Goal: Task Accomplishment & Management: Manage account settings

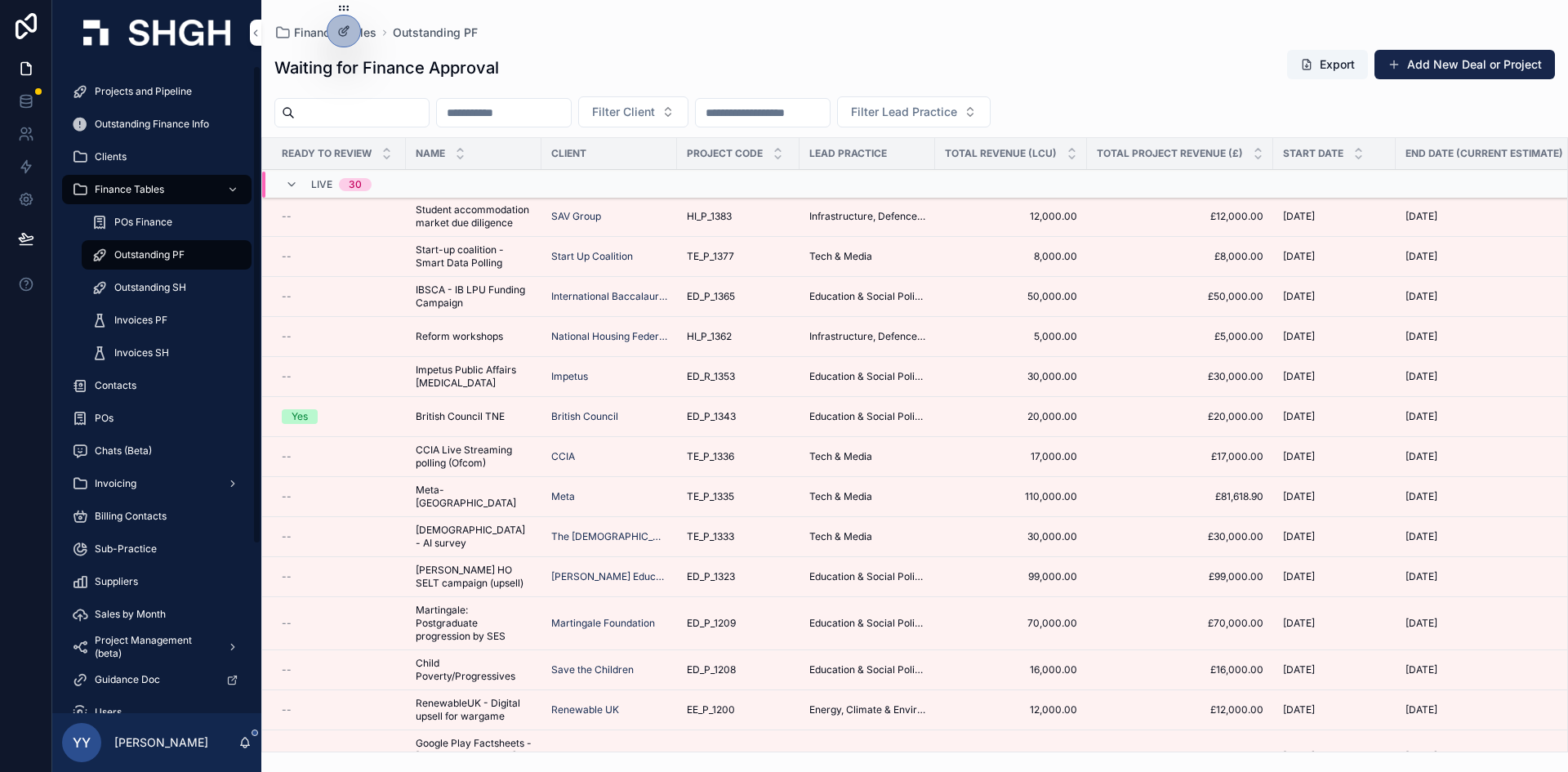
scroll to position [159, 0]
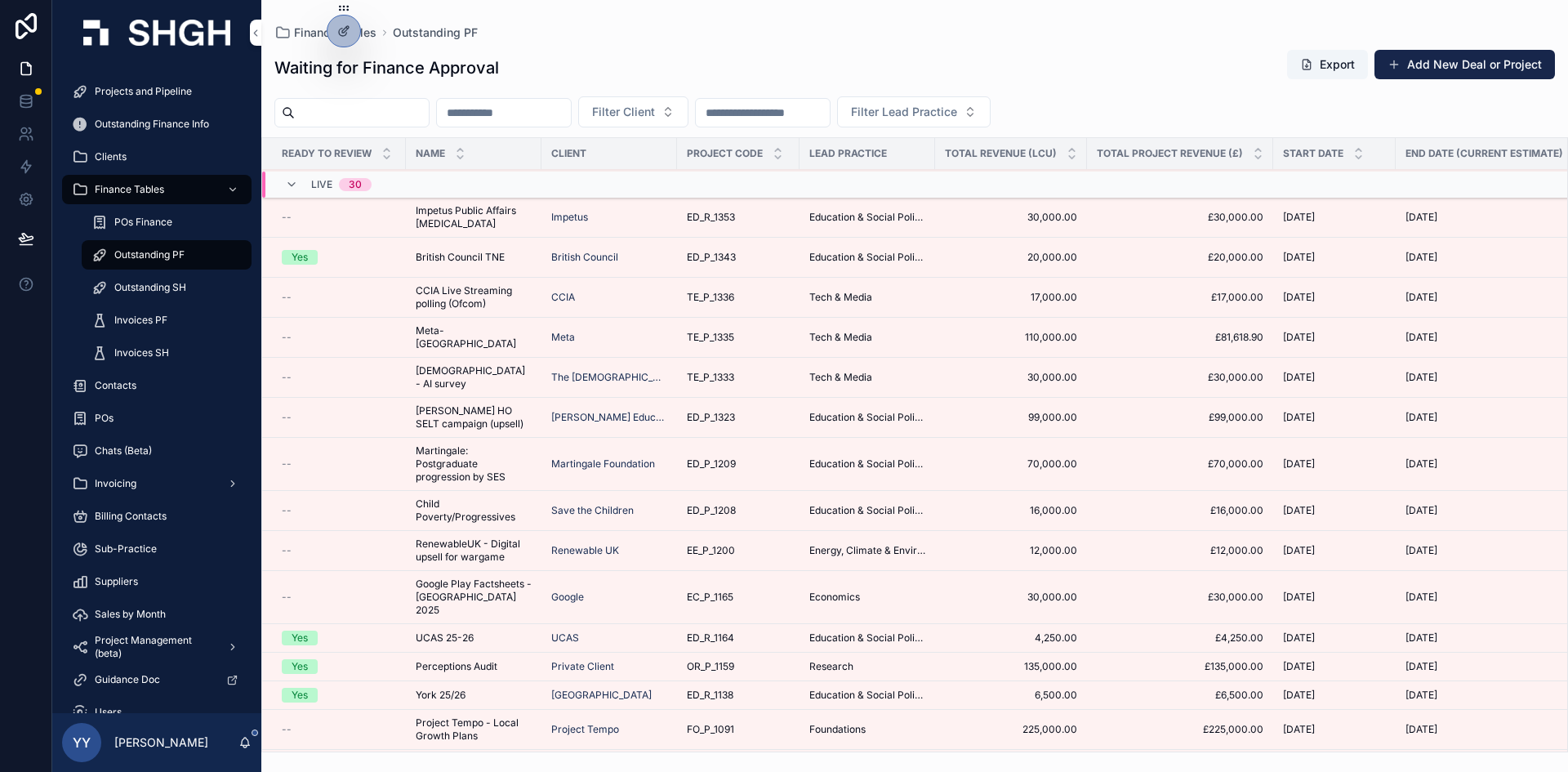
click at [138, 93] on span "Projects and Pipeline" at bounding box center [143, 91] width 98 height 13
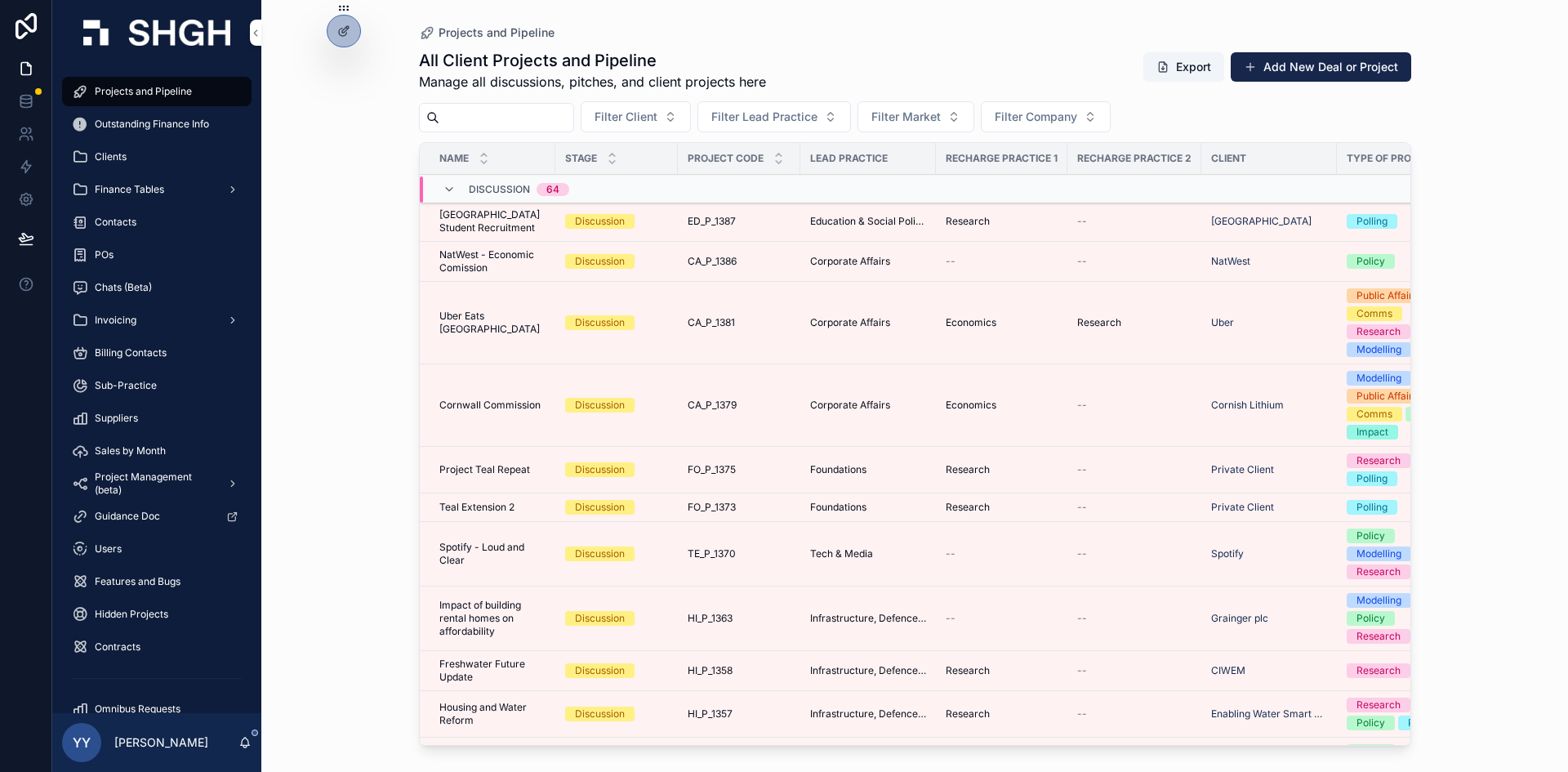
click at [486, 116] on input "scrollable content" at bounding box center [506, 118] width 134 height 23
paste input "*********"
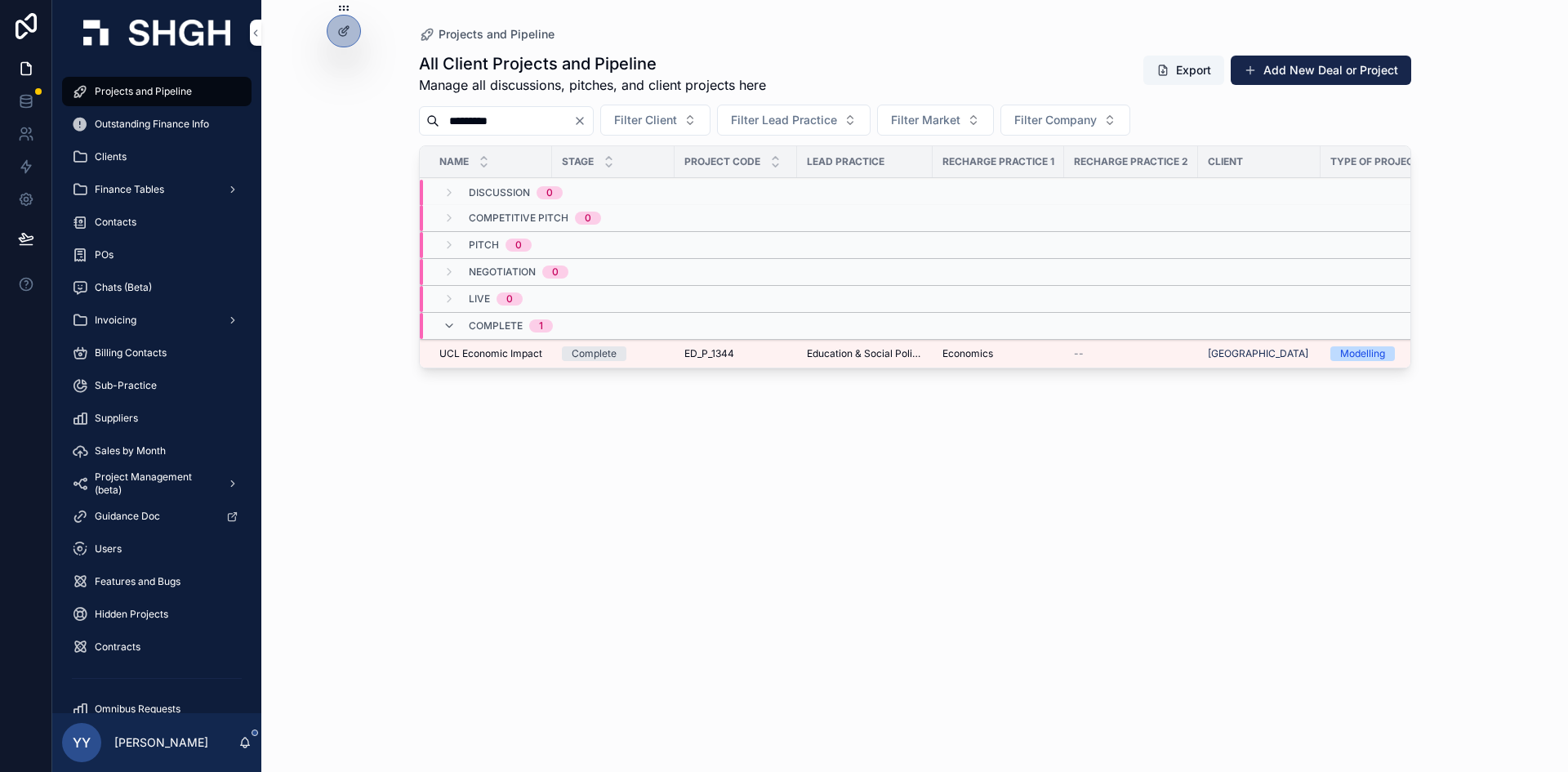
type input "*********"
click at [758, 353] on div "ED_P_1344 ED_P_1344" at bounding box center [735, 354] width 103 height 13
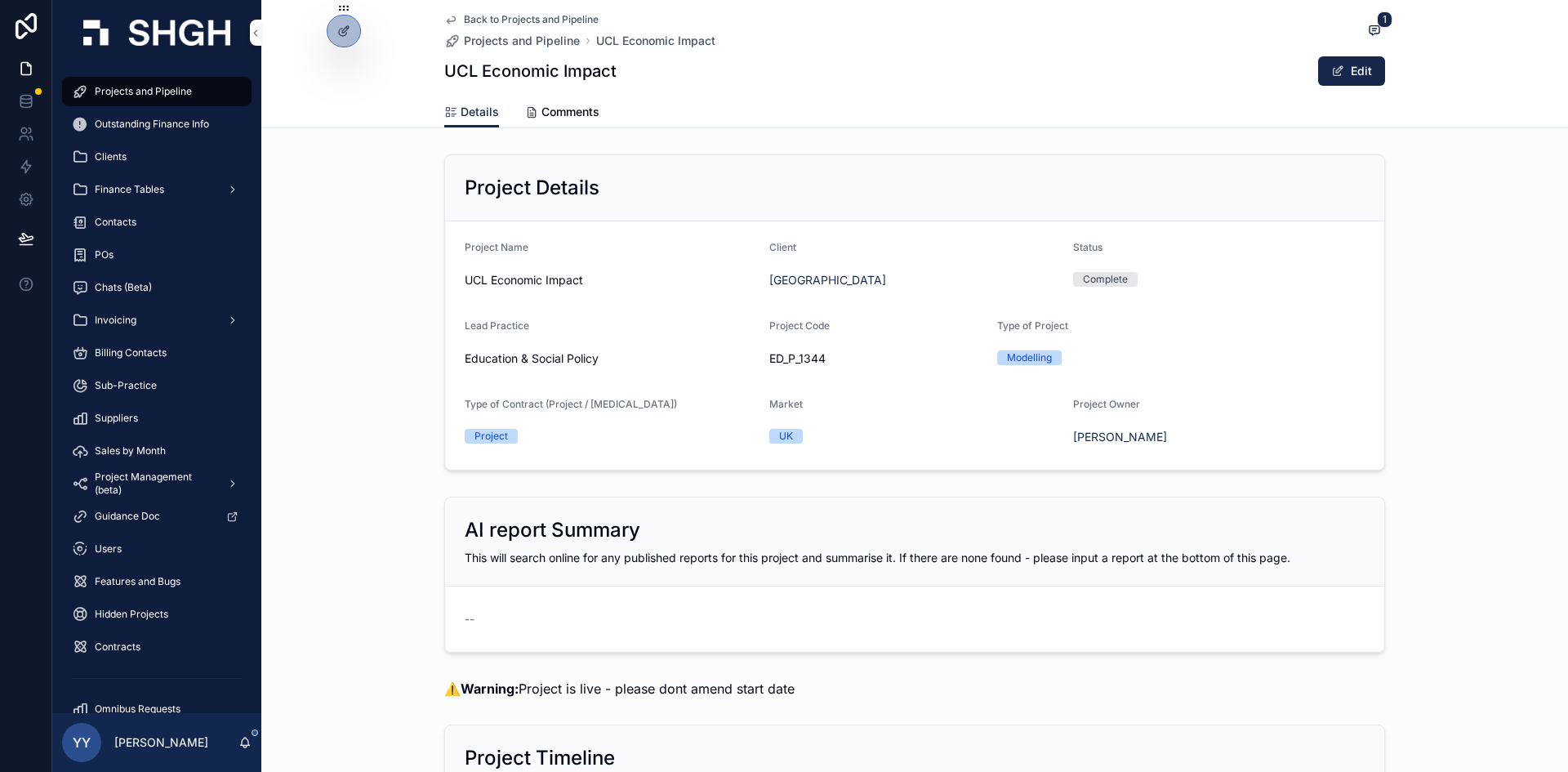
click at [587, 107] on span "Comments" at bounding box center [570, 112] width 58 height 16
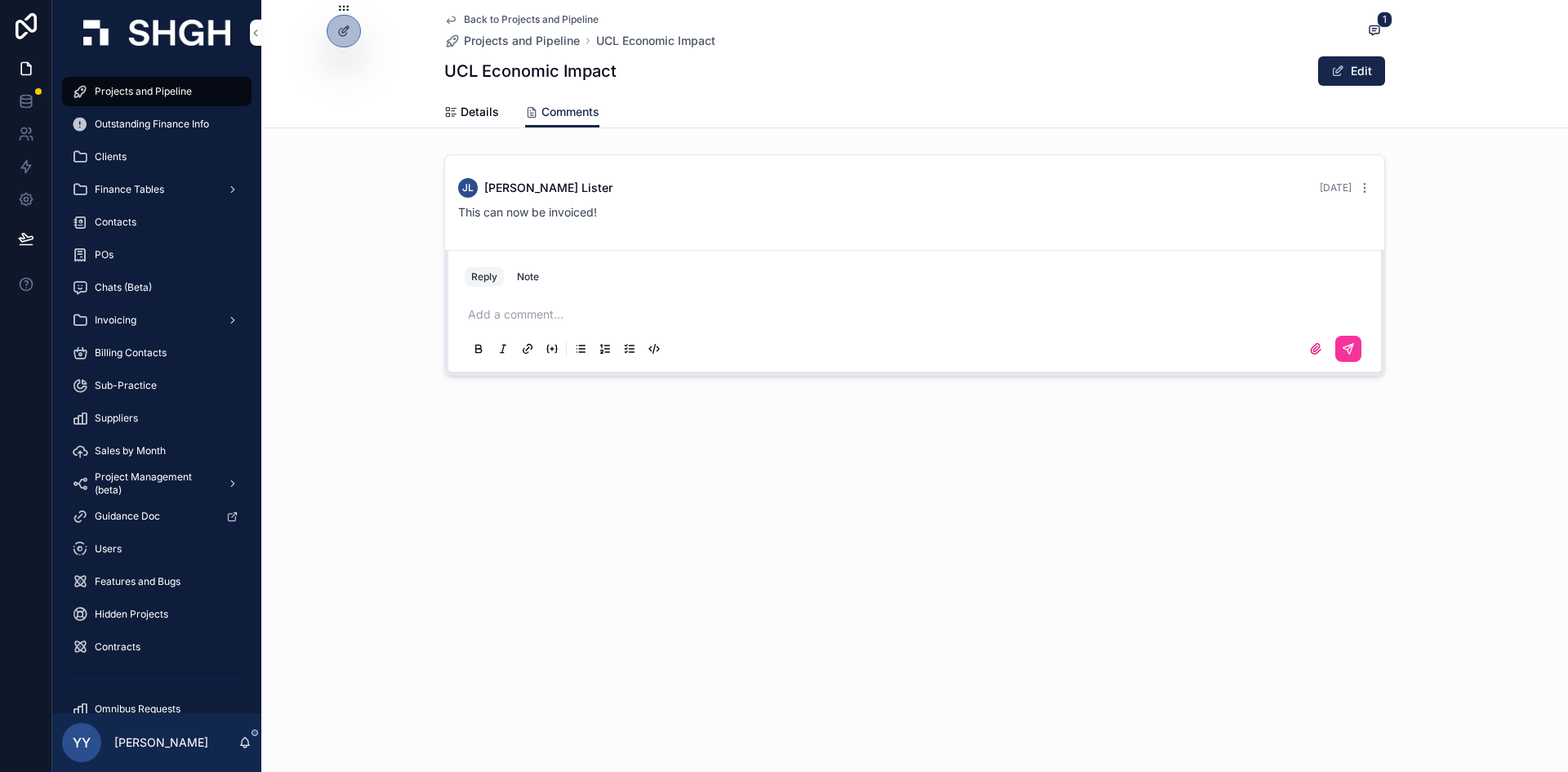
click at [469, 110] on span "Details" at bounding box center [480, 112] width 39 height 16
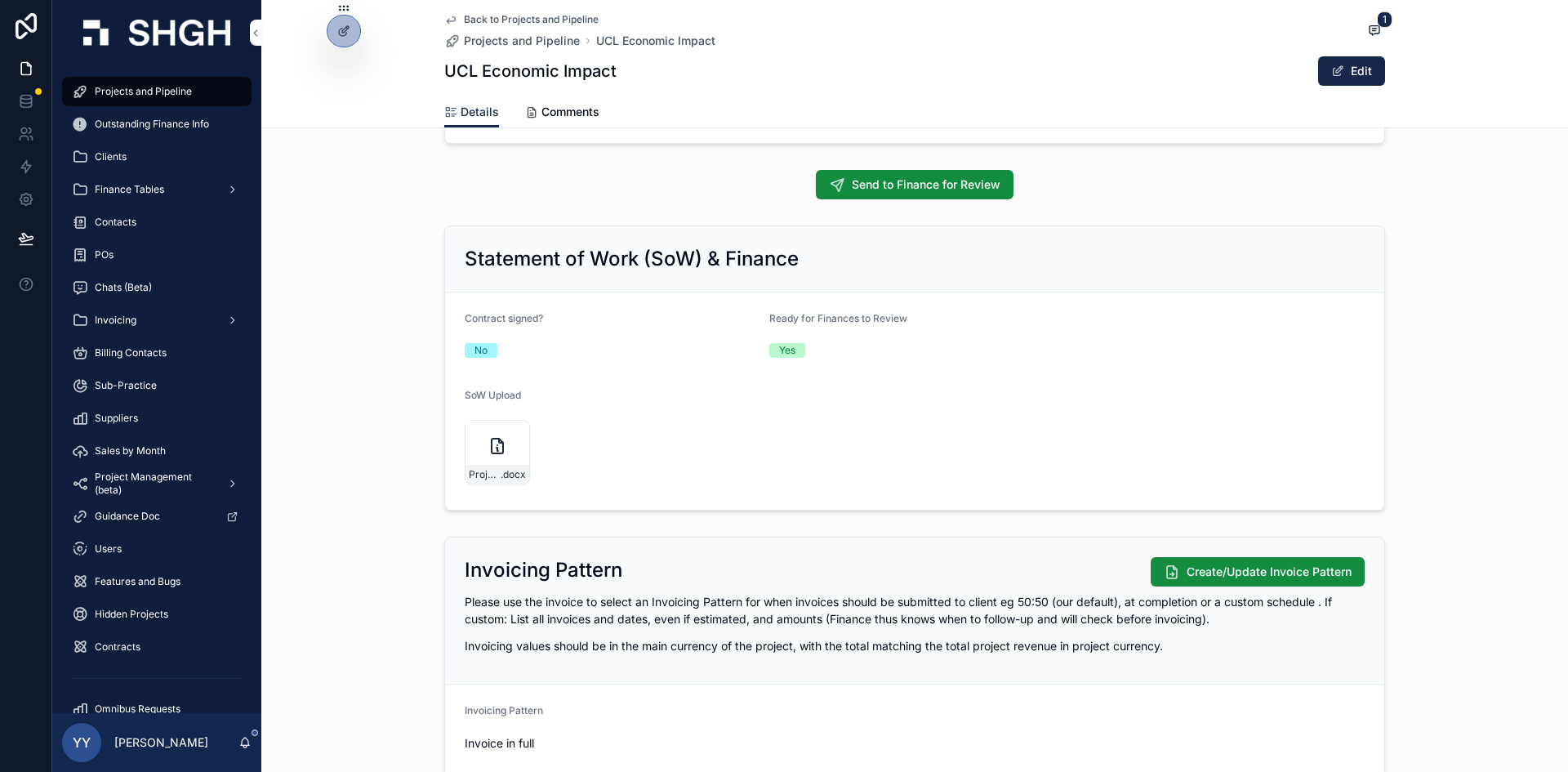
scroll to position [1798, 0]
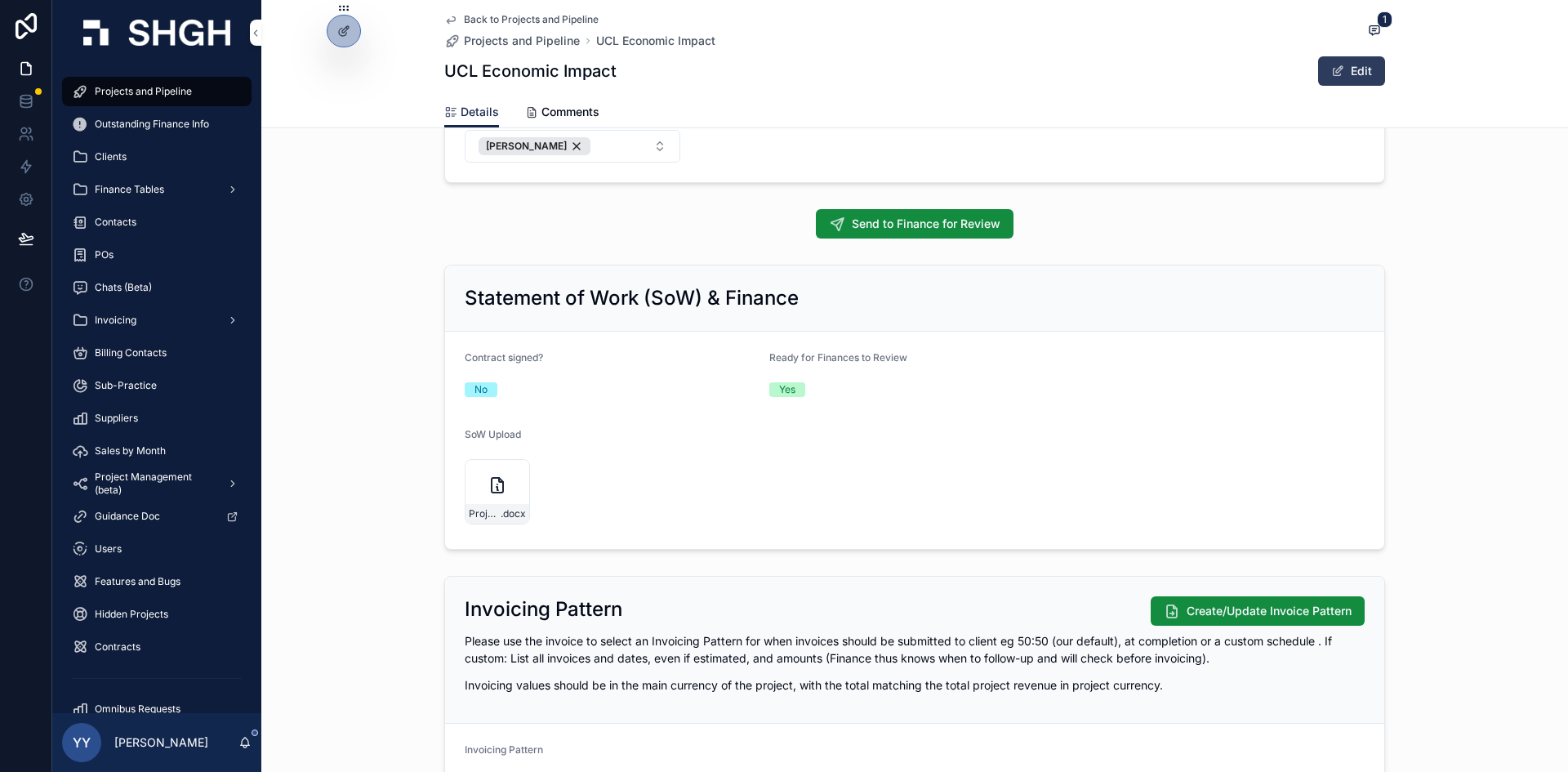
click at [1361, 73] on button "Edit" at bounding box center [1351, 72] width 67 height 30
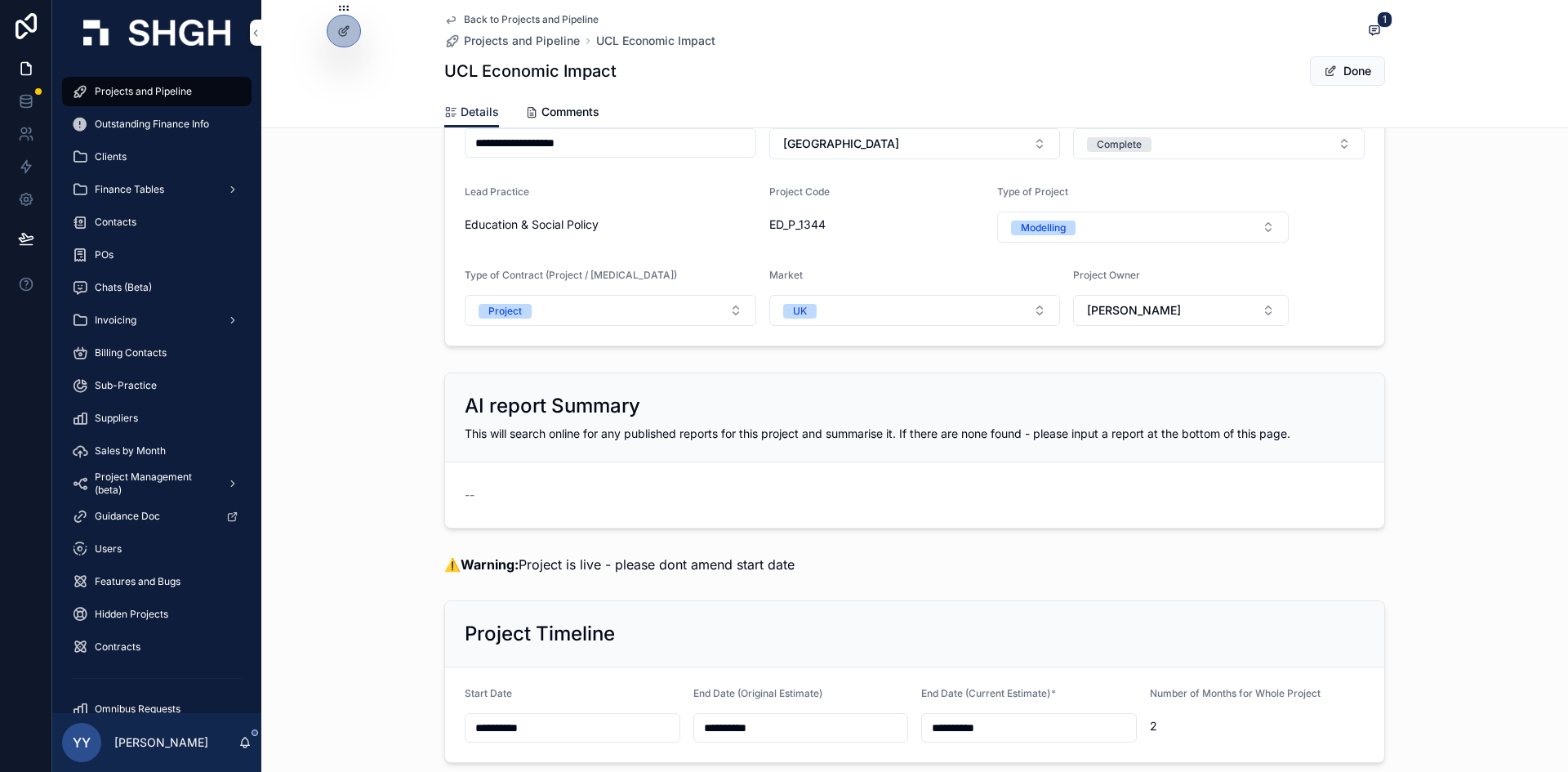
scroll to position [0, 0]
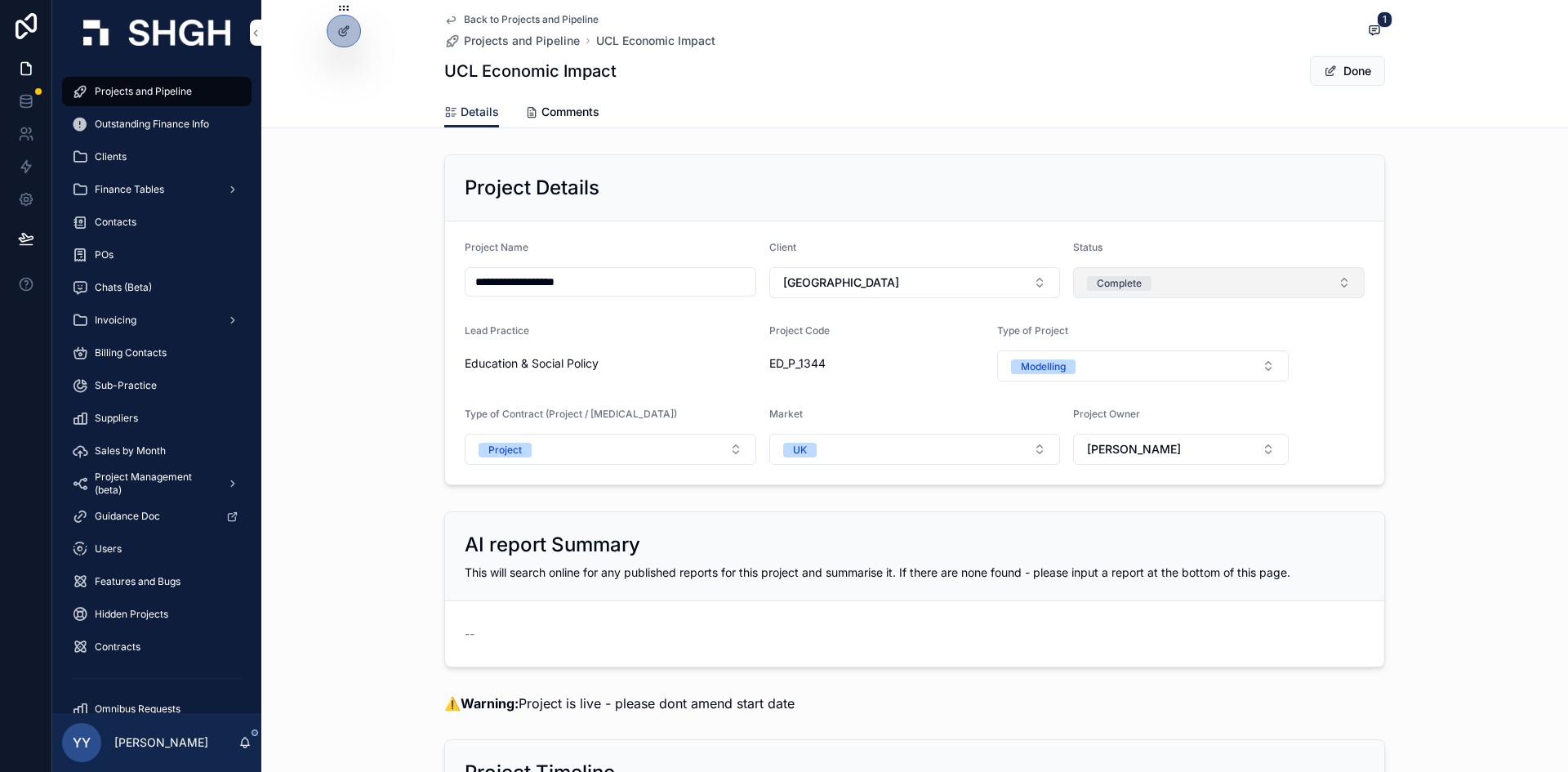
click at [1124, 285] on div "Complete" at bounding box center [1119, 283] width 45 height 15
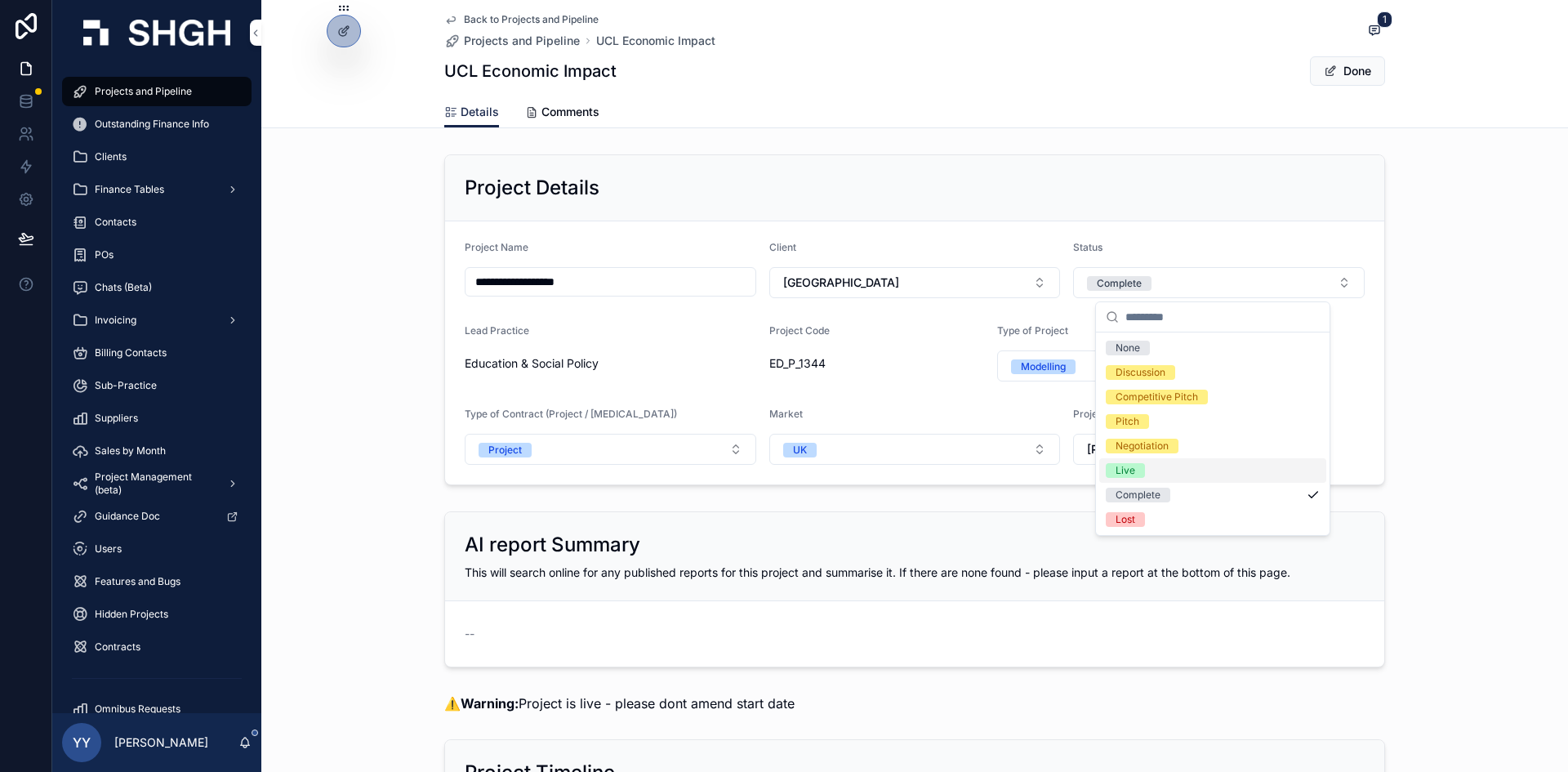
click at [1136, 469] on span "Live" at bounding box center [1125, 470] width 39 height 15
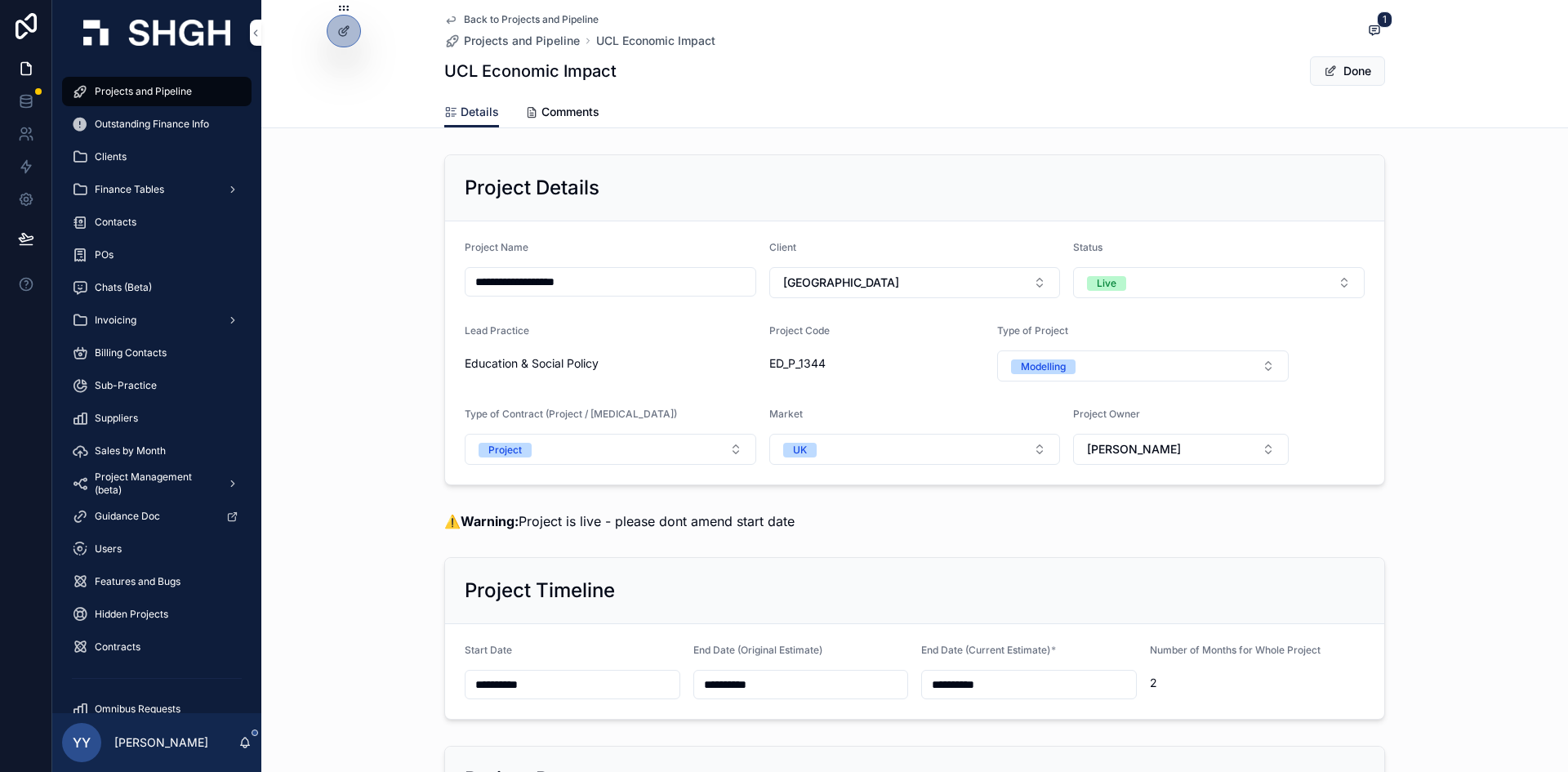
click at [1356, 75] on button "Done" at bounding box center [1347, 72] width 75 height 30
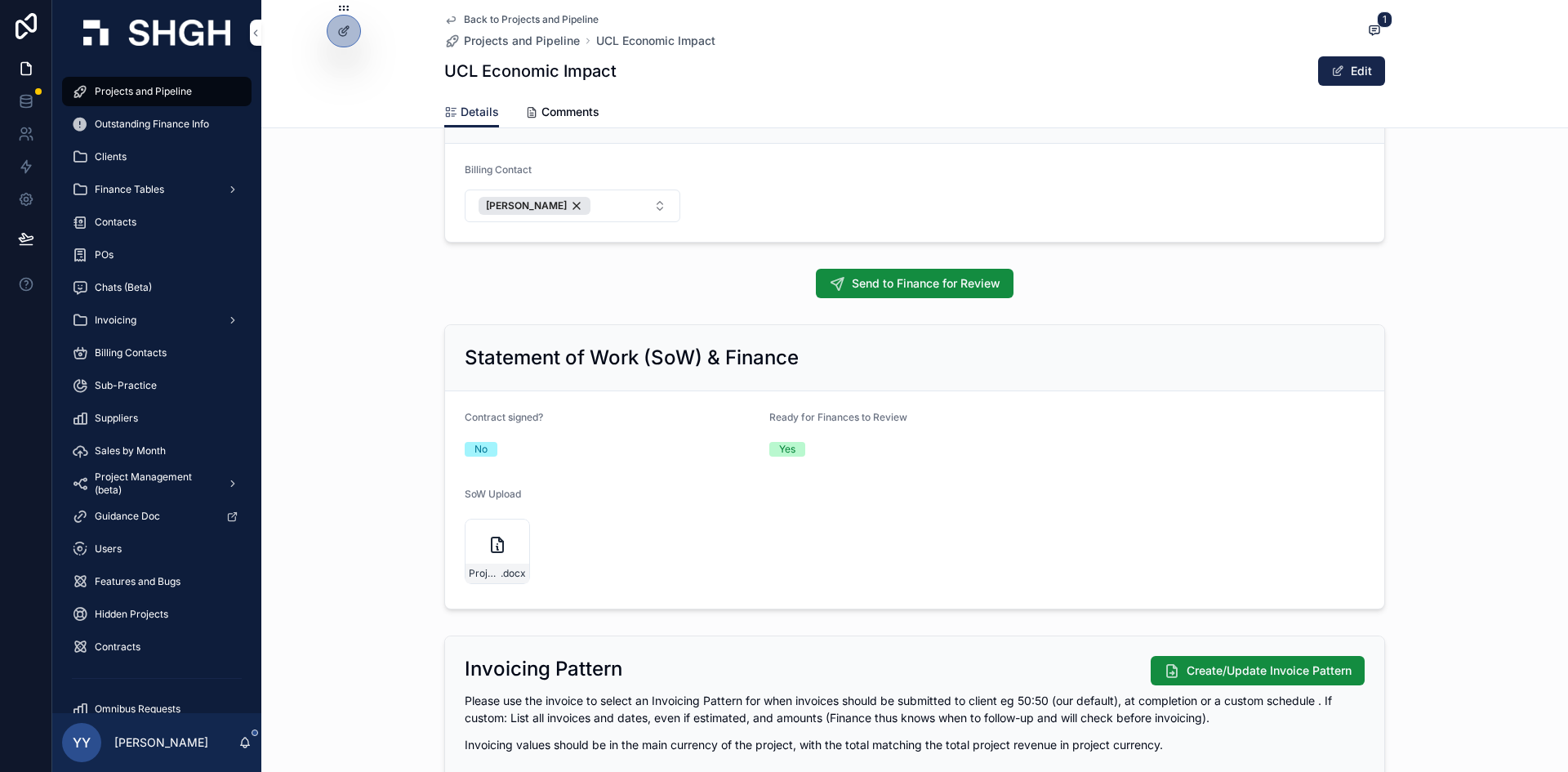
scroll to position [1635, 0]
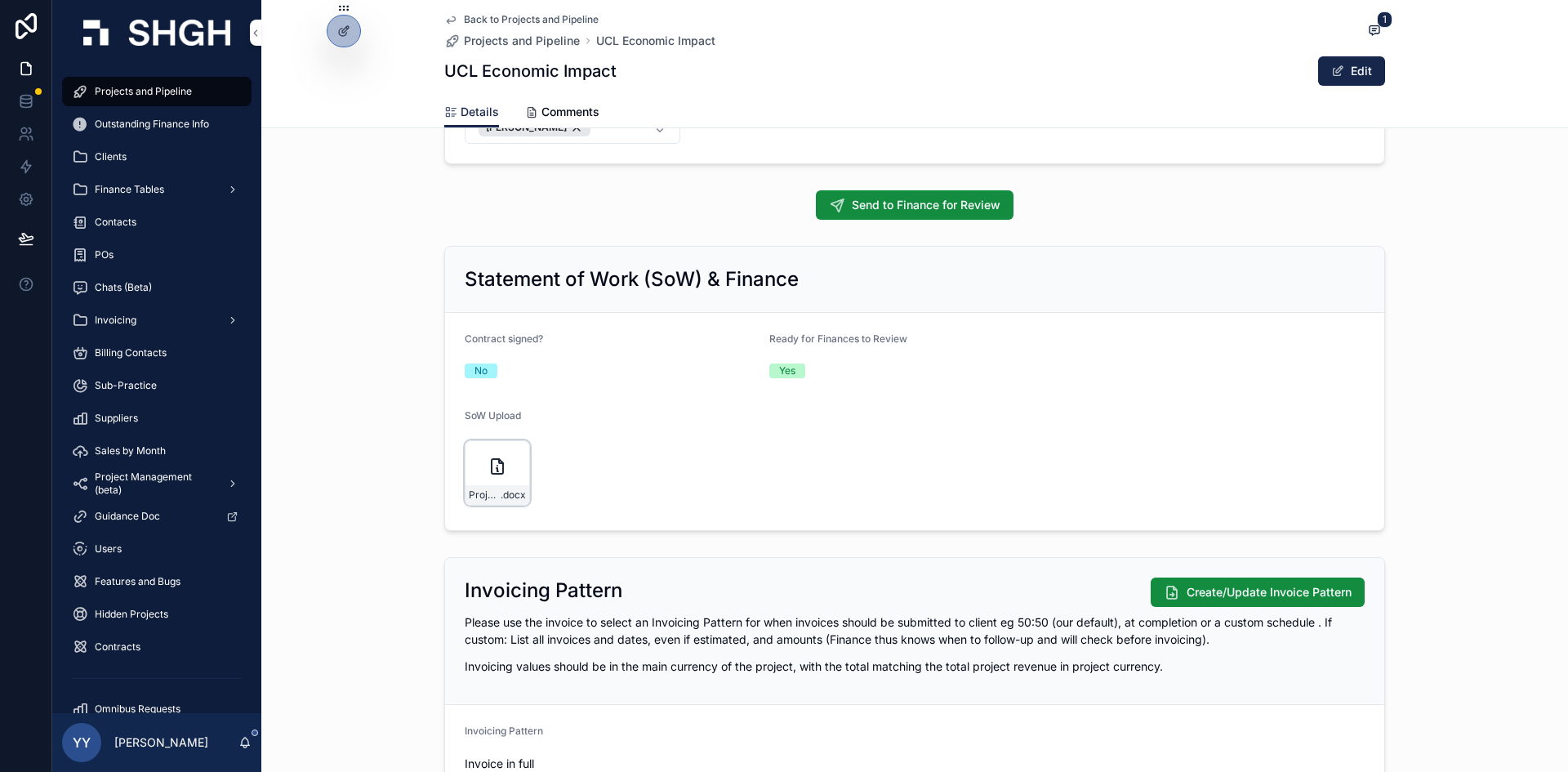
click at [475, 476] on div "Project-Services-Terms-and-Conditions-UCL-V1-(002) .docx" at bounding box center [498, 473] width 66 height 66
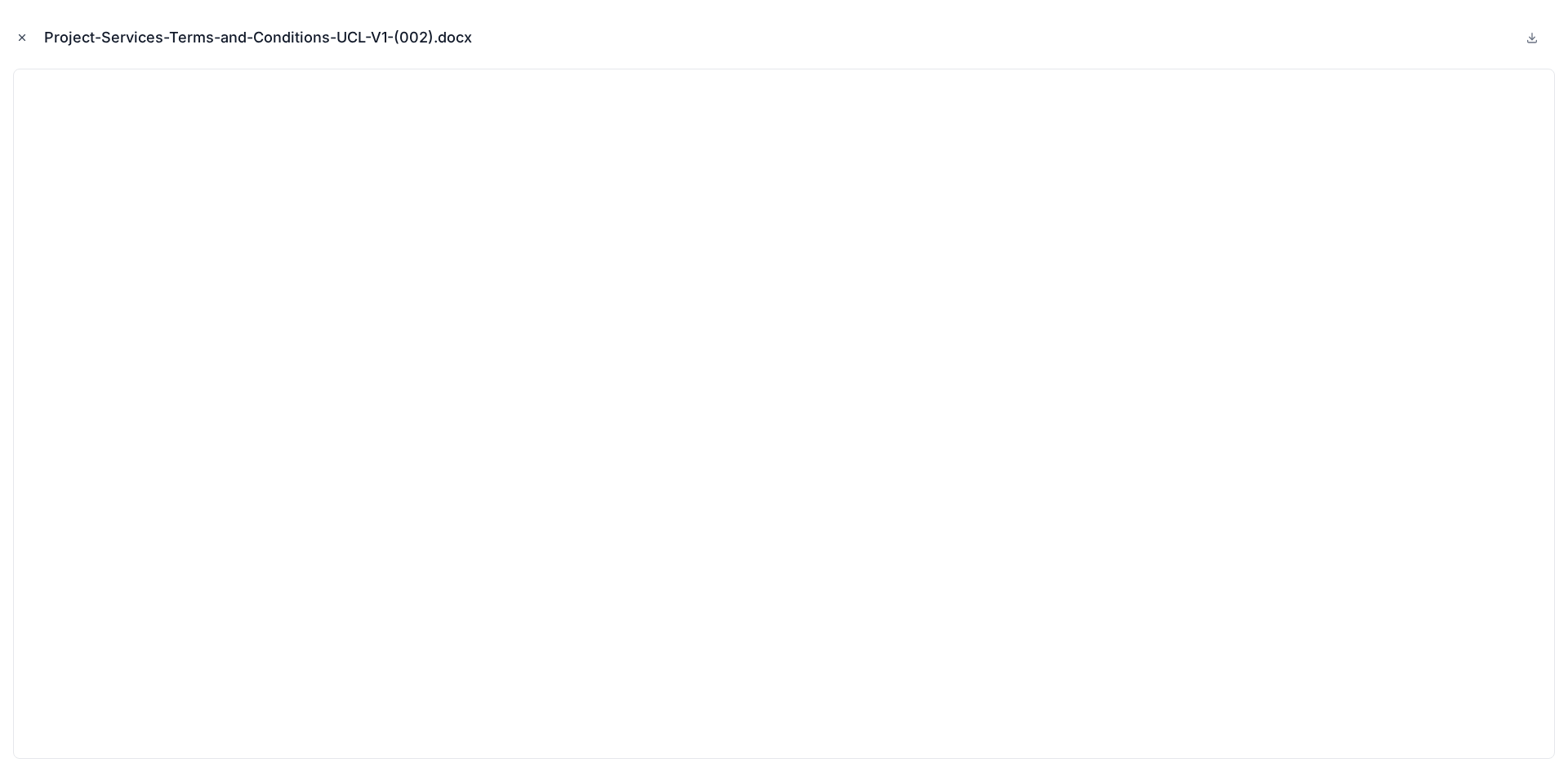
click at [28, 37] on button "Close modal" at bounding box center [22, 38] width 18 height 18
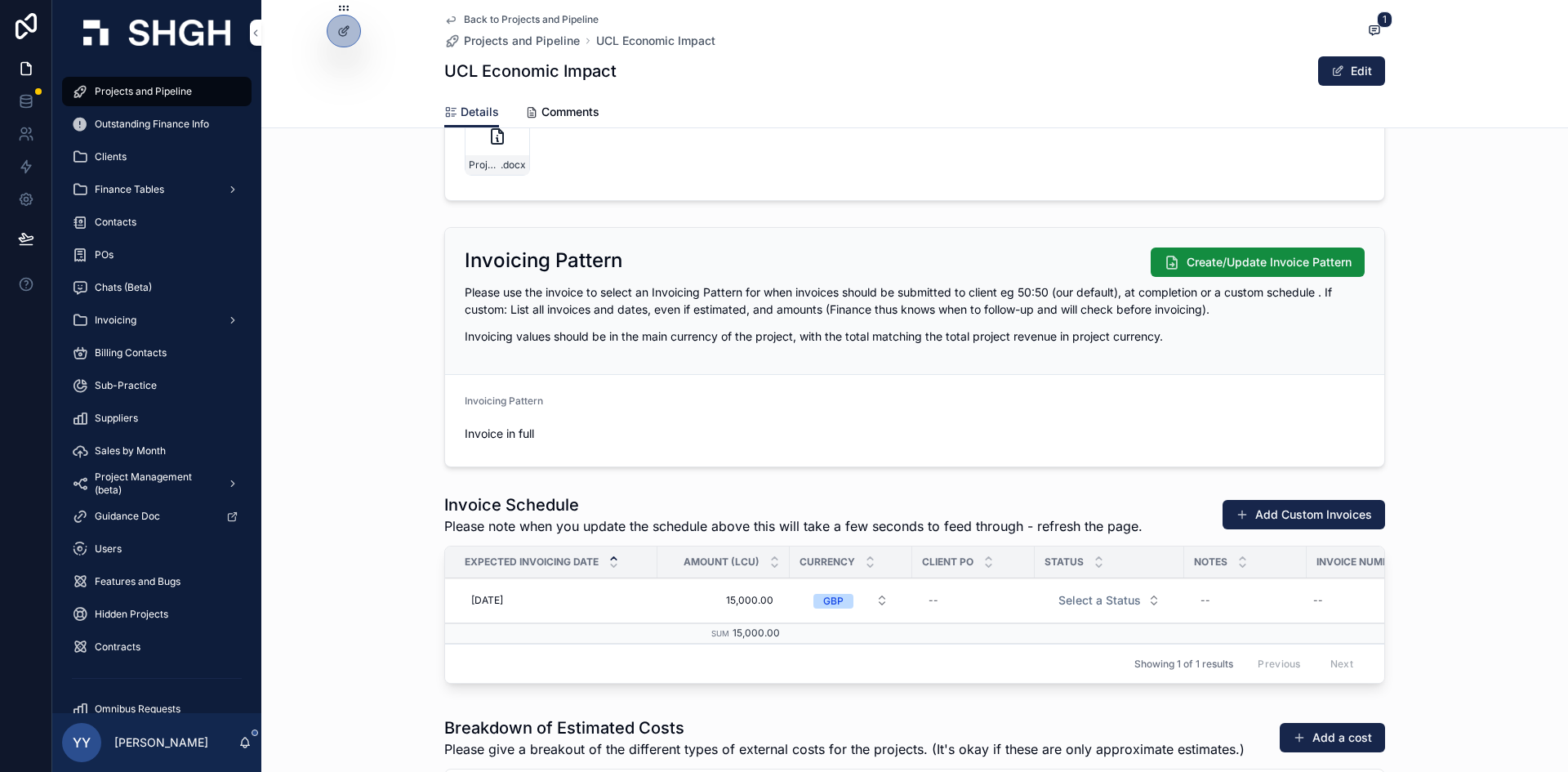
scroll to position [2043, 0]
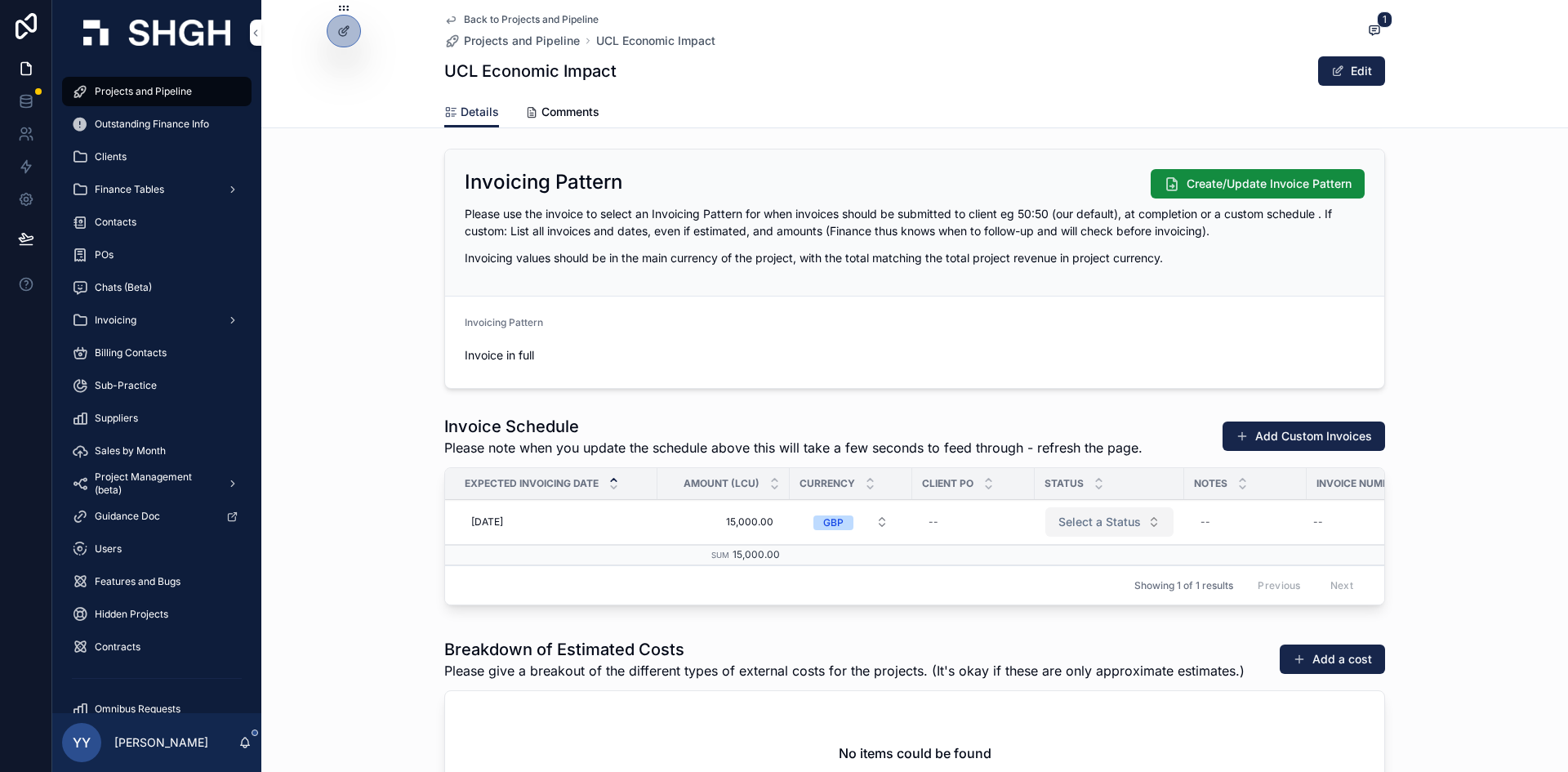
click at [1060, 512] on button "Select a Status" at bounding box center [1109, 522] width 128 height 30
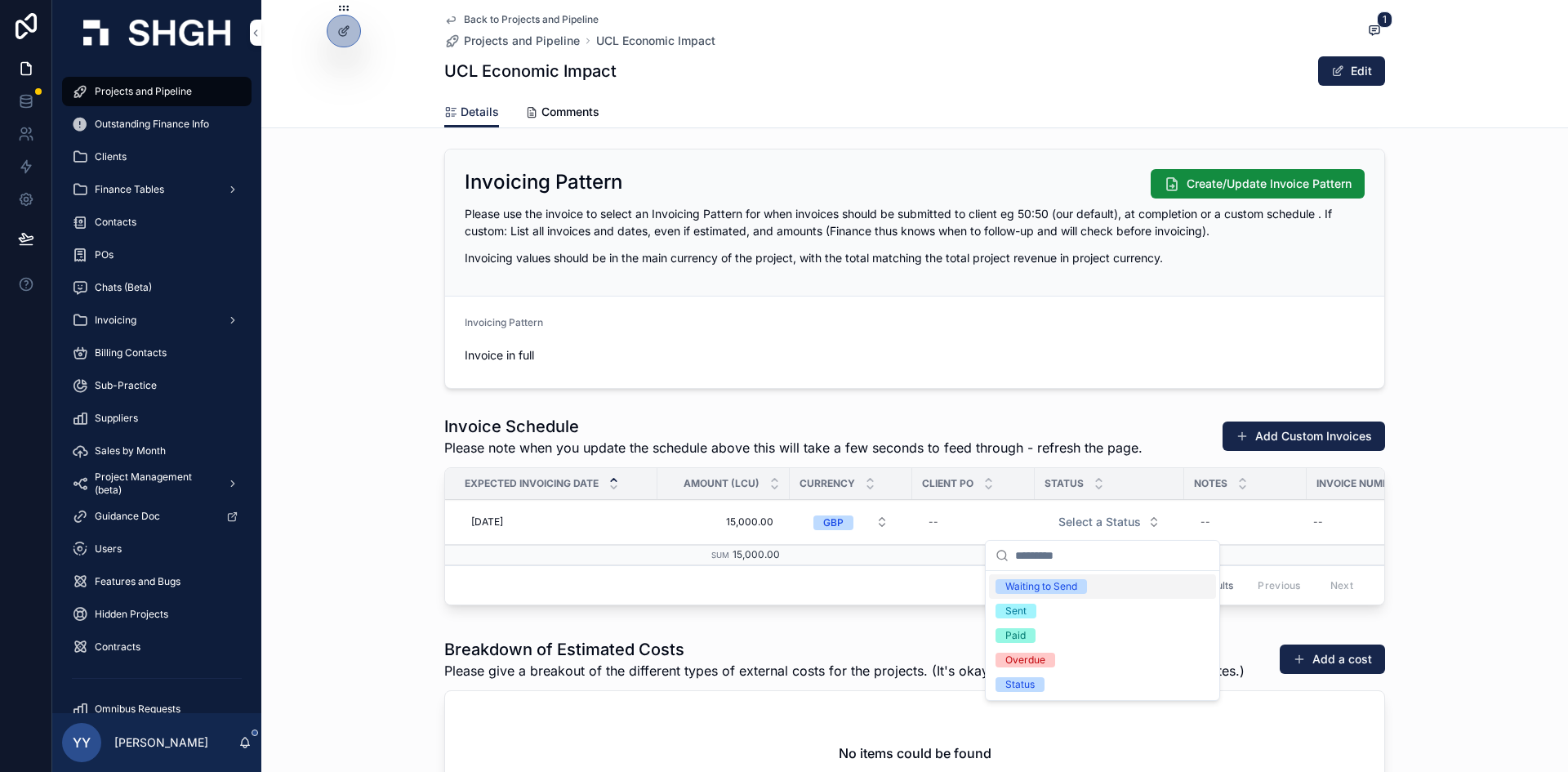
click at [1039, 586] on div "Waiting to Send" at bounding box center [1041, 587] width 72 height 15
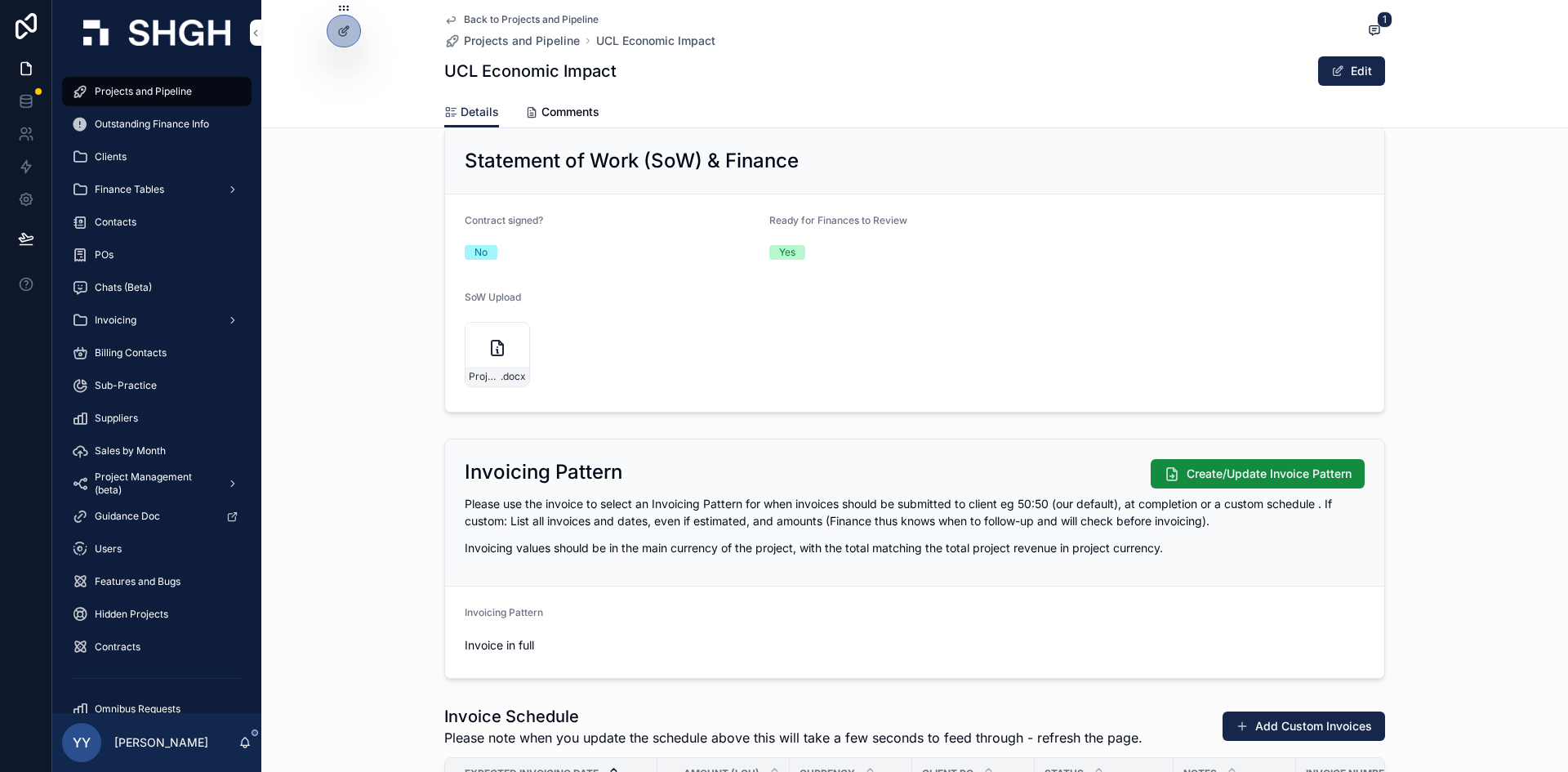
scroll to position [1635, 0]
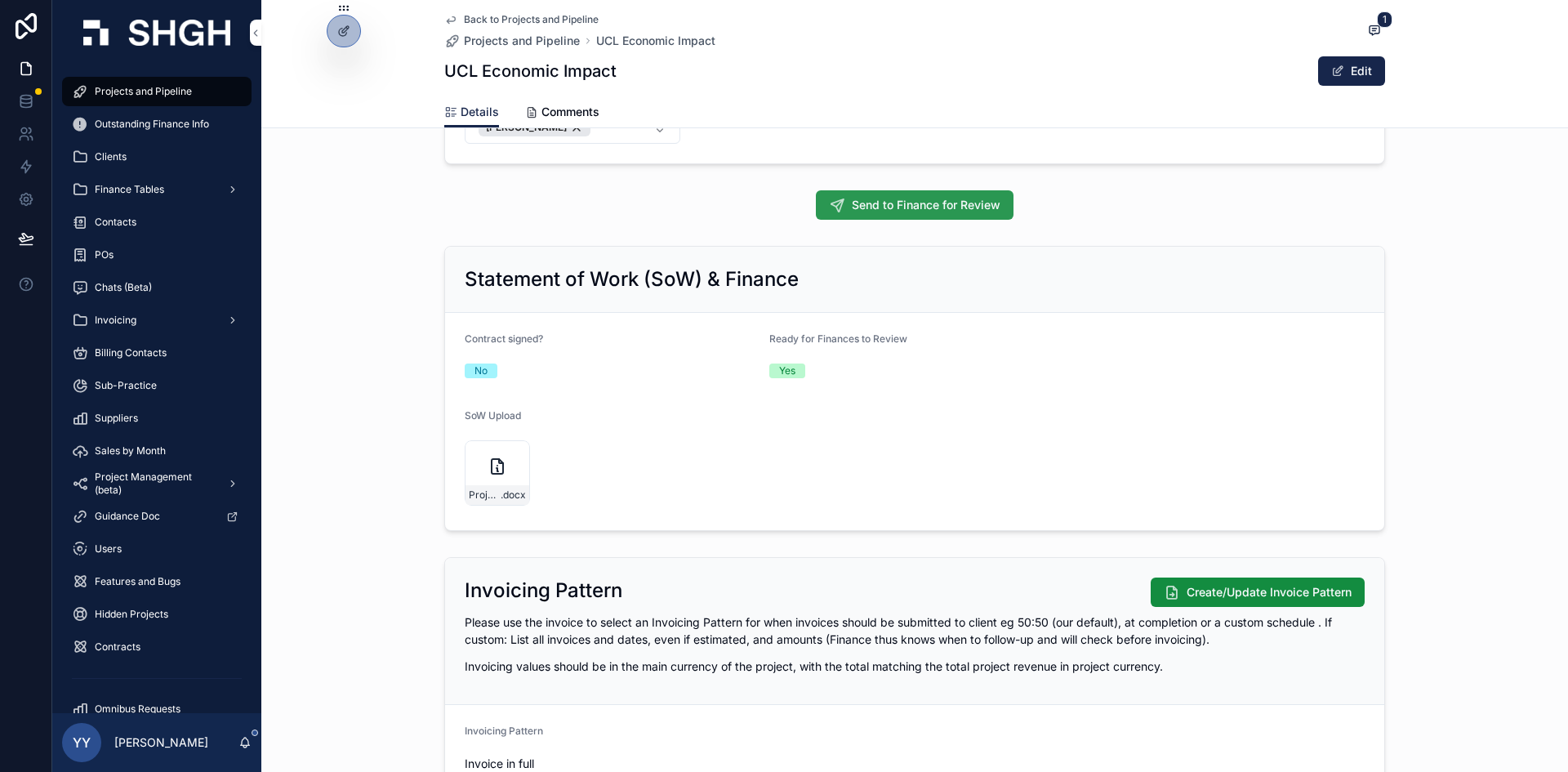
click at [937, 201] on span "Send to Finance for Review" at bounding box center [926, 205] width 148 height 16
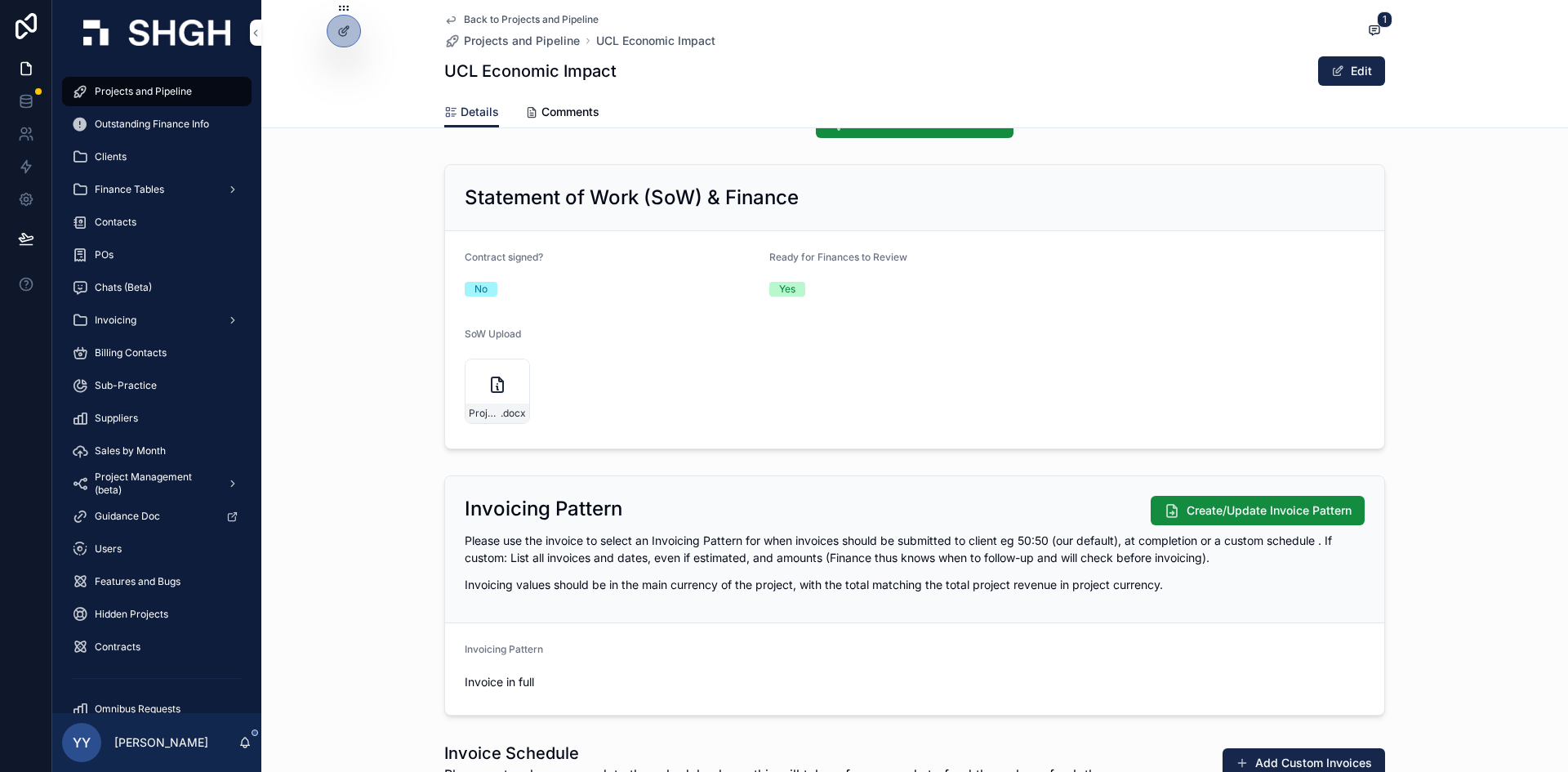
scroll to position [1961, 0]
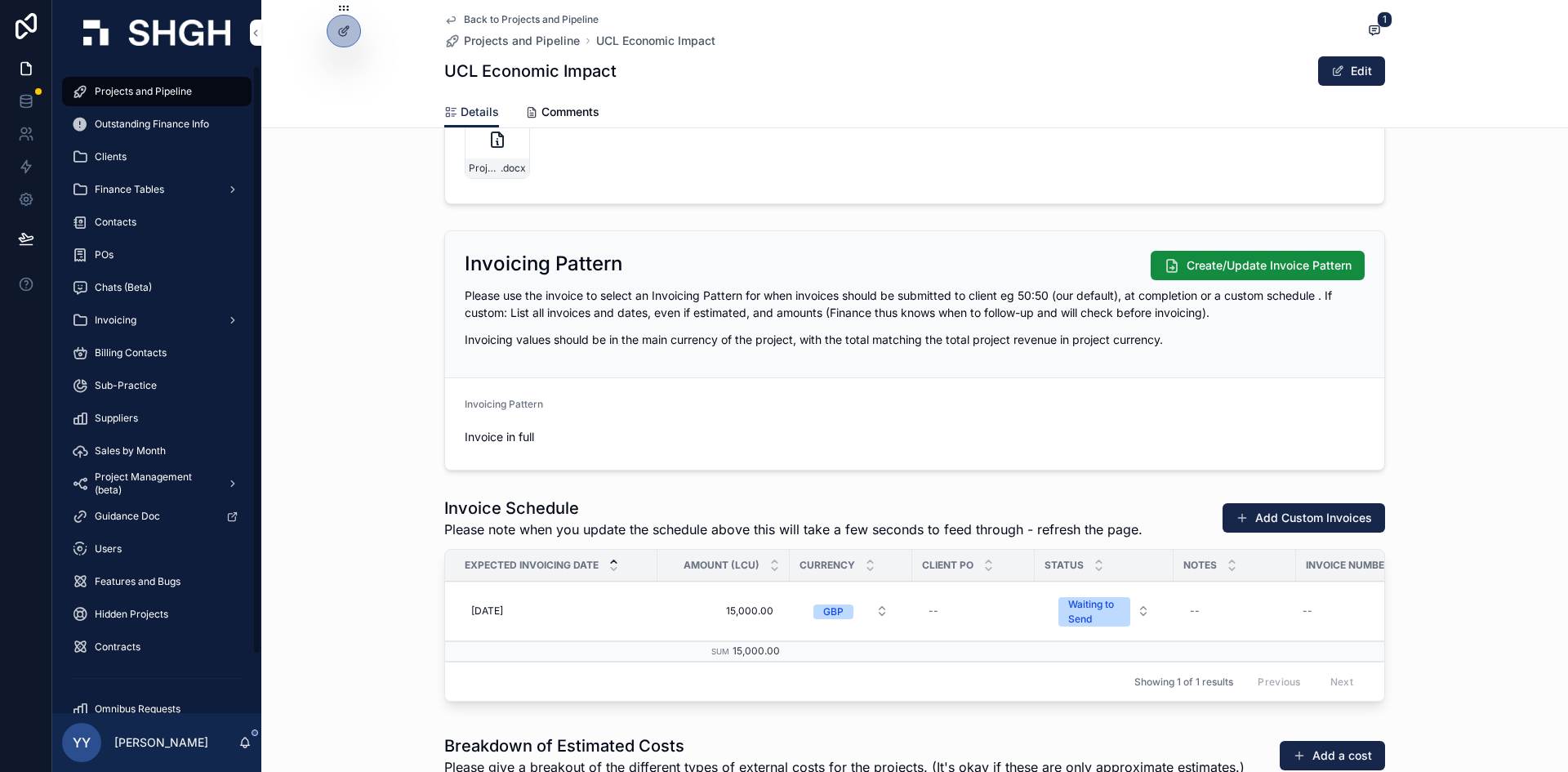
click at [152, 82] on div "Projects and Pipeline" at bounding box center [156, 92] width 170 height 26
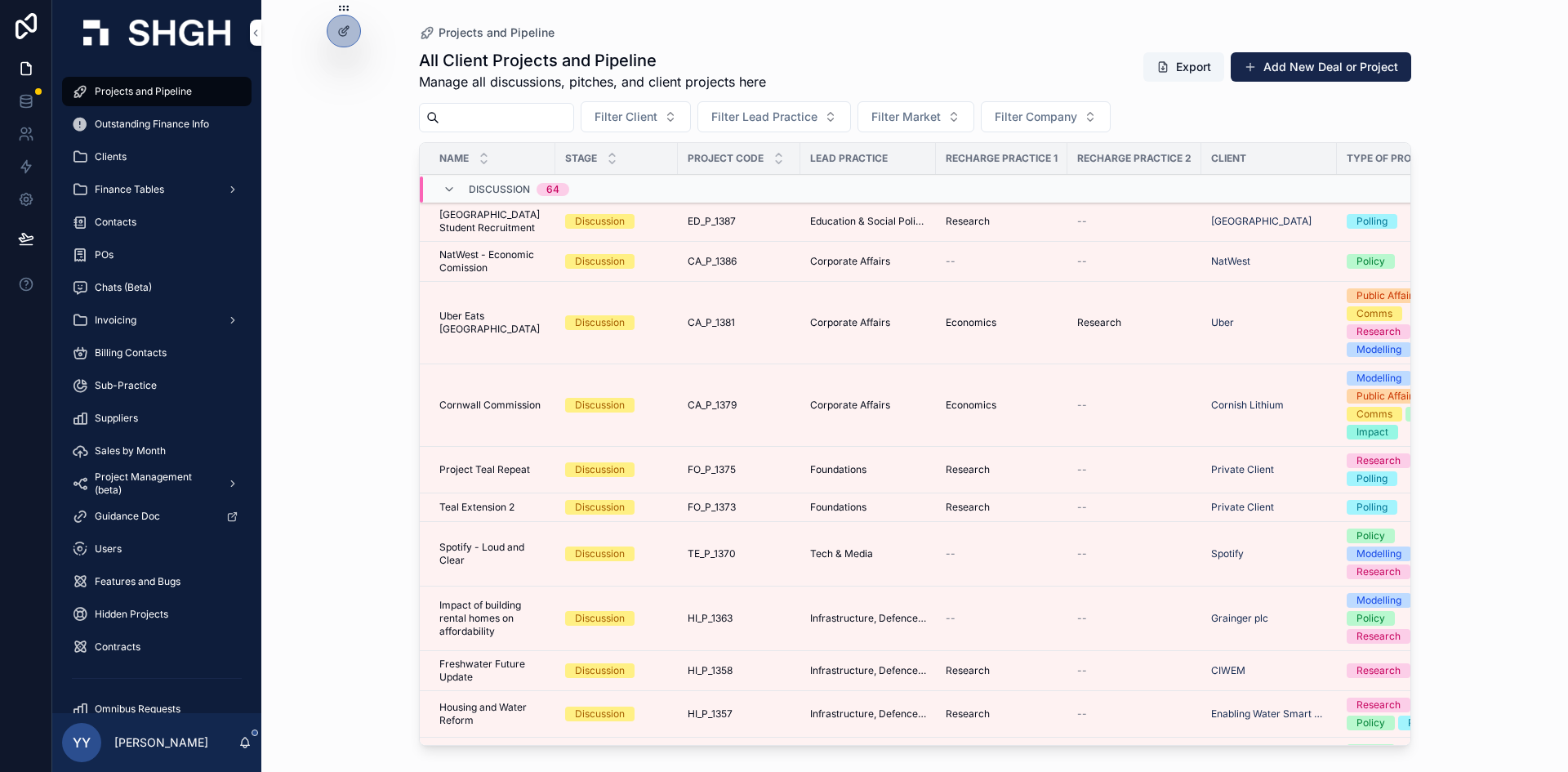
click at [499, 119] on input "scrollable content" at bounding box center [506, 118] width 134 height 23
paste input "******"
type input "******"
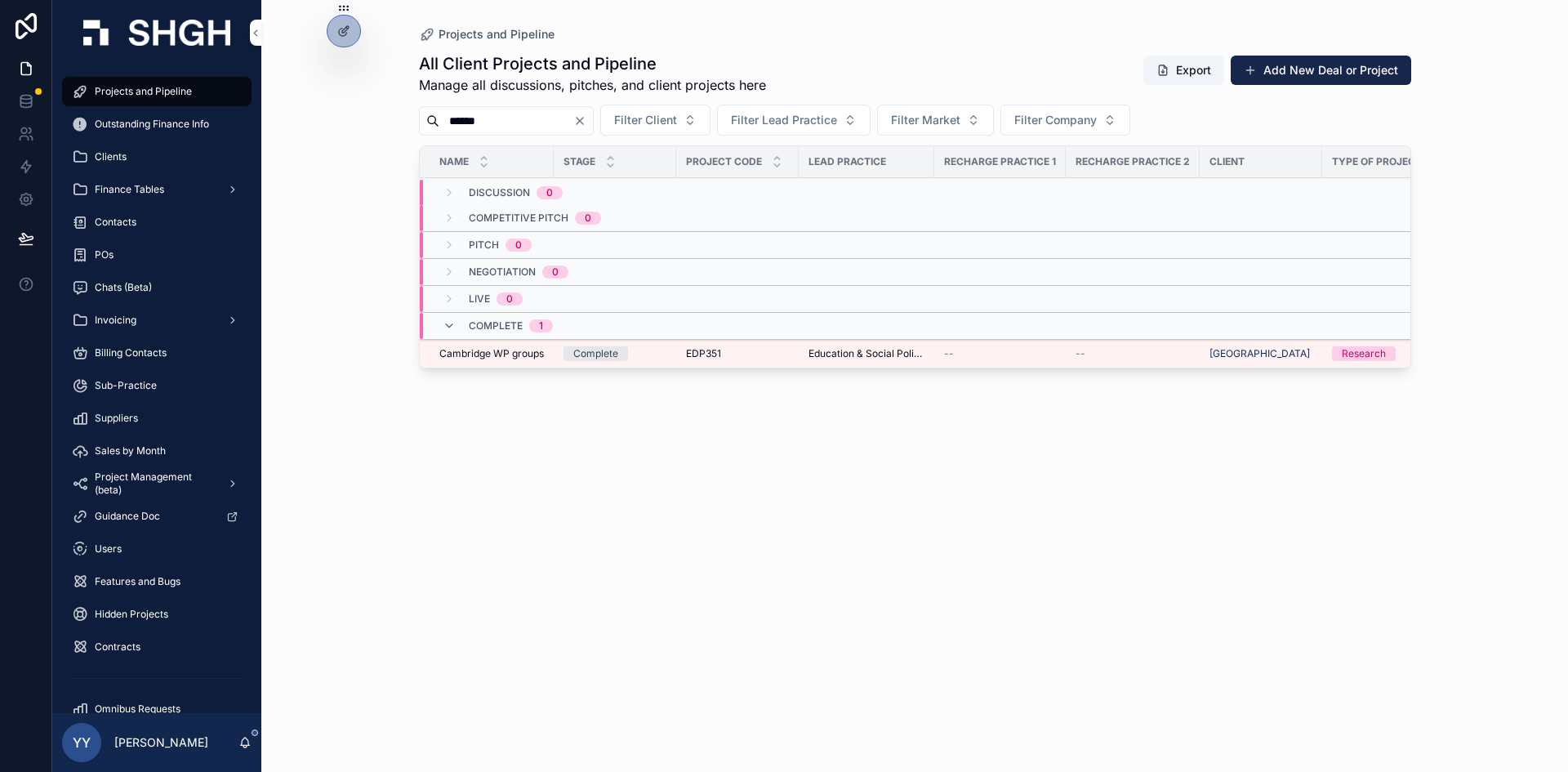
click at [911, 351] on span "Education & Social Policy" at bounding box center [866, 354] width 115 height 13
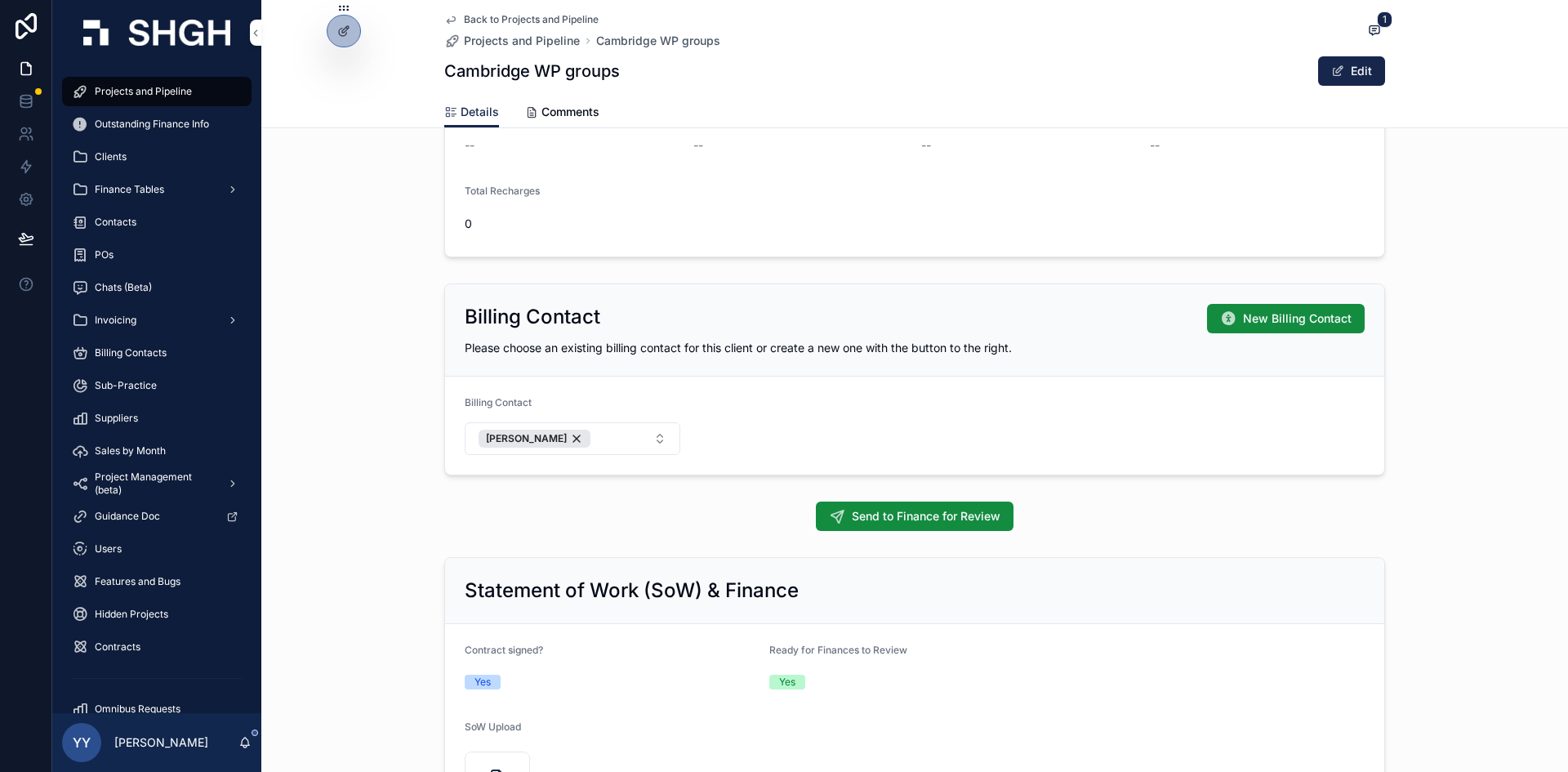
scroll to position [1716, 0]
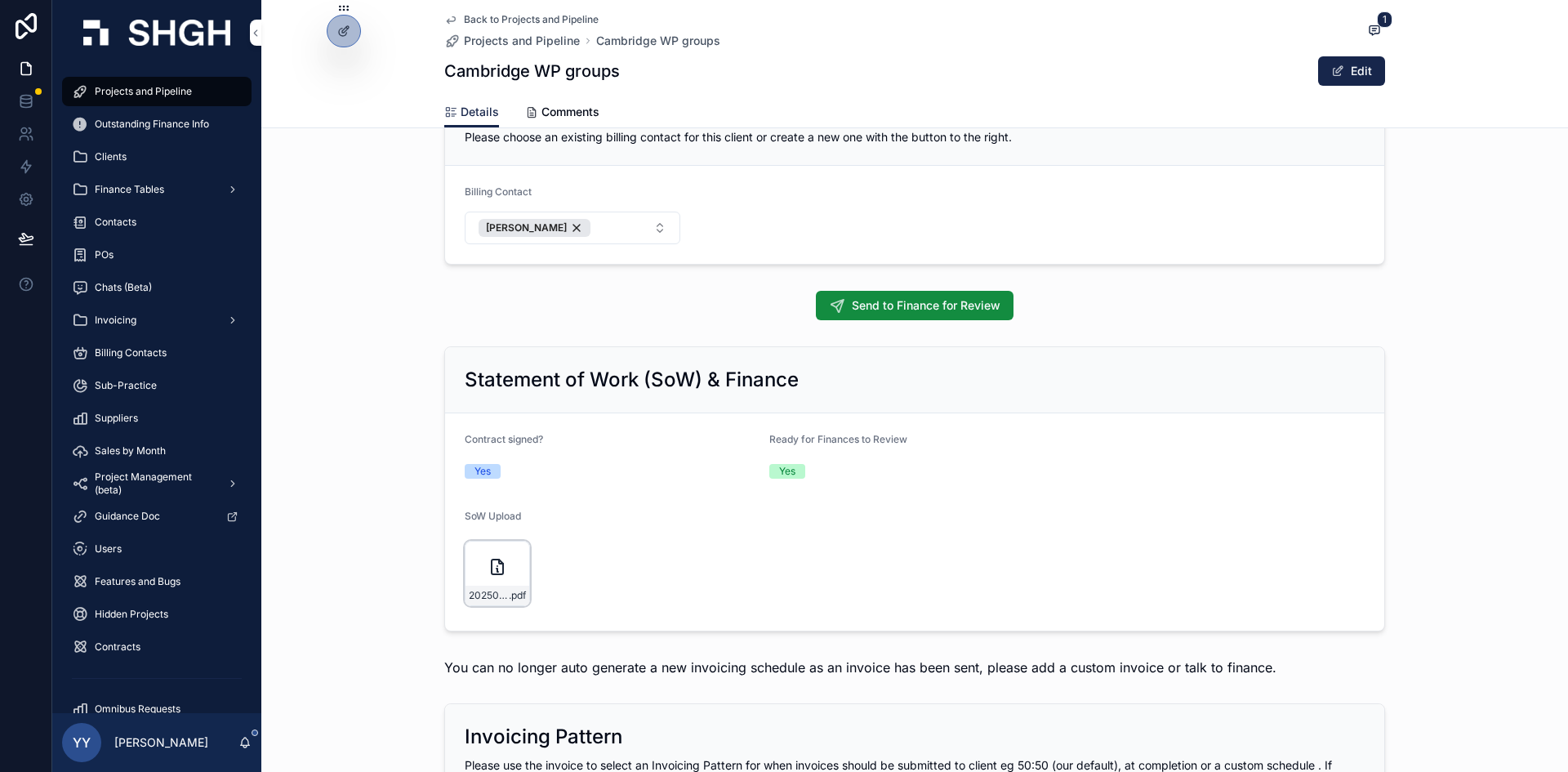
click at [481, 583] on div "20250718-Public-First .pdf" at bounding box center [498, 574] width 66 height 66
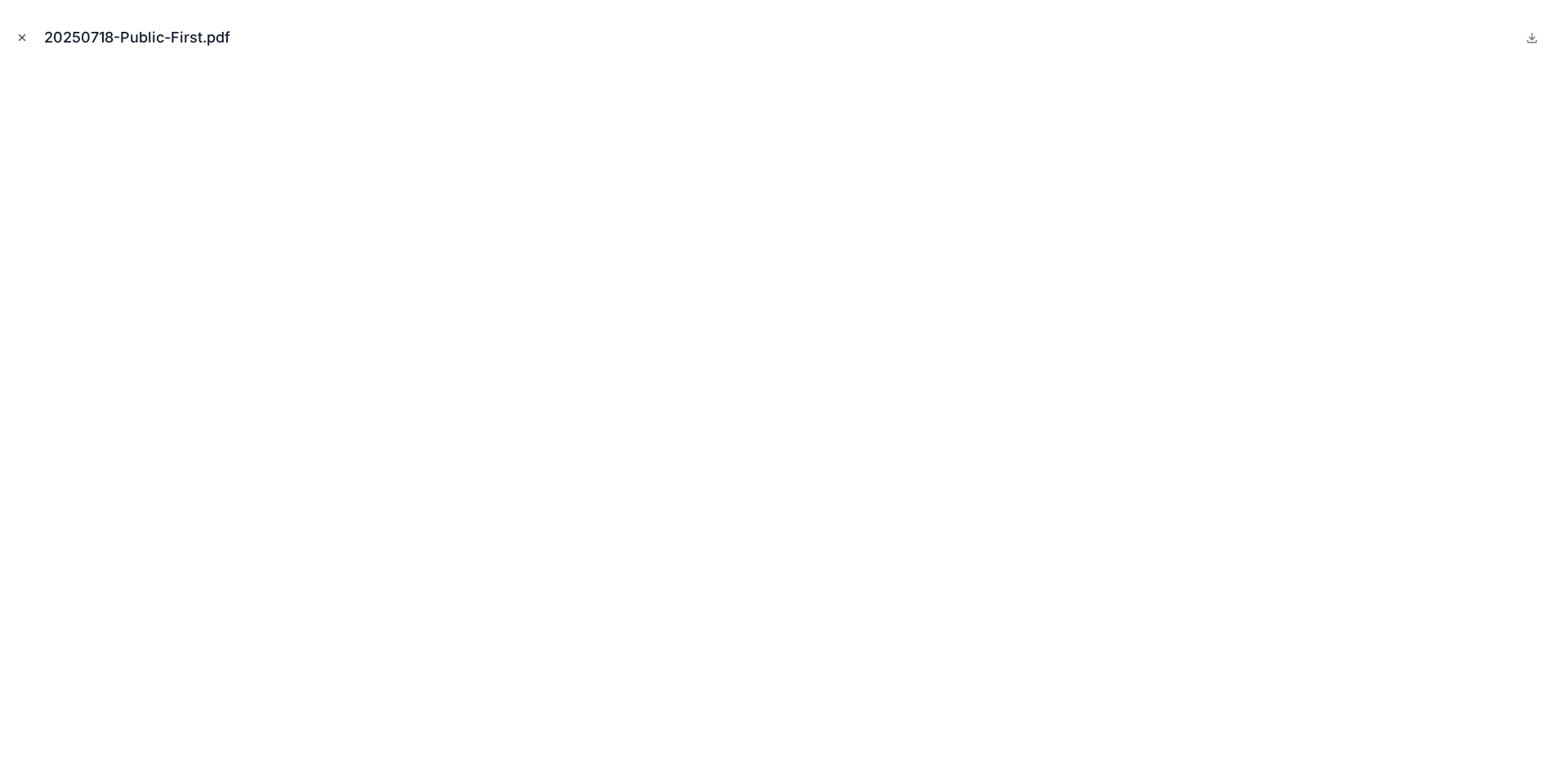
click at [21, 34] on icon "Close modal" at bounding box center [21, 37] width 11 height 11
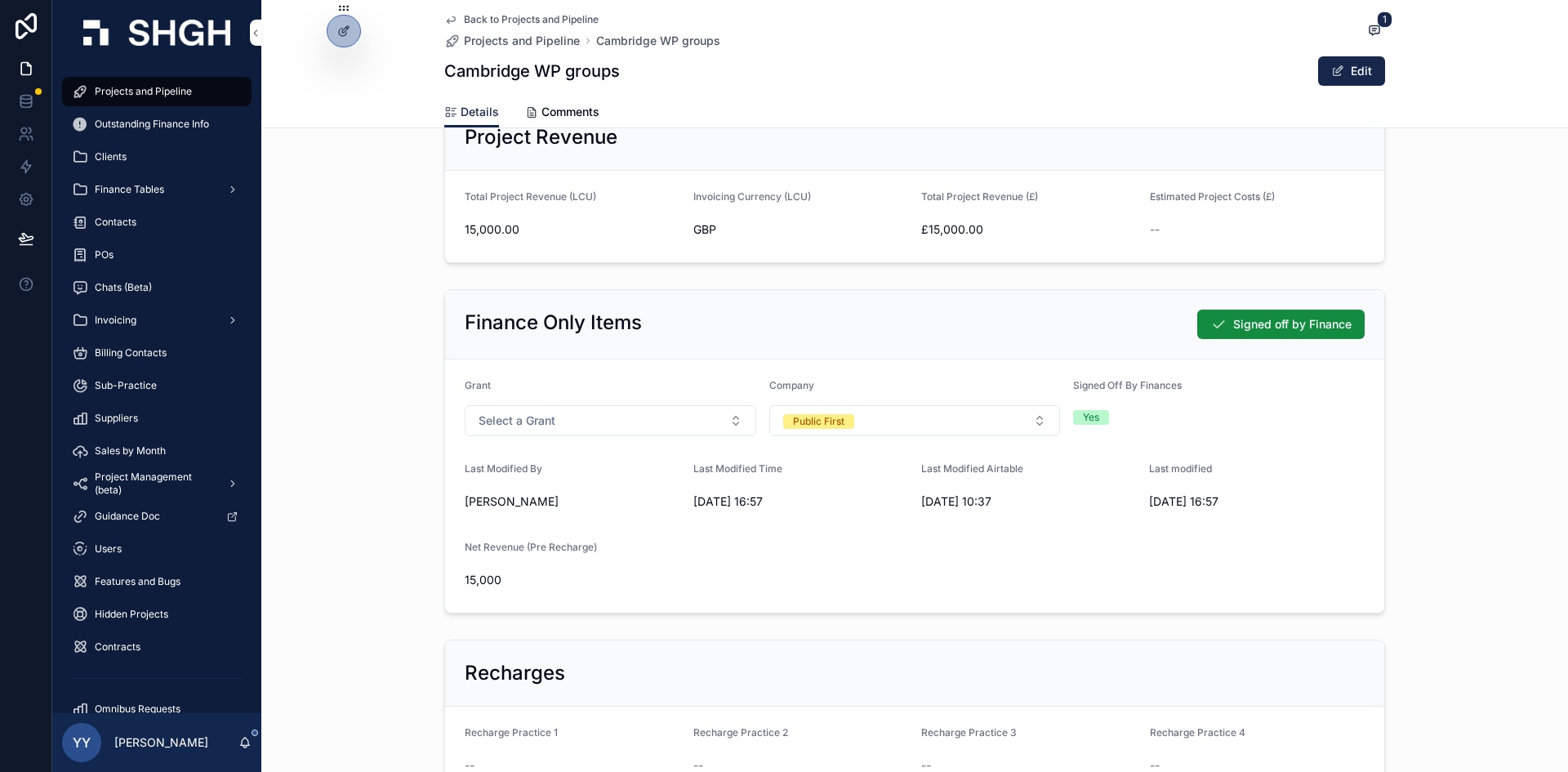
scroll to position [572, 0]
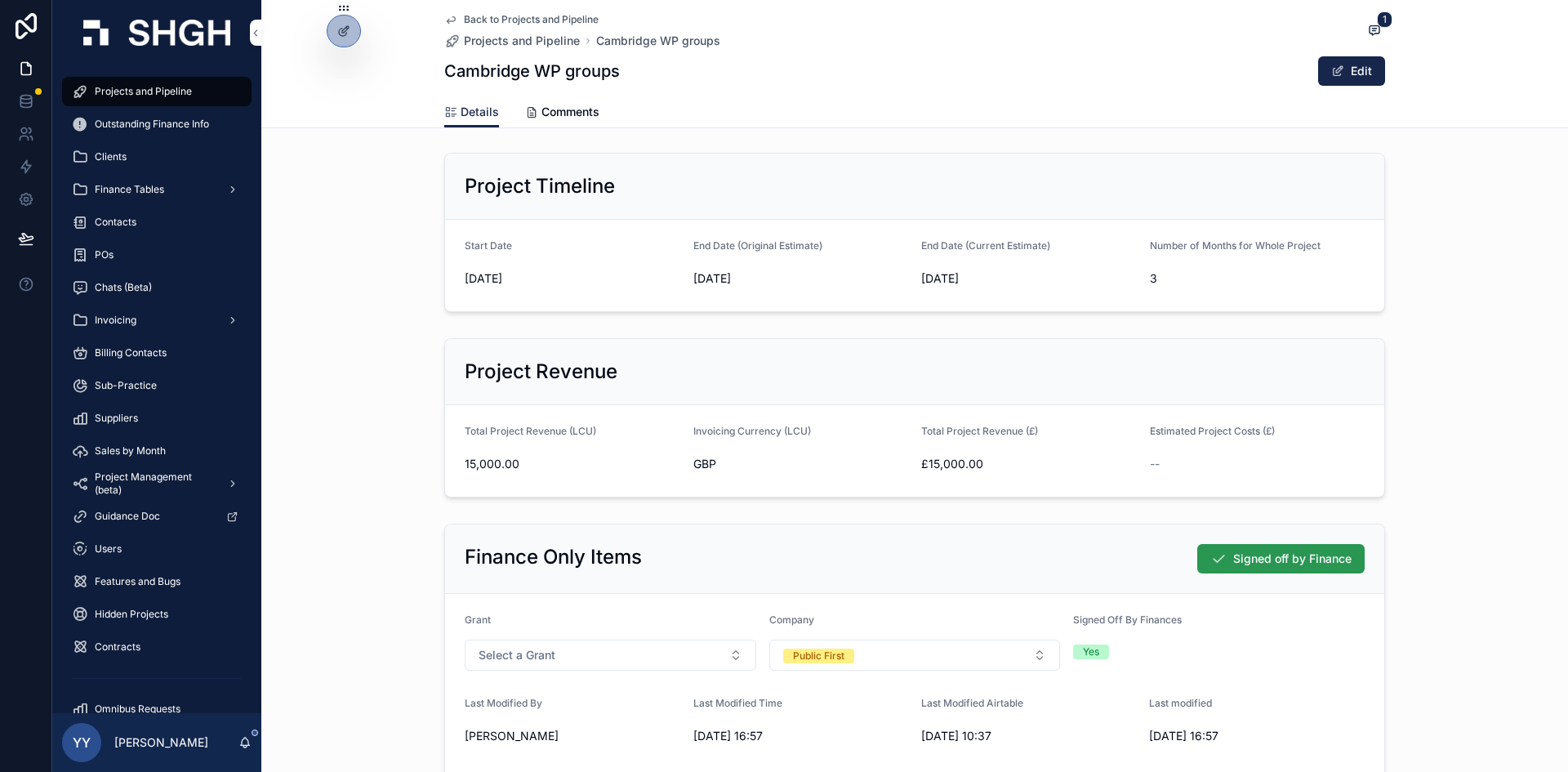
click at [1238, 559] on span "Signed off by Finance" at bounding box center [1292, 559] width 118 height 16
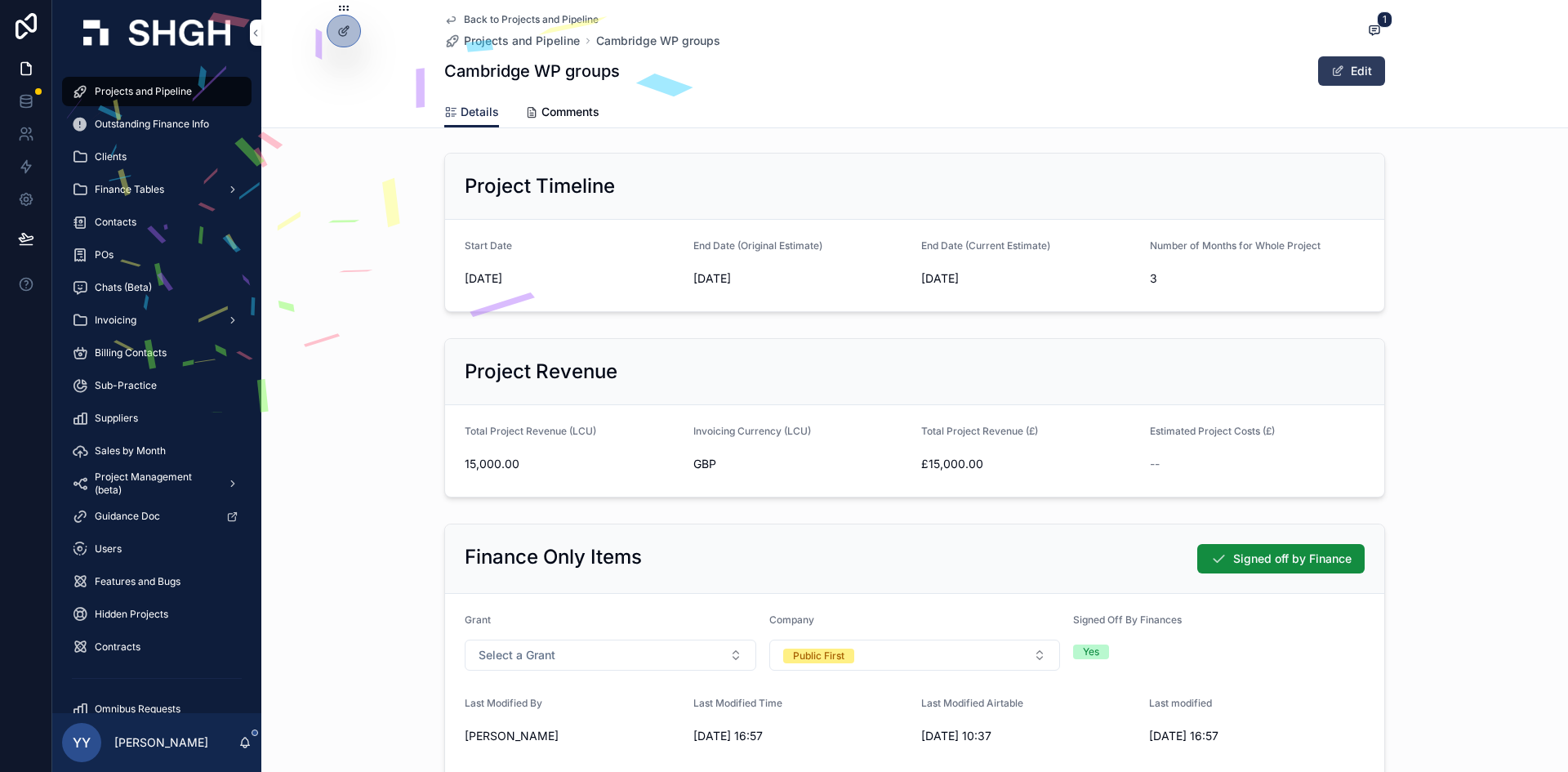
click at [1360, 66] on button "Edit" at bounding box center [1351, 72] width 67 height 30
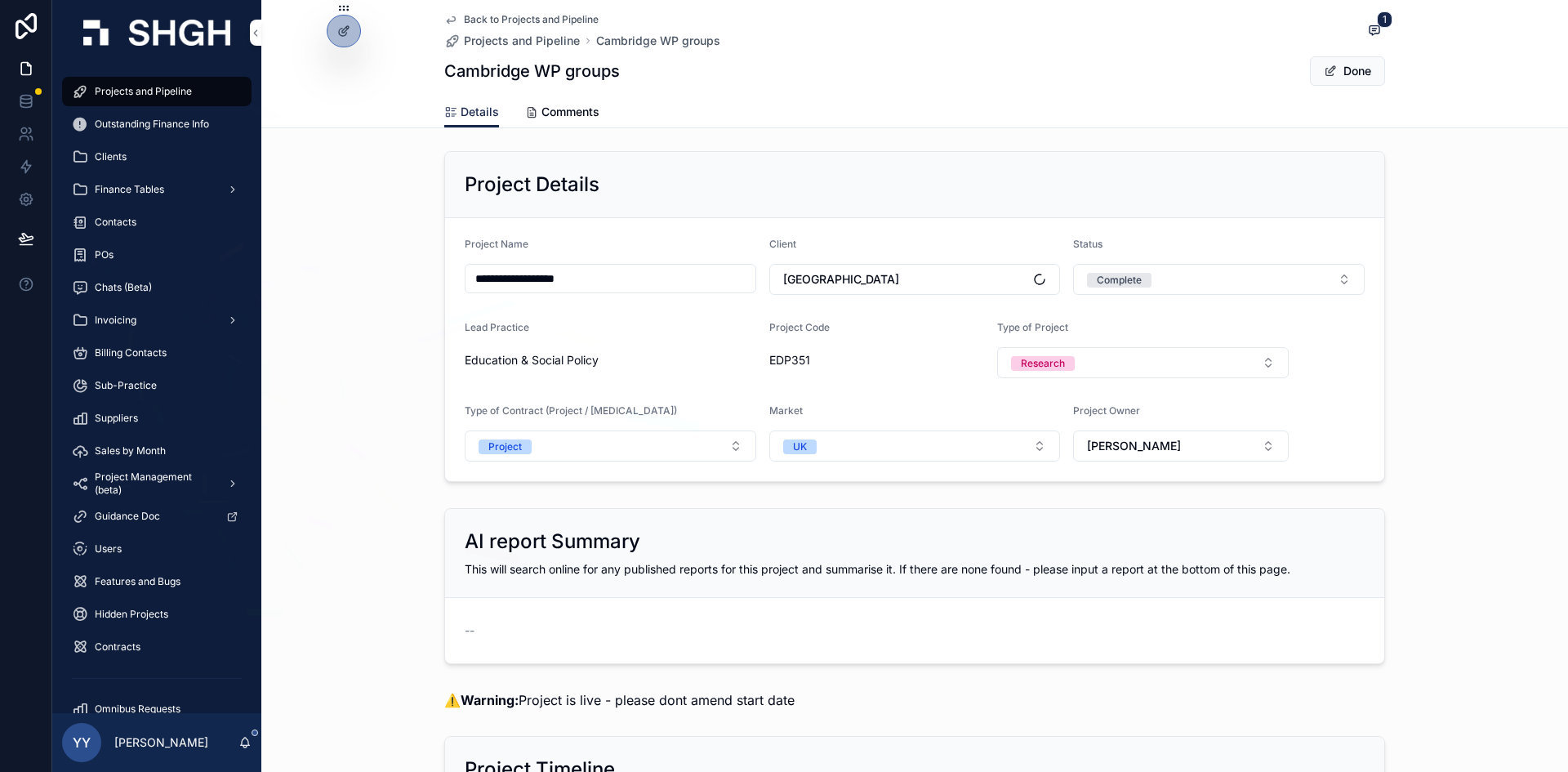
scroll to position [0, 0]
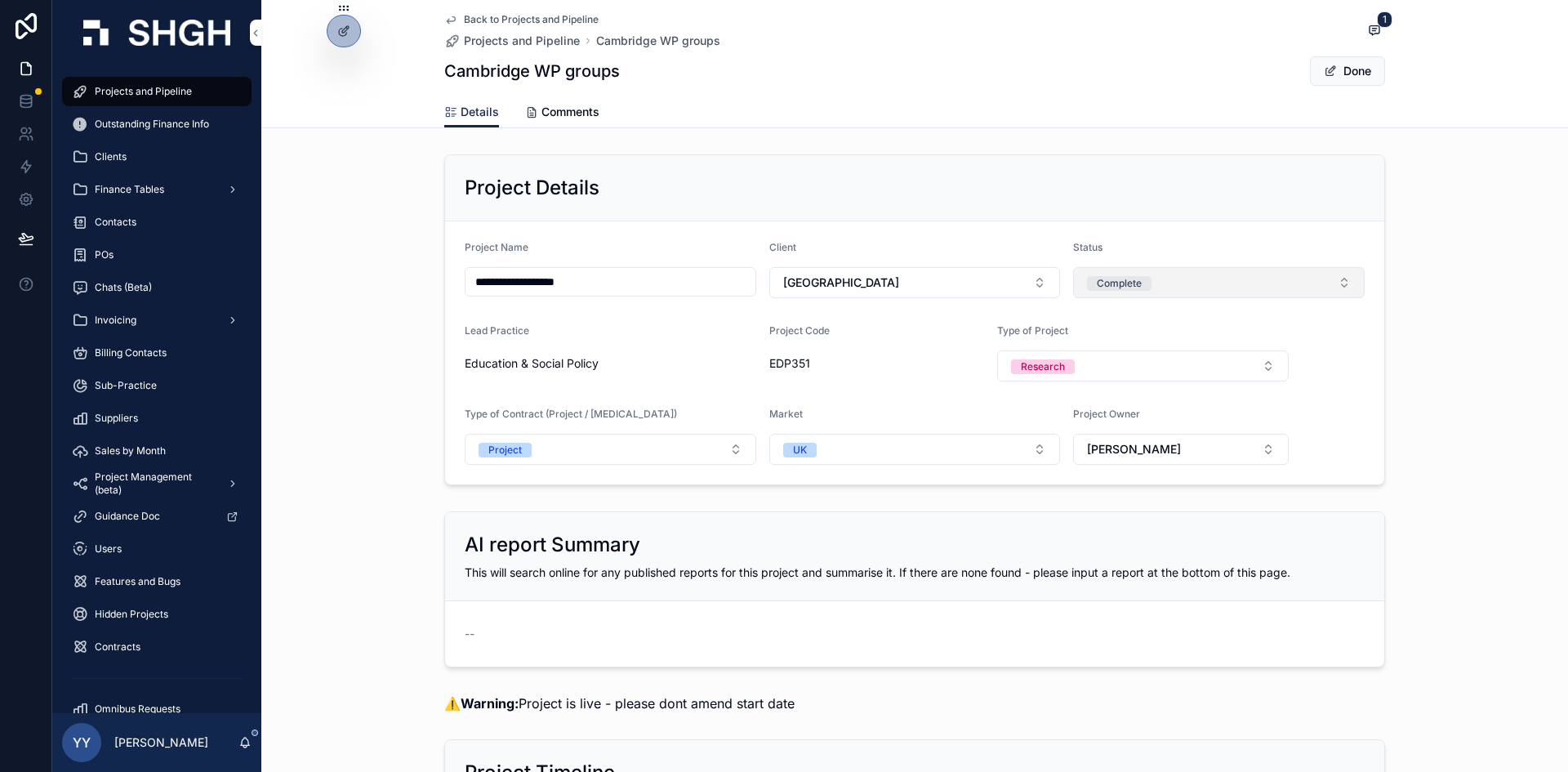
click at [1138, 291] on button "Complete" at bounding box center [1219, 282] width 292 height 31
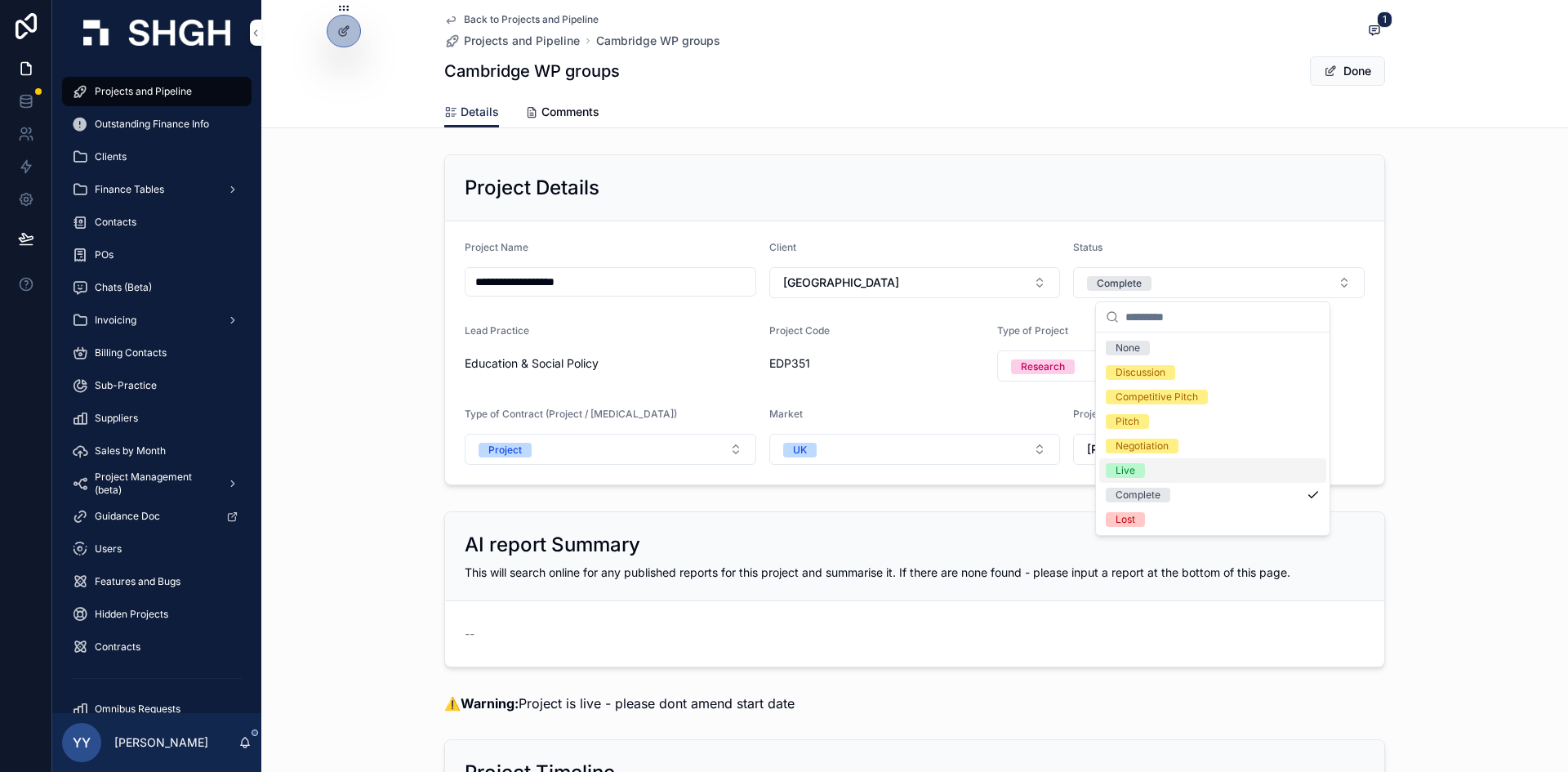
click at [1131, 470] on div "Live" at bounding box center [1126, 470] width 20 height 15
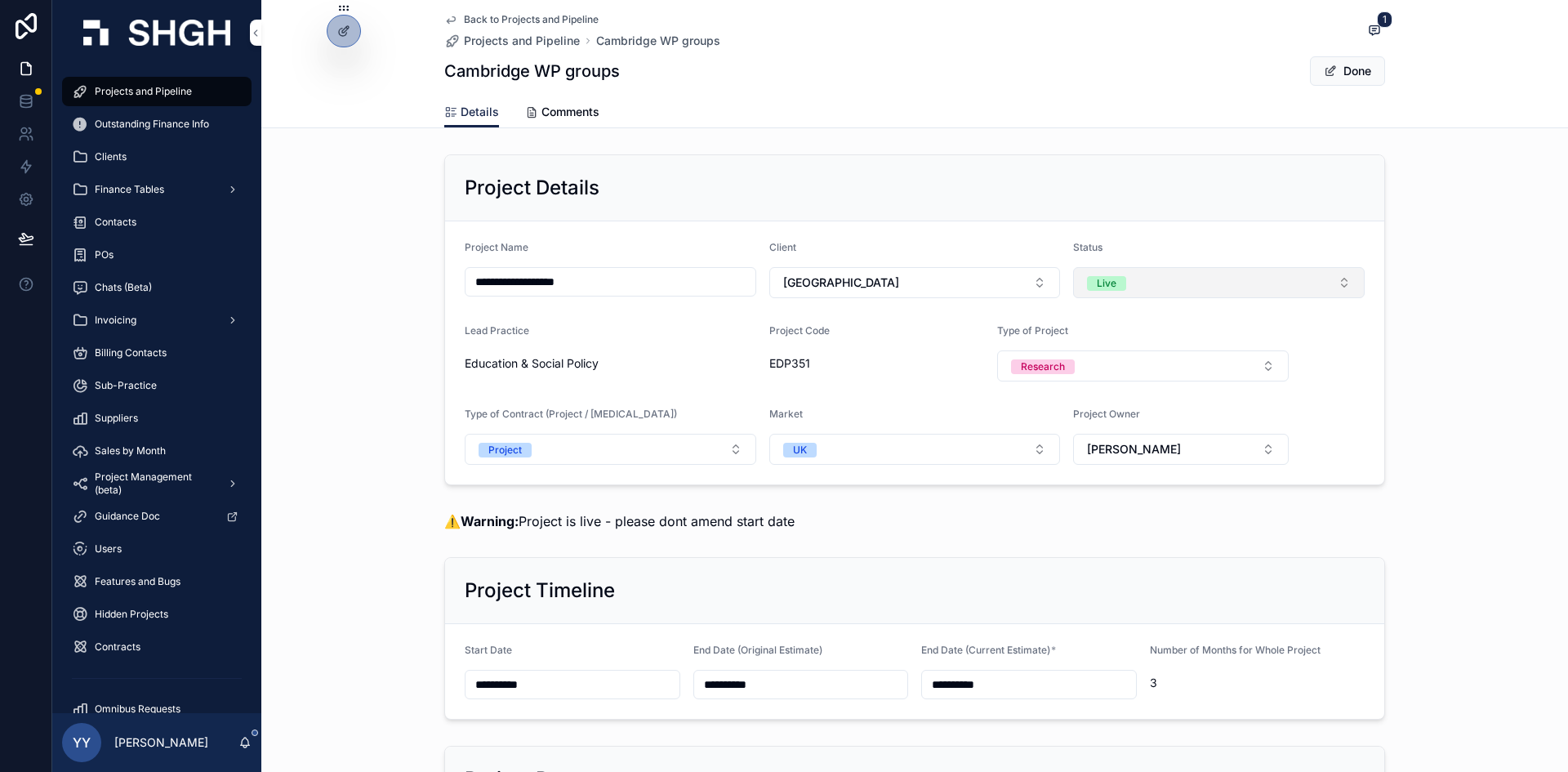
click at [1101, 289] on div "Live" at bounding box center [1107, 283] width 20 height 15
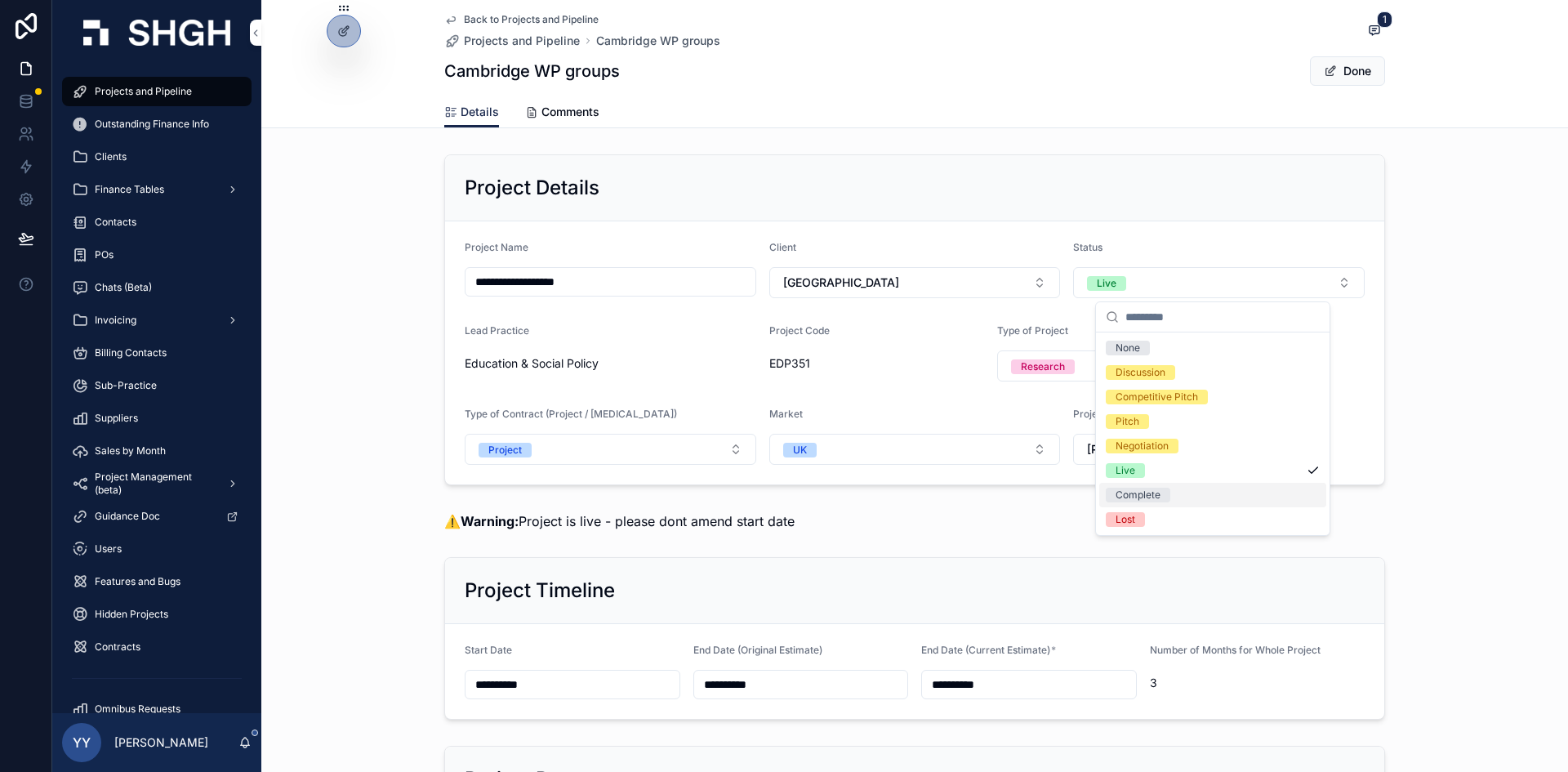
click at [1135, 497] on div "Complete" at bounding box center [1138, 495] width 45 height 15
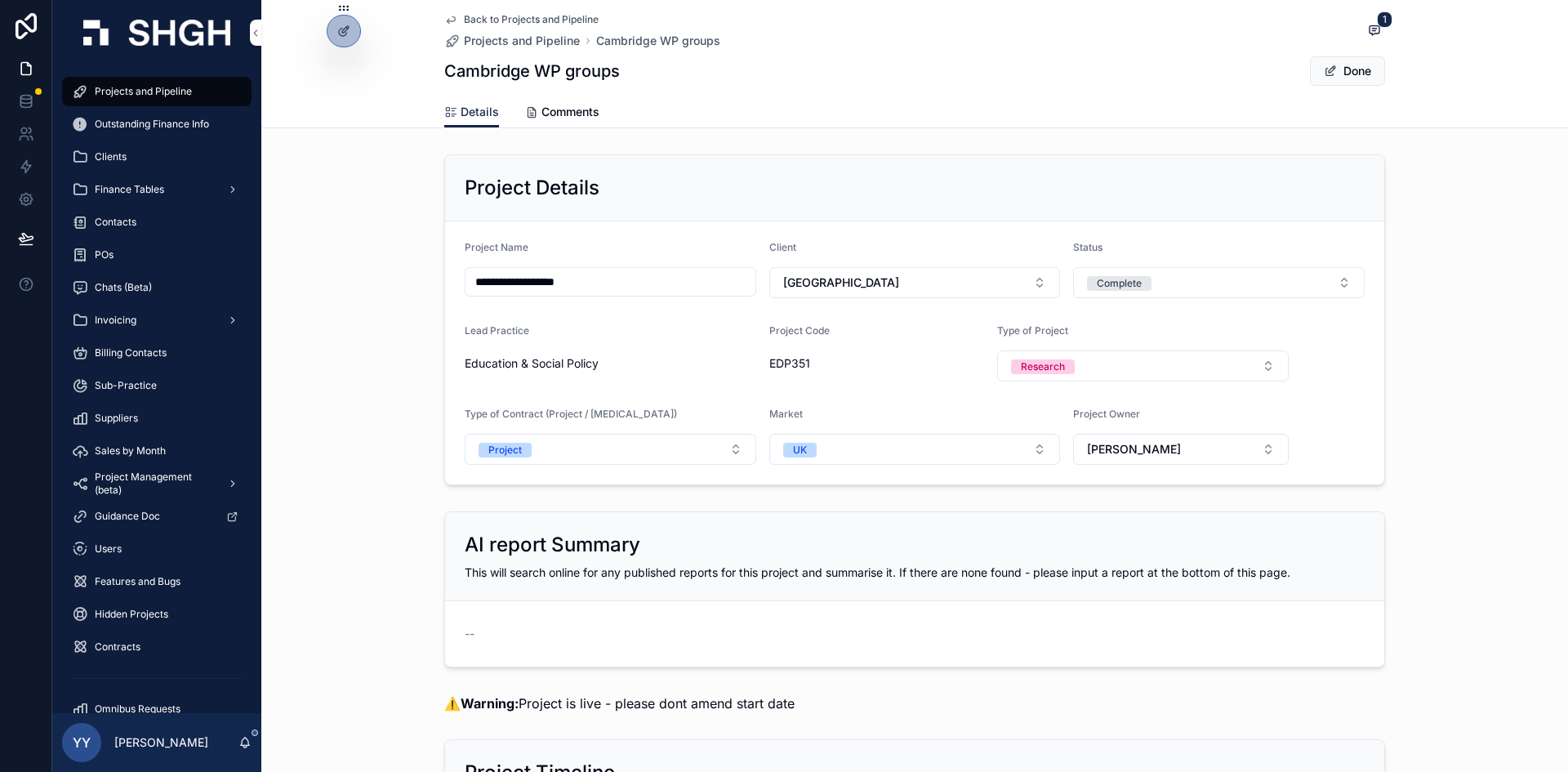
click at [1357, 74] on button "Done" at bounding box center [1347, 72] width 75 height 30
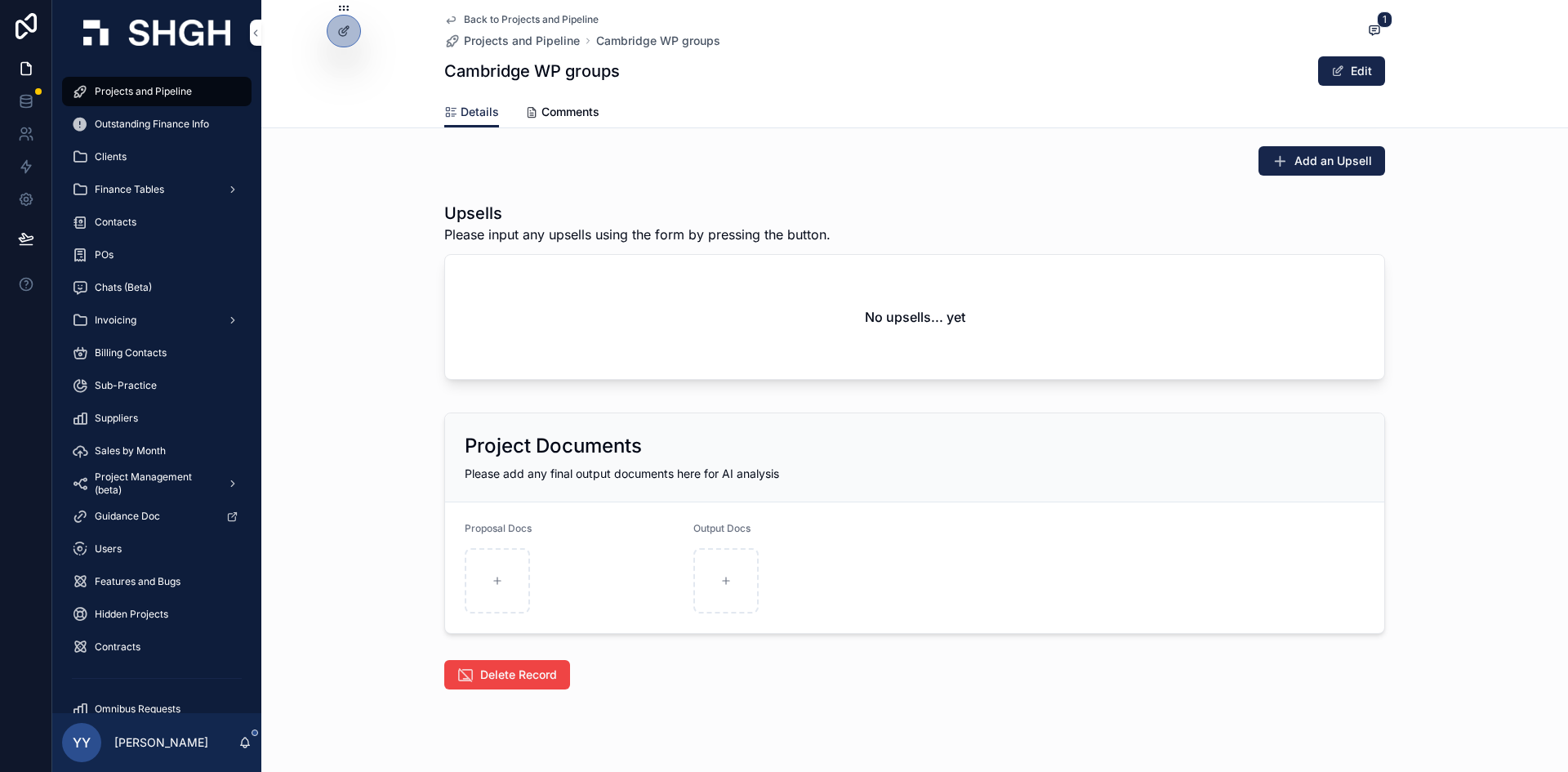
scroll to position [3011, 0]
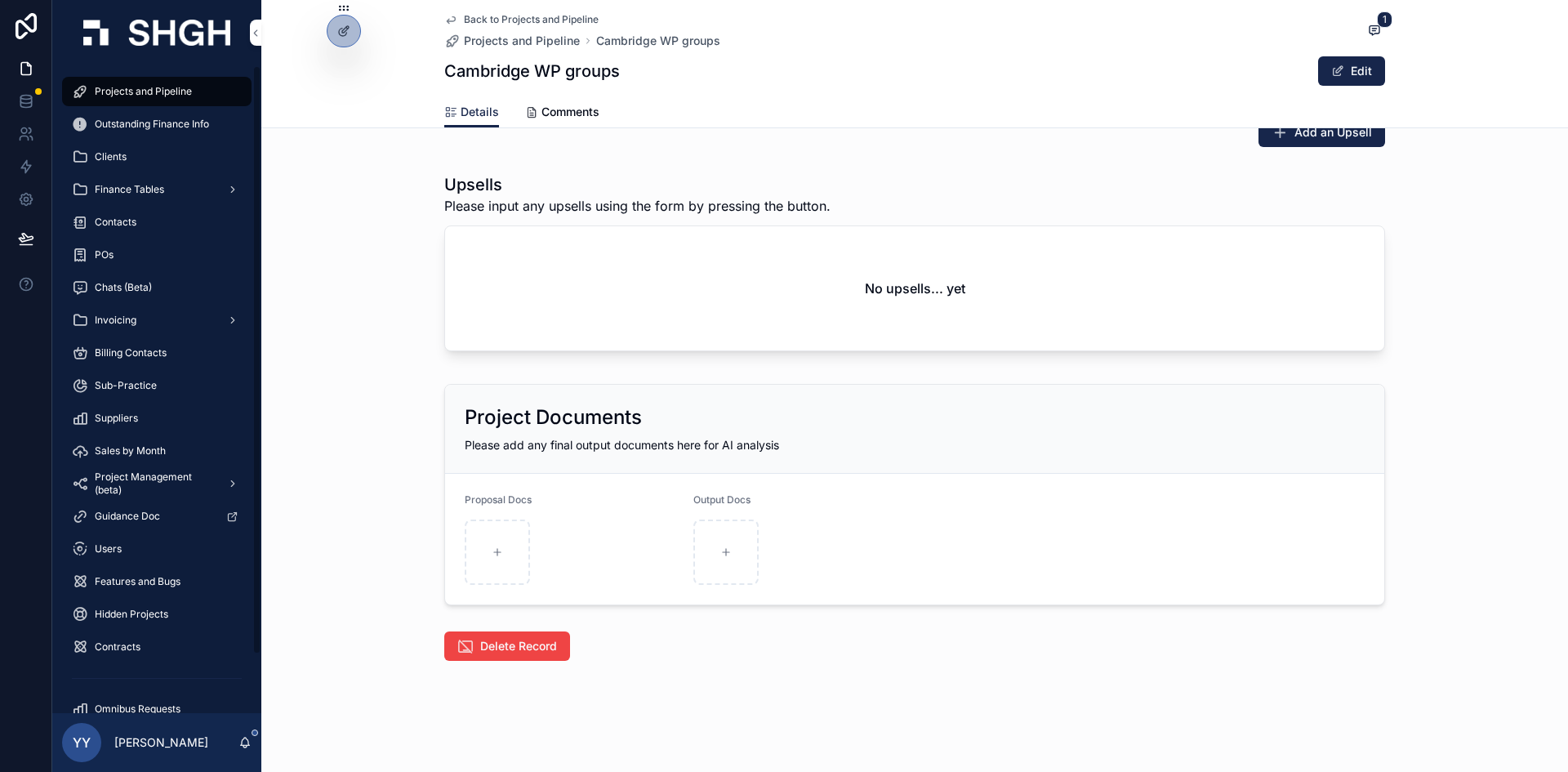
click at [161, 92] on span "Projects and Pipeline" at bounding box center [143, 91] width 98 height 13
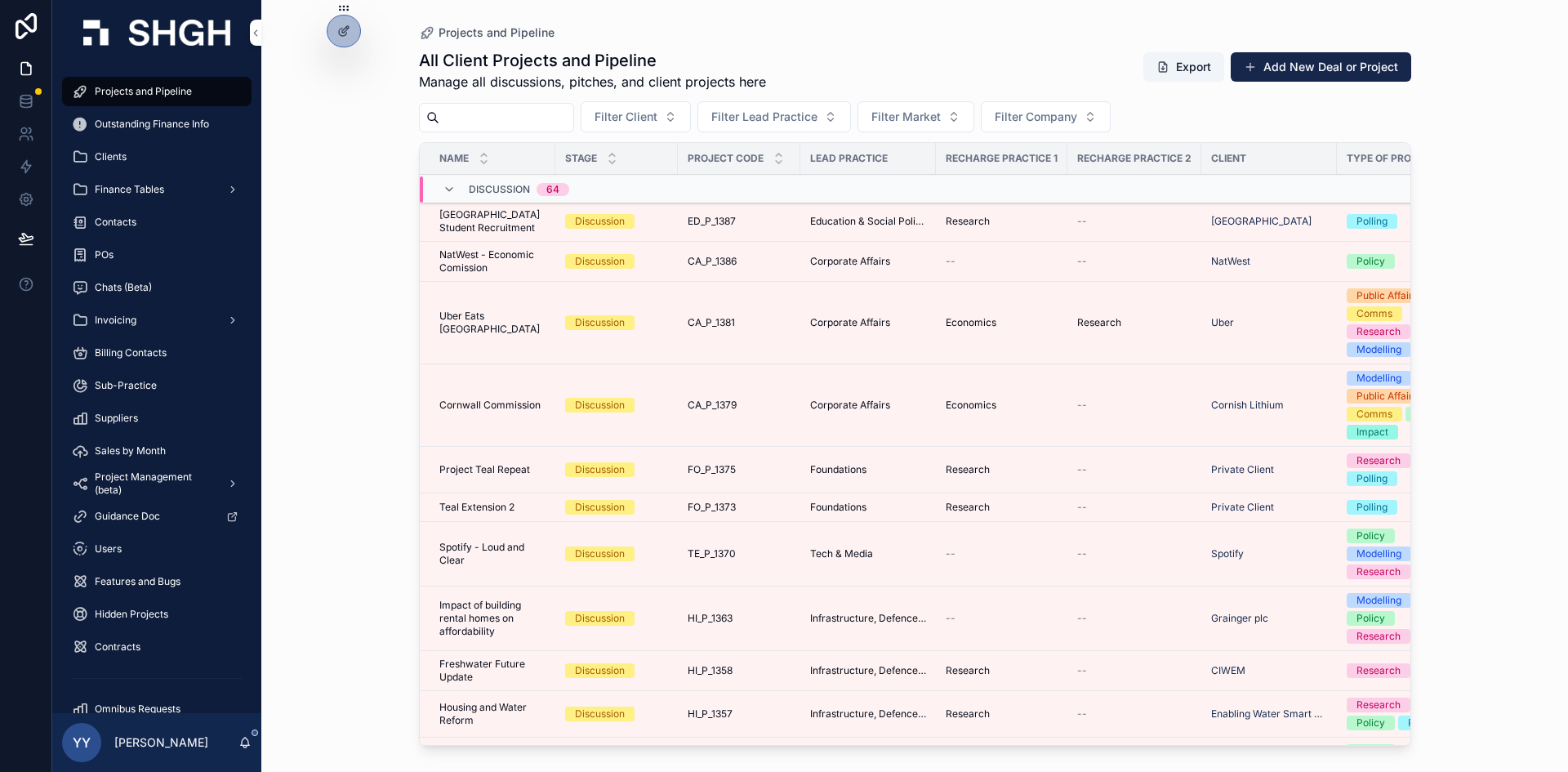
click at [543, 116] on input "scrollable content" at bounding box center [506, 118] width 134 height 23
paste input "******"
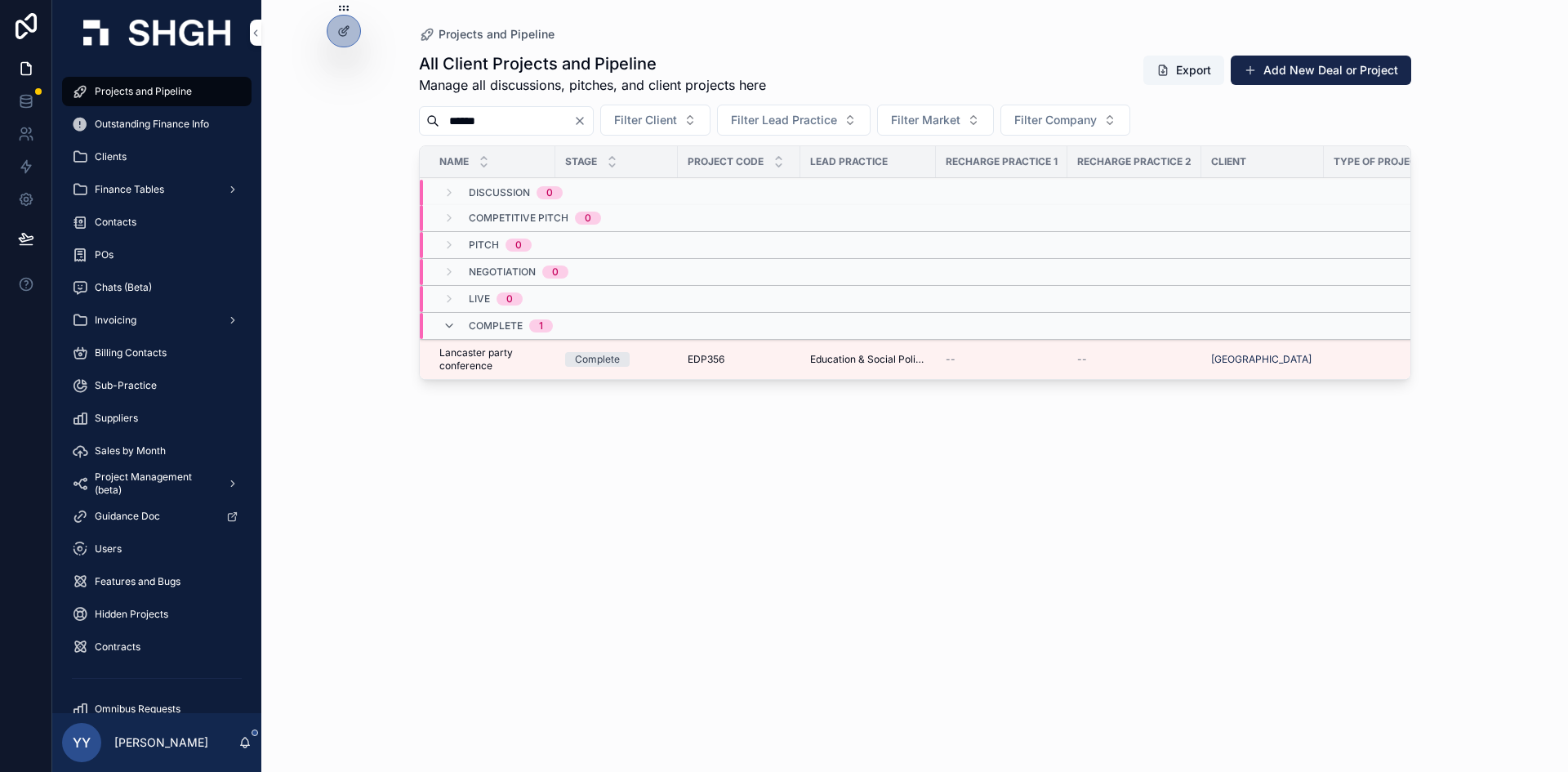
type input "******"
click at [890, 357] on span "Education & Social Policy" at bounding box center [868, 359] width 115 height 13
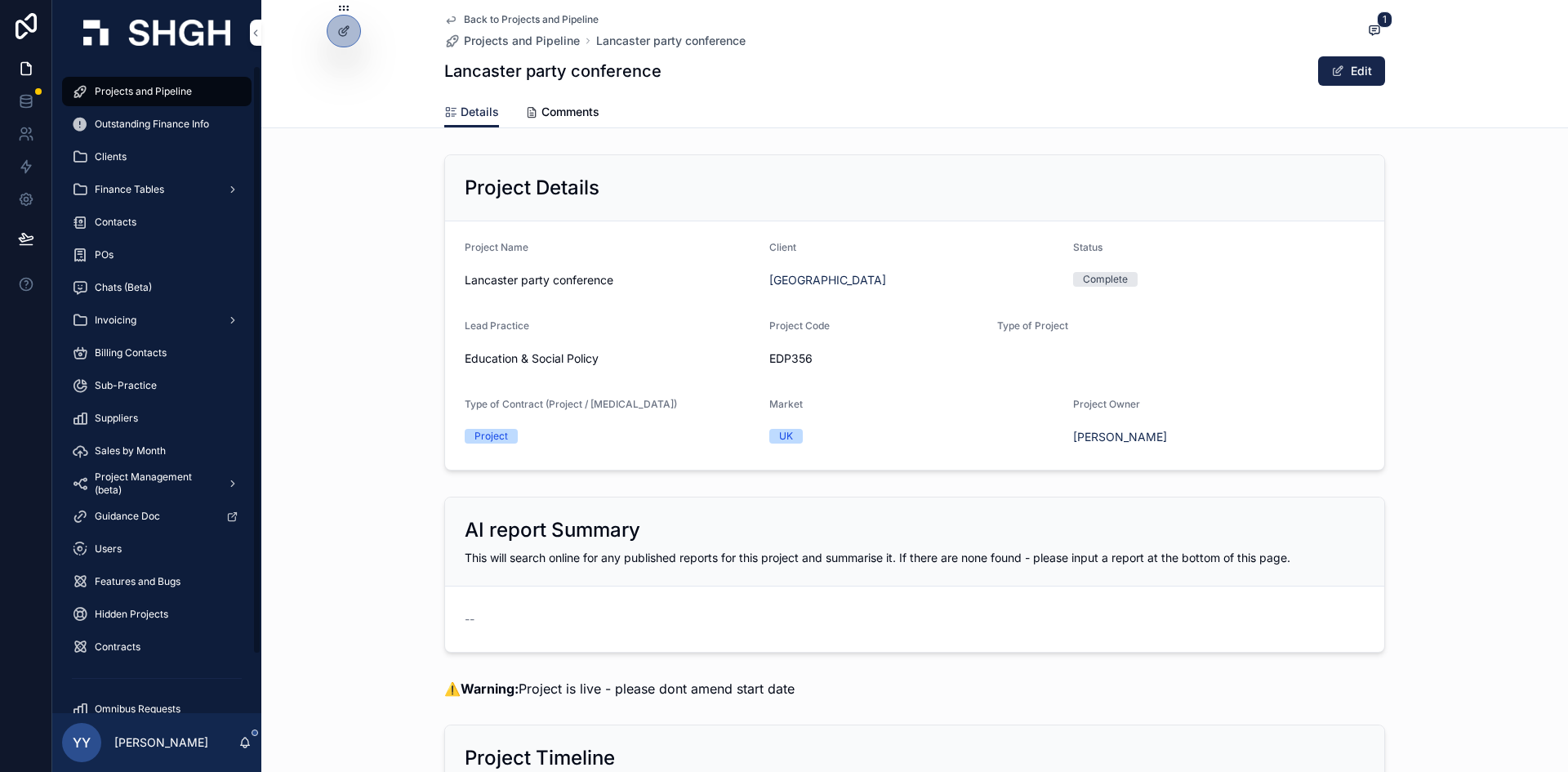
click at [123, 90] on span "Projects and Pipeline" at bounding box center [143, 91] width 98 height 13
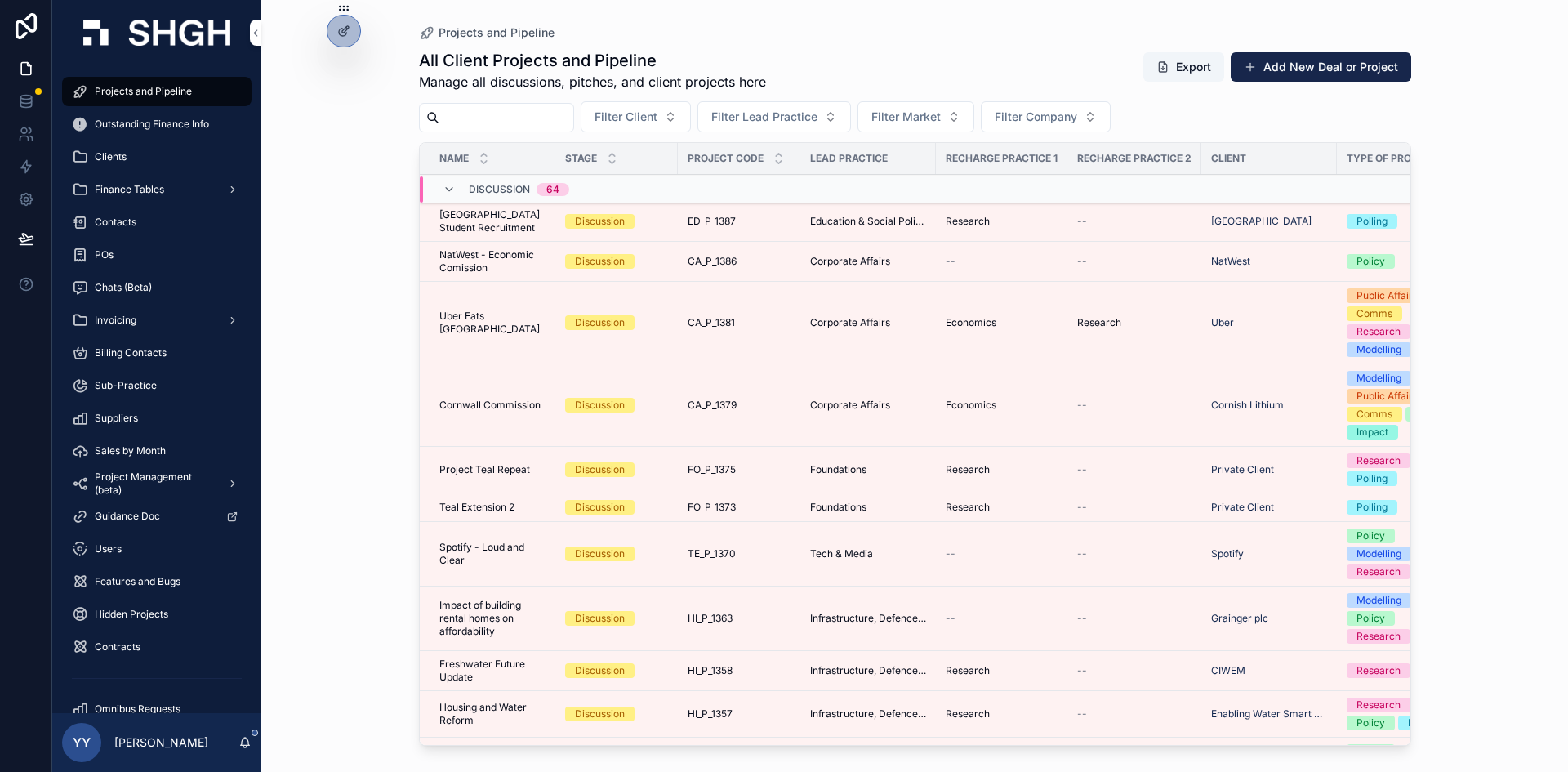
click at [500, 113] on input "scrollable content" at bounding box center [506, 118] width 134 height 23
paste input "********"
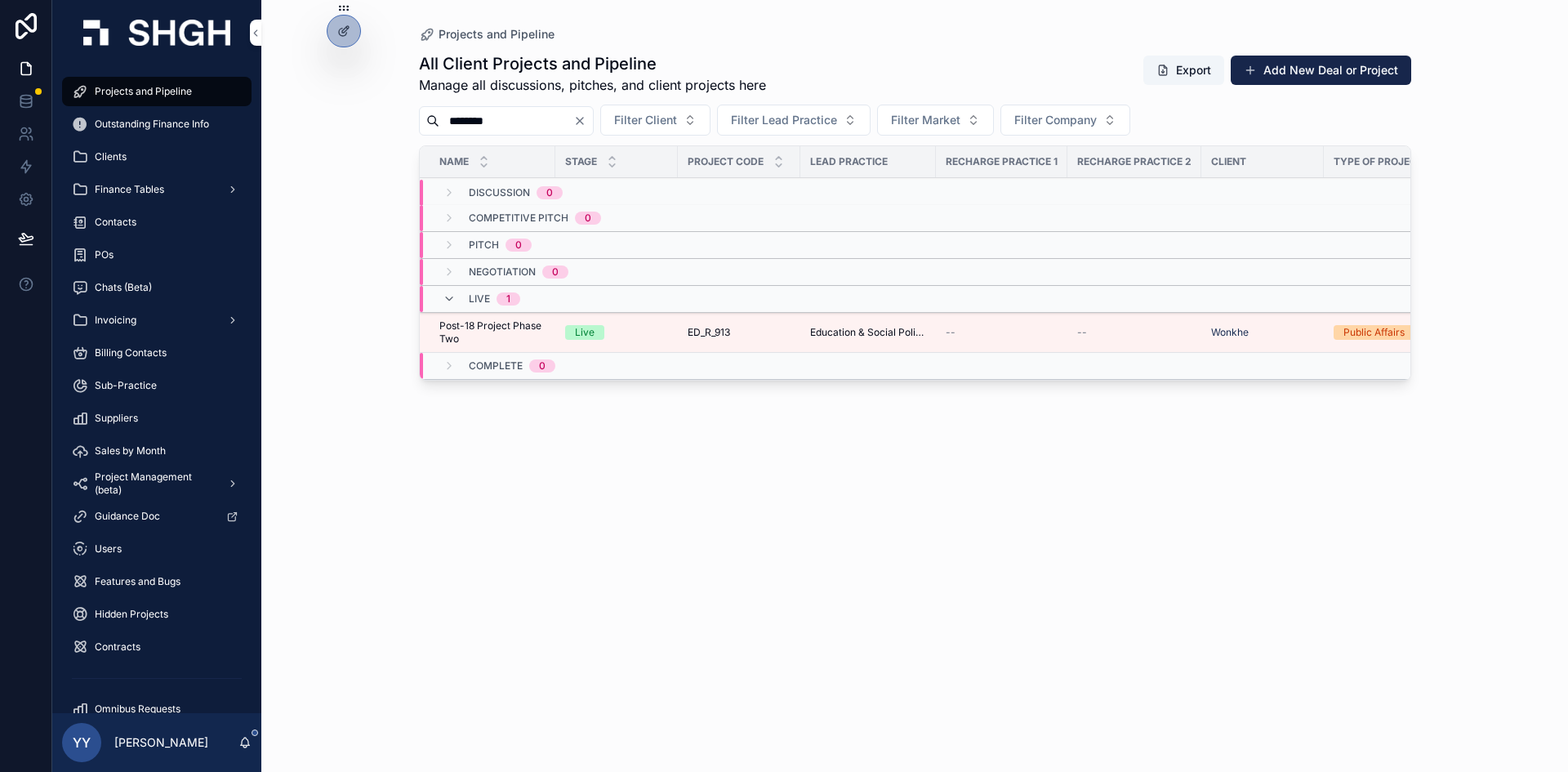
type input "********"
click at [721, 334] on span "ED_R_913" at bounding box center [709, 332] width 43 height 13
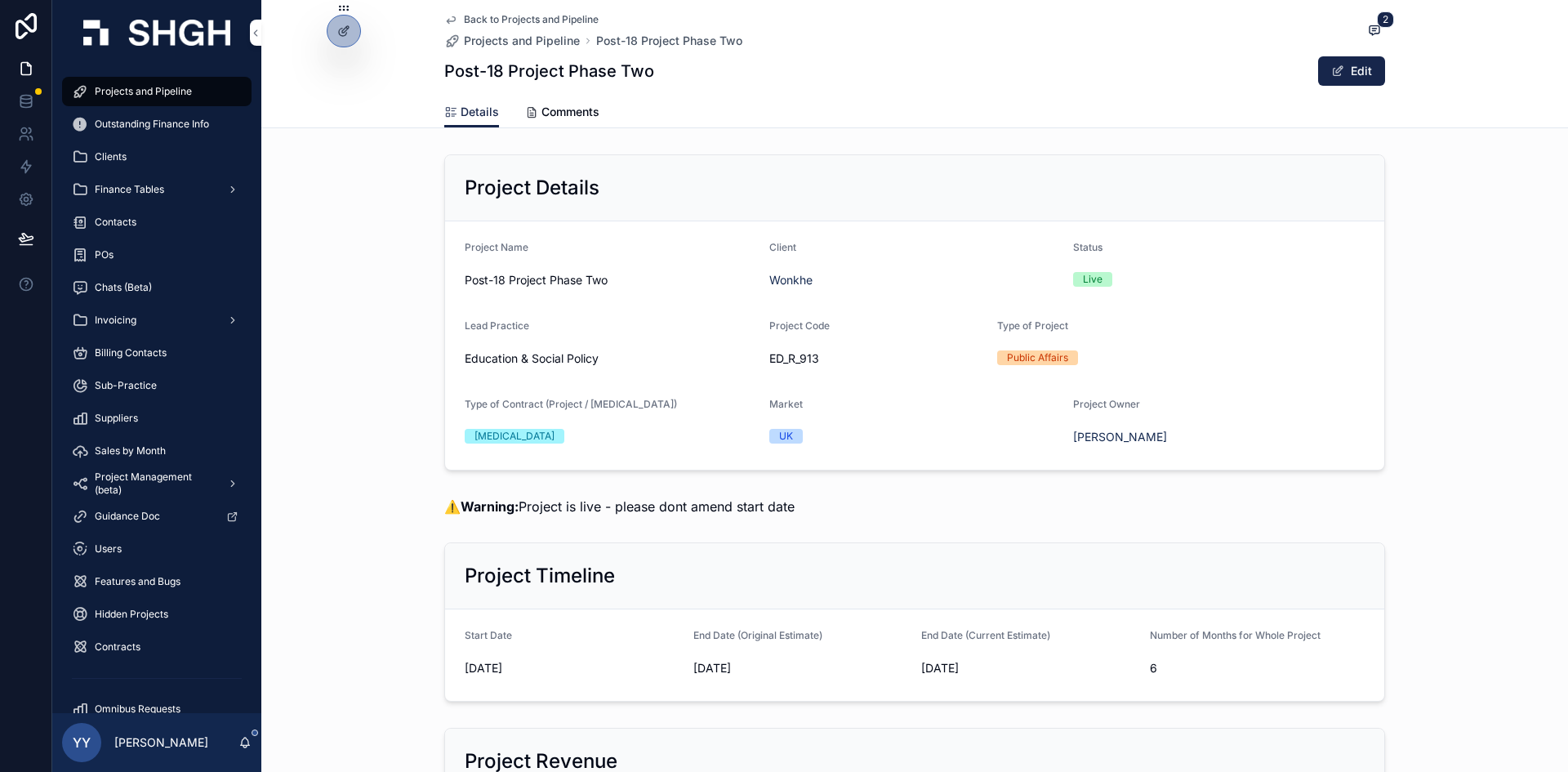
click at [561, 115] on span "Comments" at bounding box center [570, 112] width 58 height 16
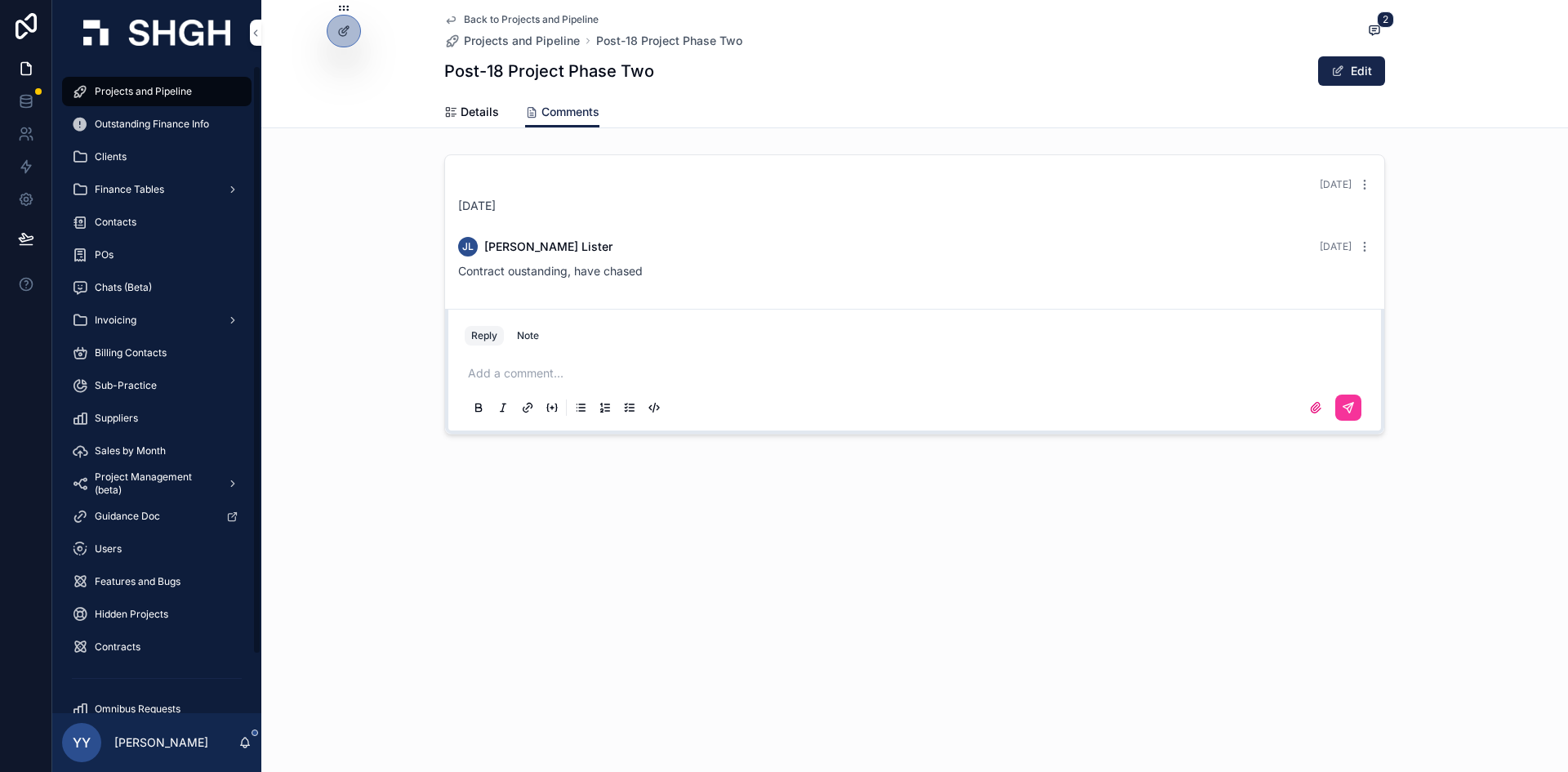
drag, startPoint x: 152, startPoint y: 84, endPoint x: 370, endPoint y: 127, distance: 222.2
click at [152, 84] on div "Projects and Pipeline" at bounding box center [156, 92] width 170 height 26
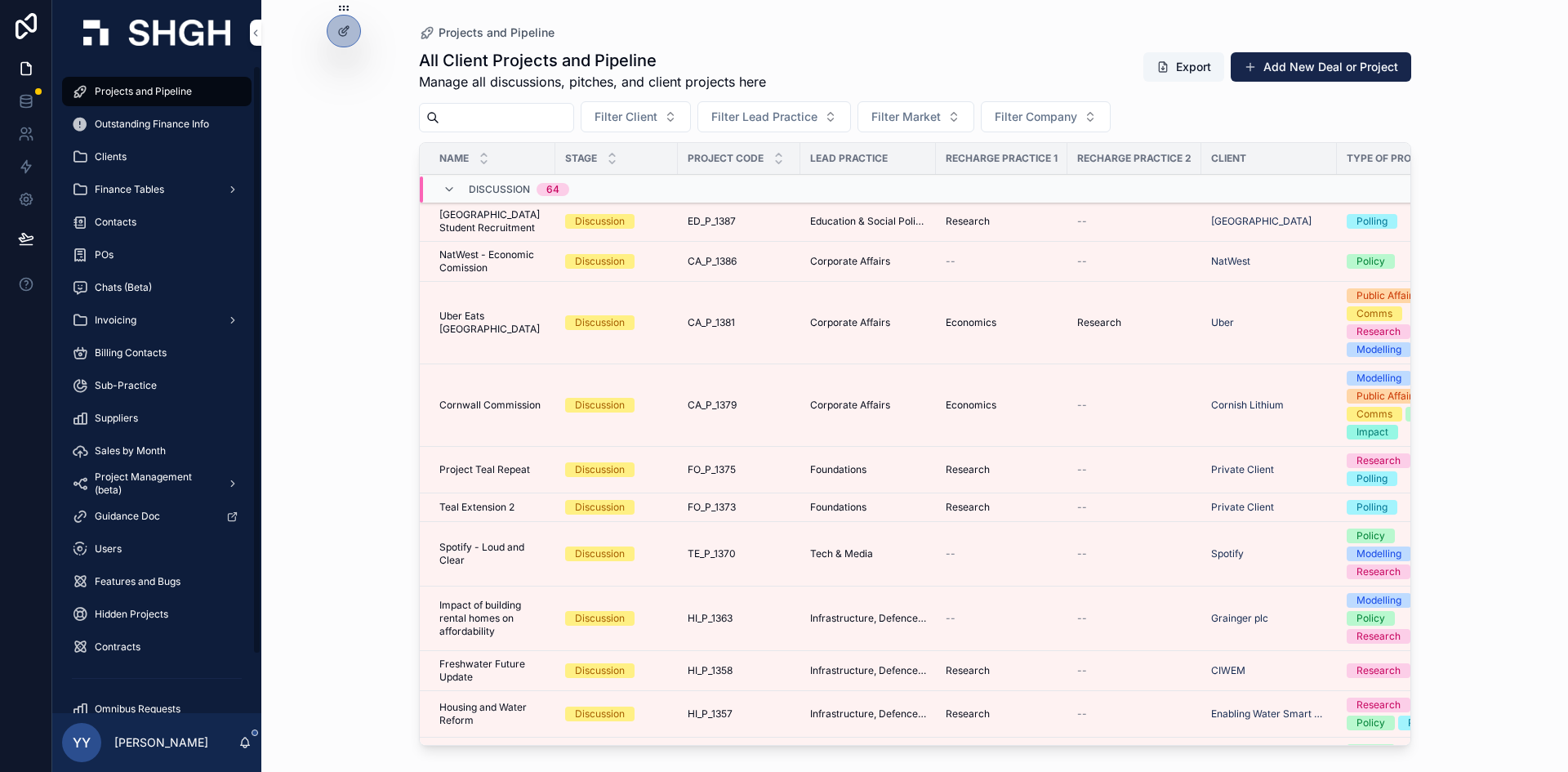
click at [491, 129] on div "scrollable content" at bounding box center [497, 118] width 155 height 30
click at [498, 122] on input "scrollable content" at bounding box center [506, 118] width 134 height 23
type input "***"
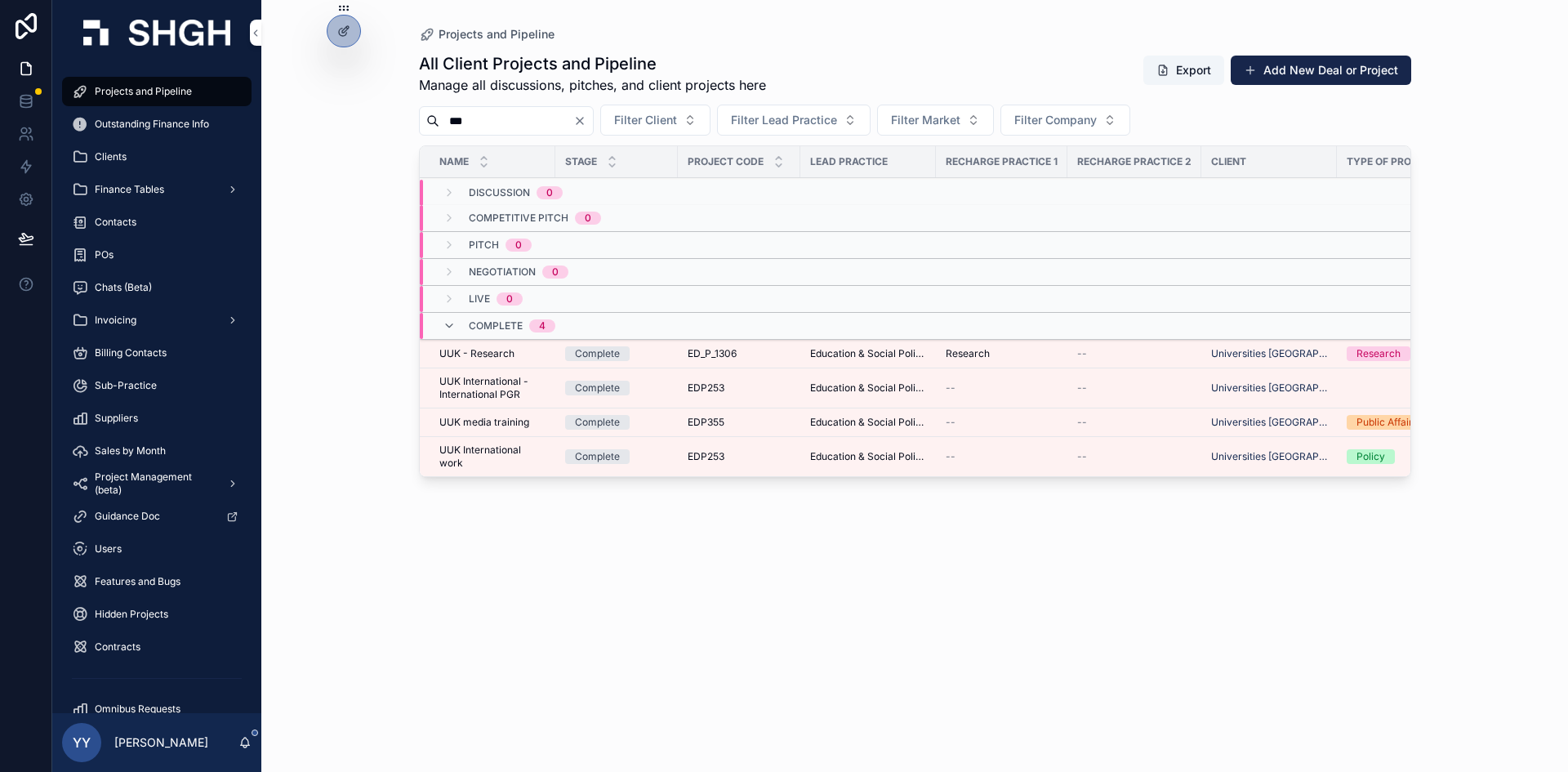
click at [690, 354] on span "ED_P_1306" at bounding box center [712, 354] width 49 height 13
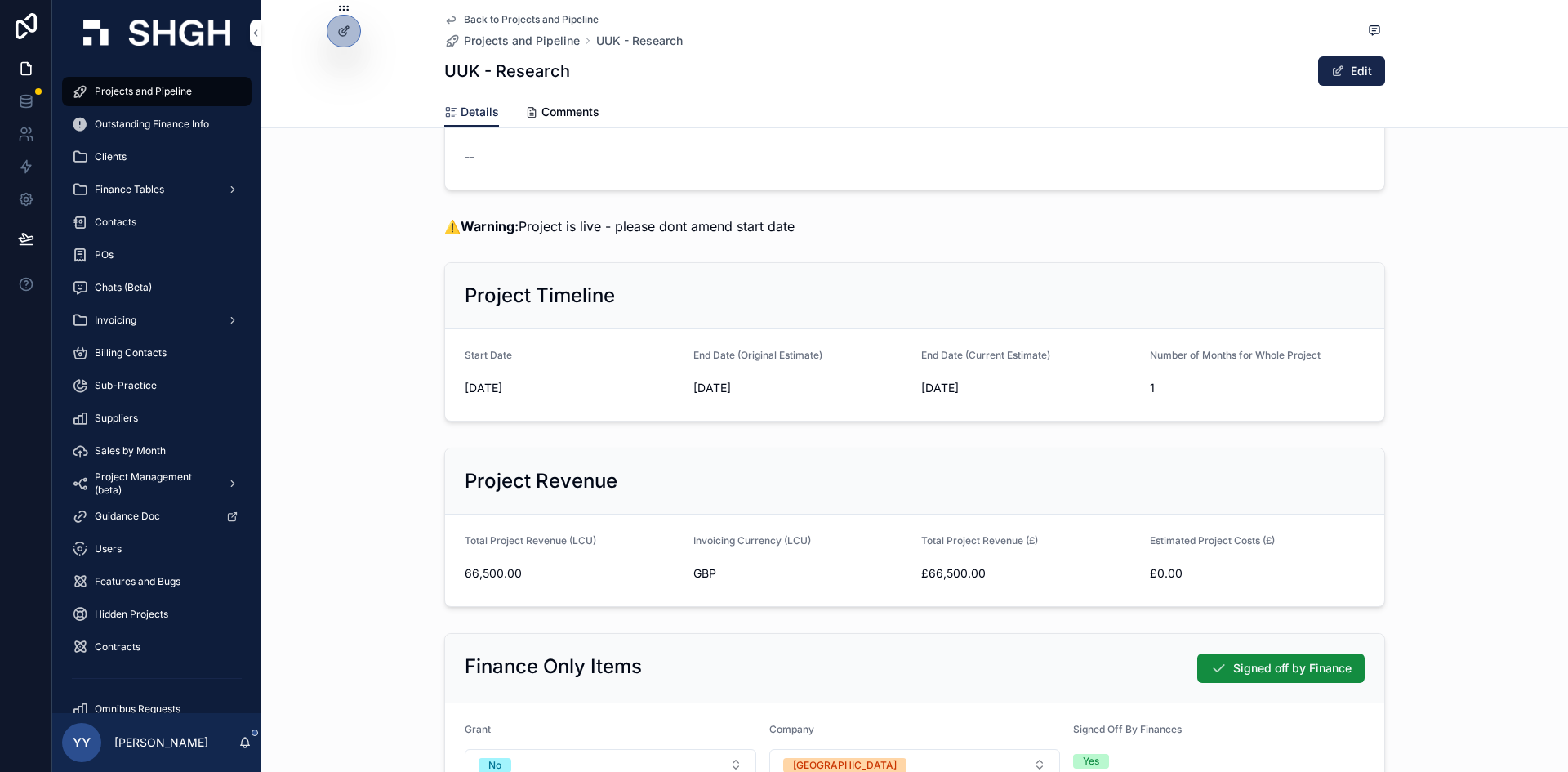
scroll to position [490, 0]
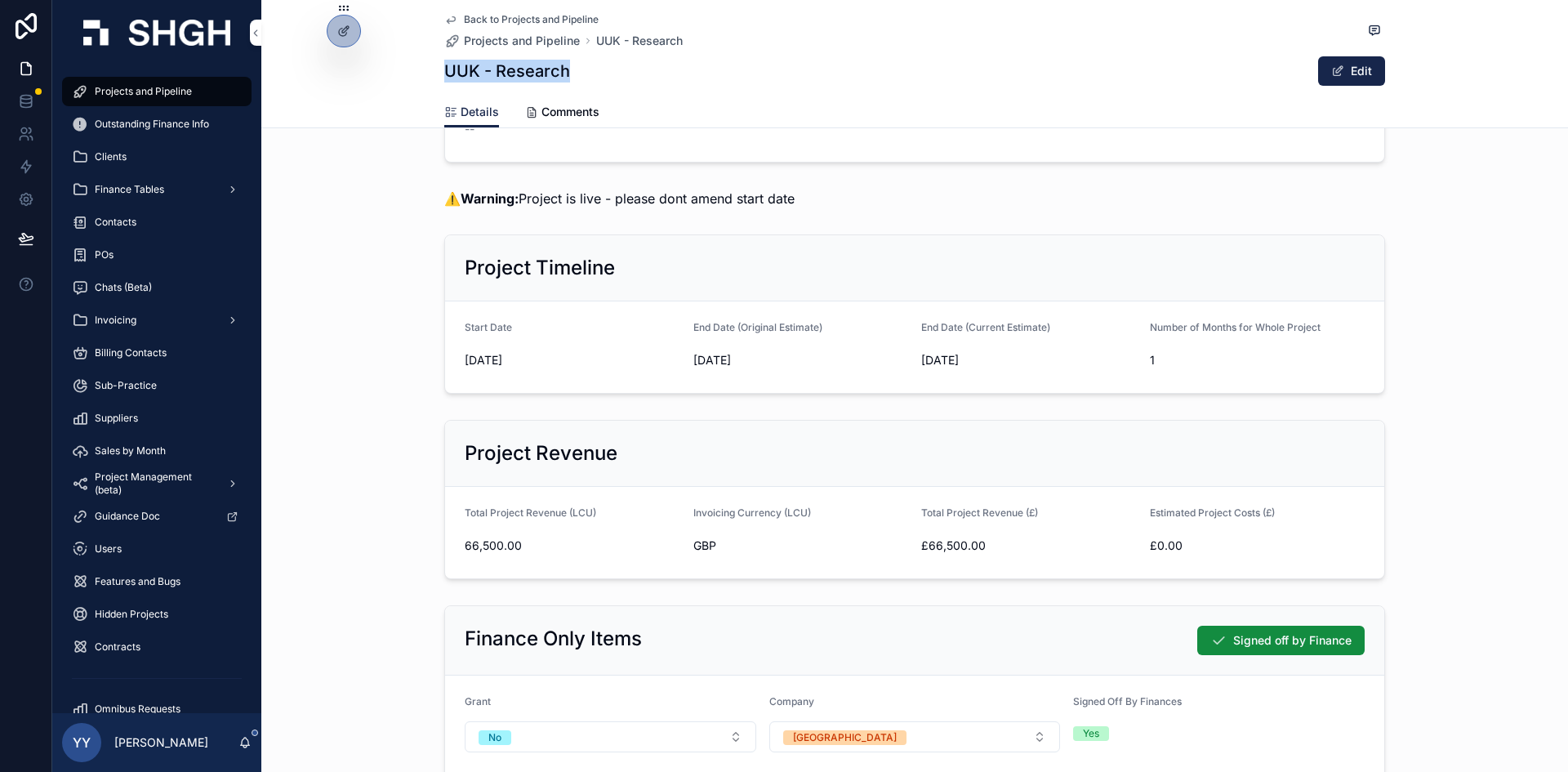
drag, startPoint x: 441, startPoint y: 70, endPoint x: 561, endPoint y: 70, distance: 120.0
click at [561, 70] on h1 "UUK - Research" at bounding box center [507, 71] width 125 height 23
copy h1 "UUK - Research"
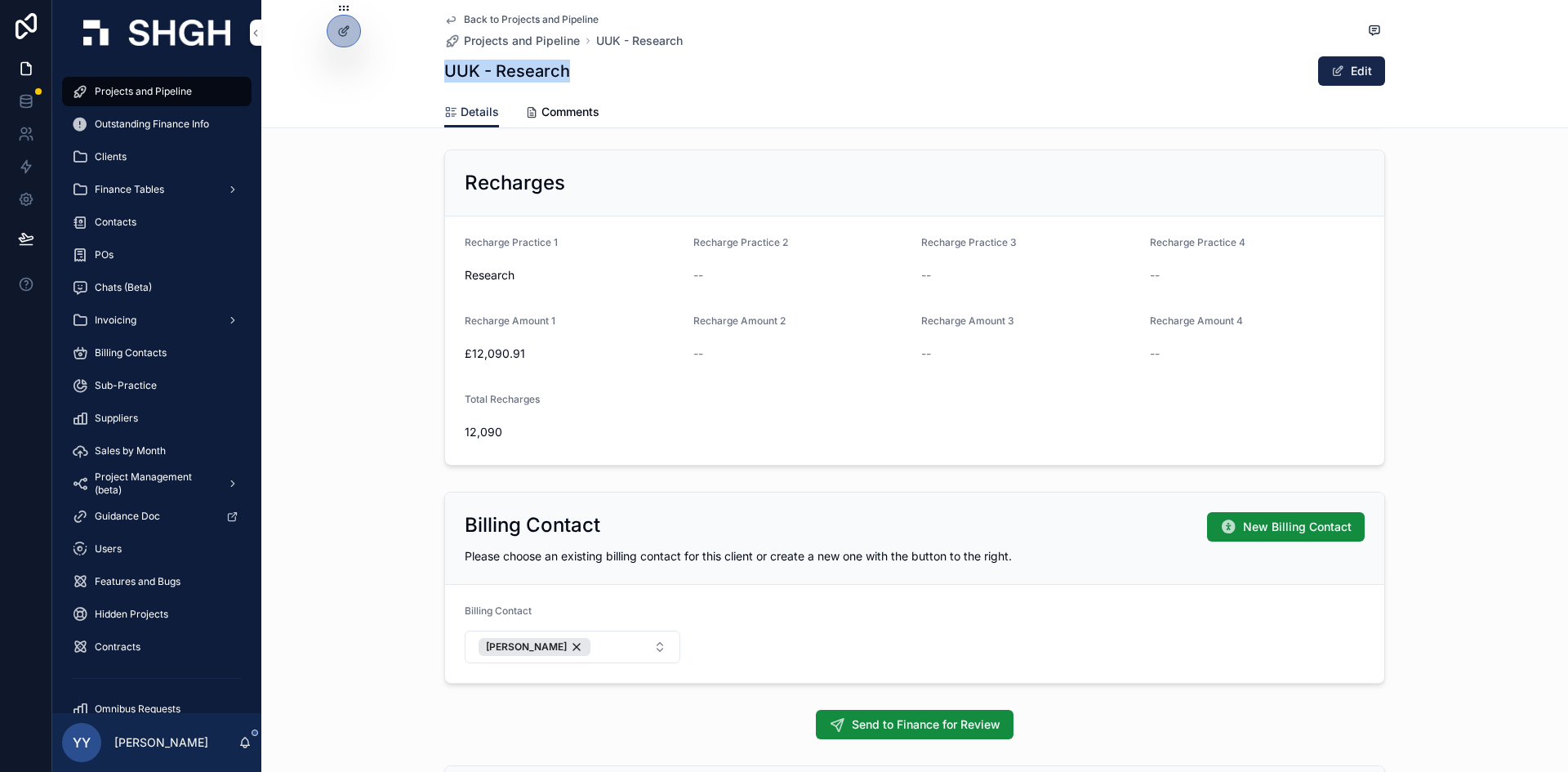
scroll to position [1308, 0]
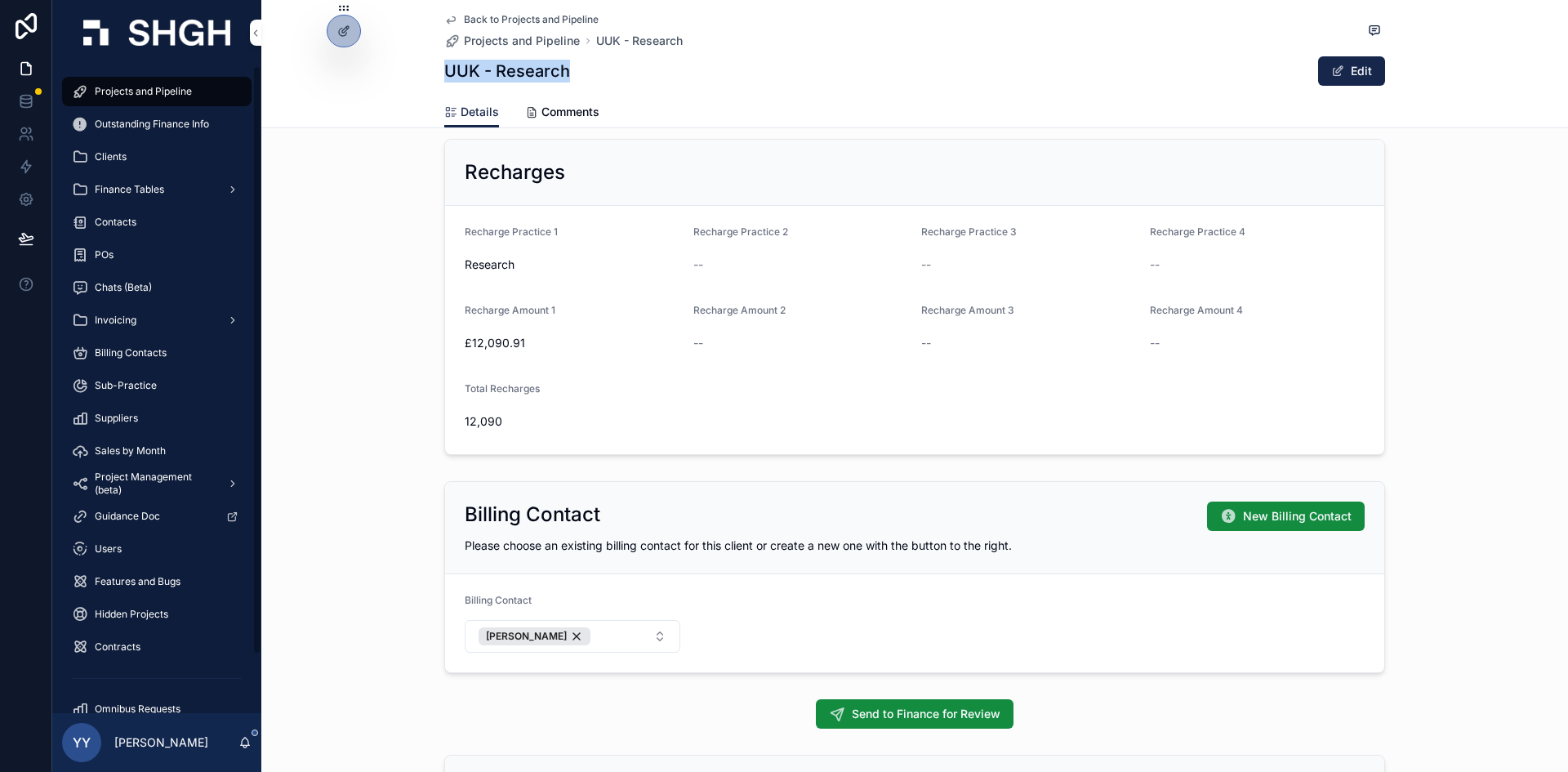
click at [141, 93] on span "Projects and Pipeline" at bounding box center [143, 91] width 98 height 13
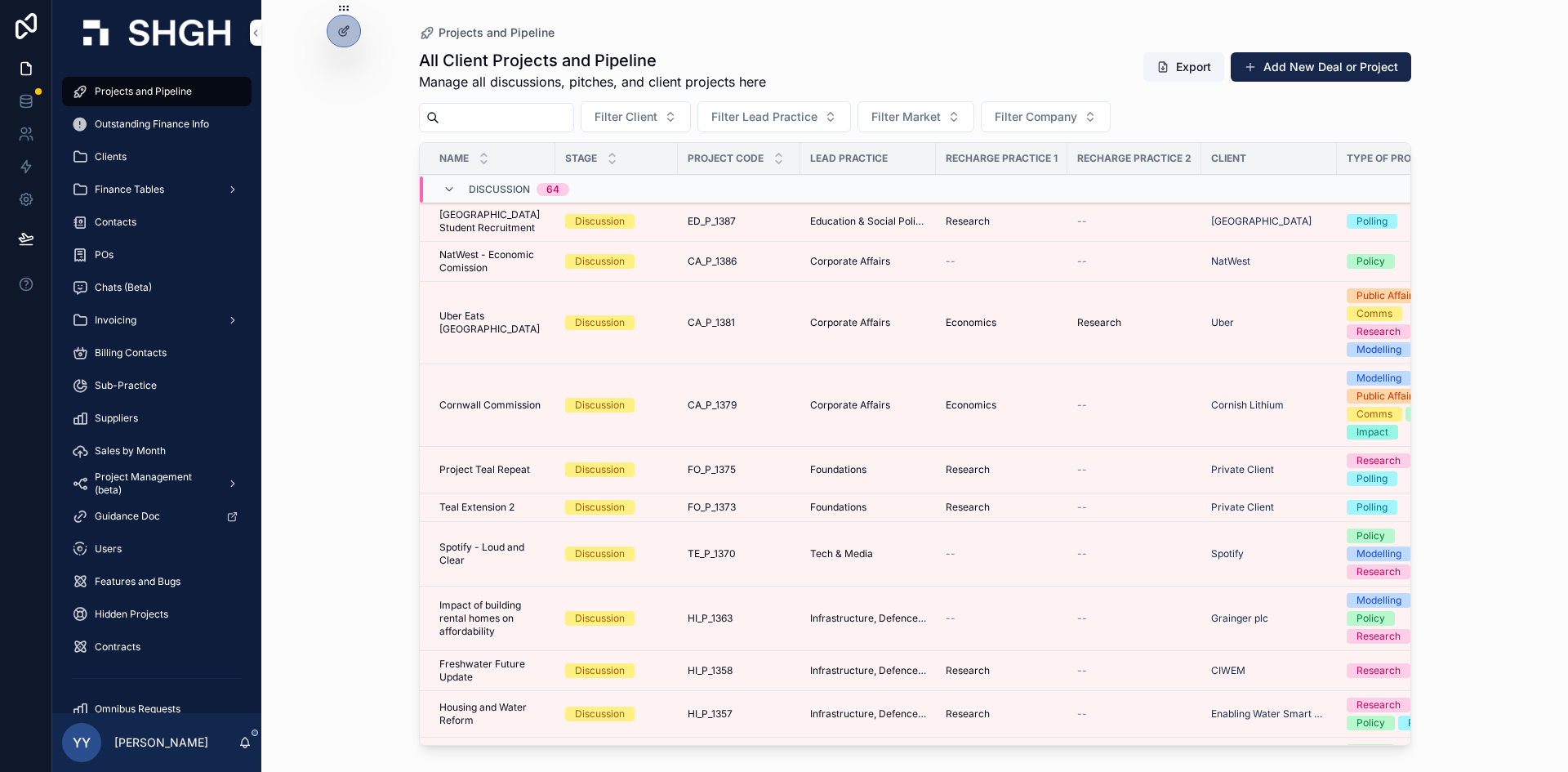
click at [523, 95] on div "All Client Projects and Pipeline Manage all discussions, pitches, and client pr…" at bounding box center [915, 395] width 993 height 713
click at [503, 114] on input "scrollable content" at bounding box center [506, 118] width 134 height 23
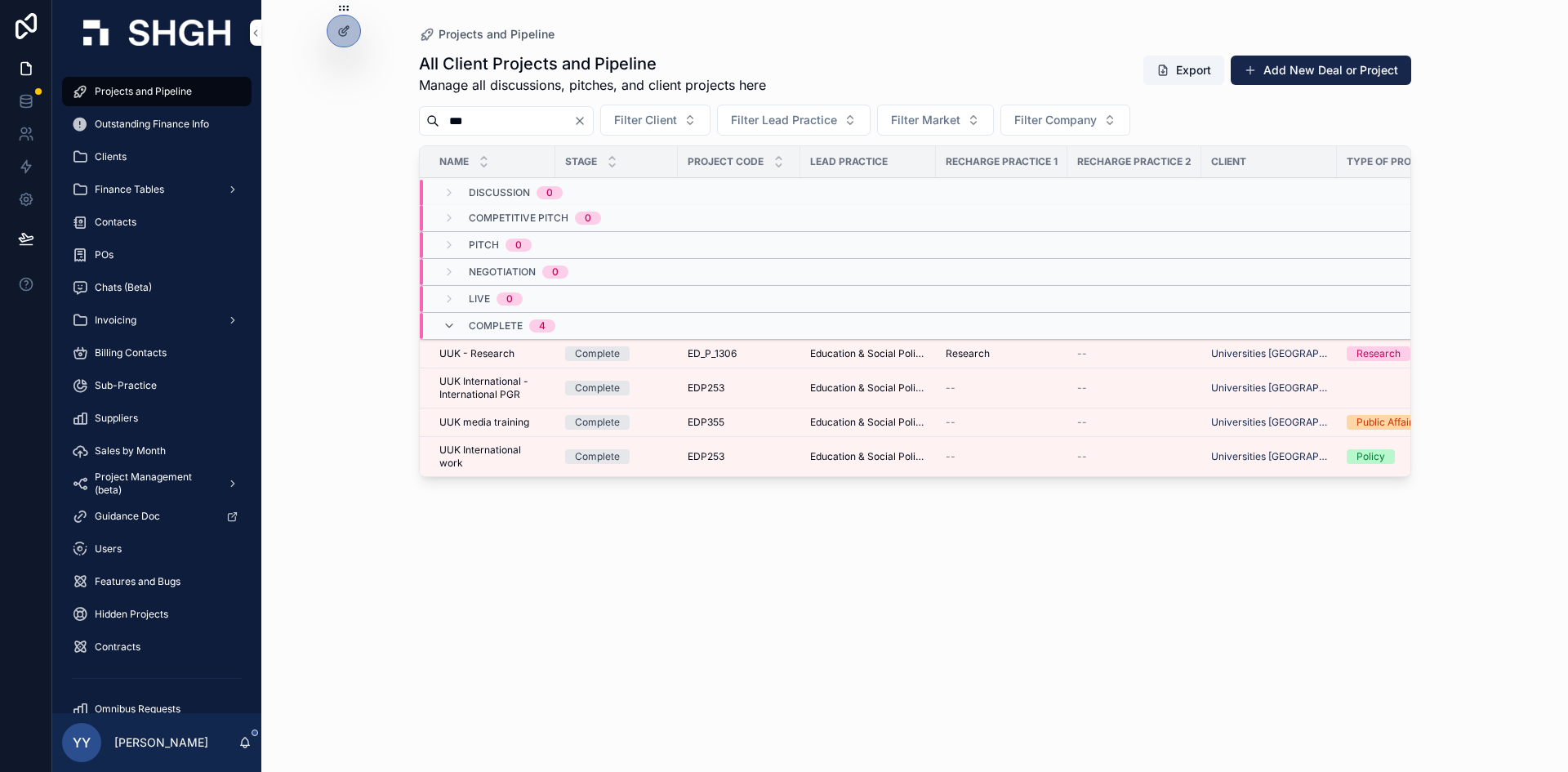
drag, startPoint x: 489, startPoint y: 117, endPoint x: 444, endPoint y: 129, distance: 46.6
click at [444, 129] on input "***" at bounding box center [506, 121] width 134 height 23
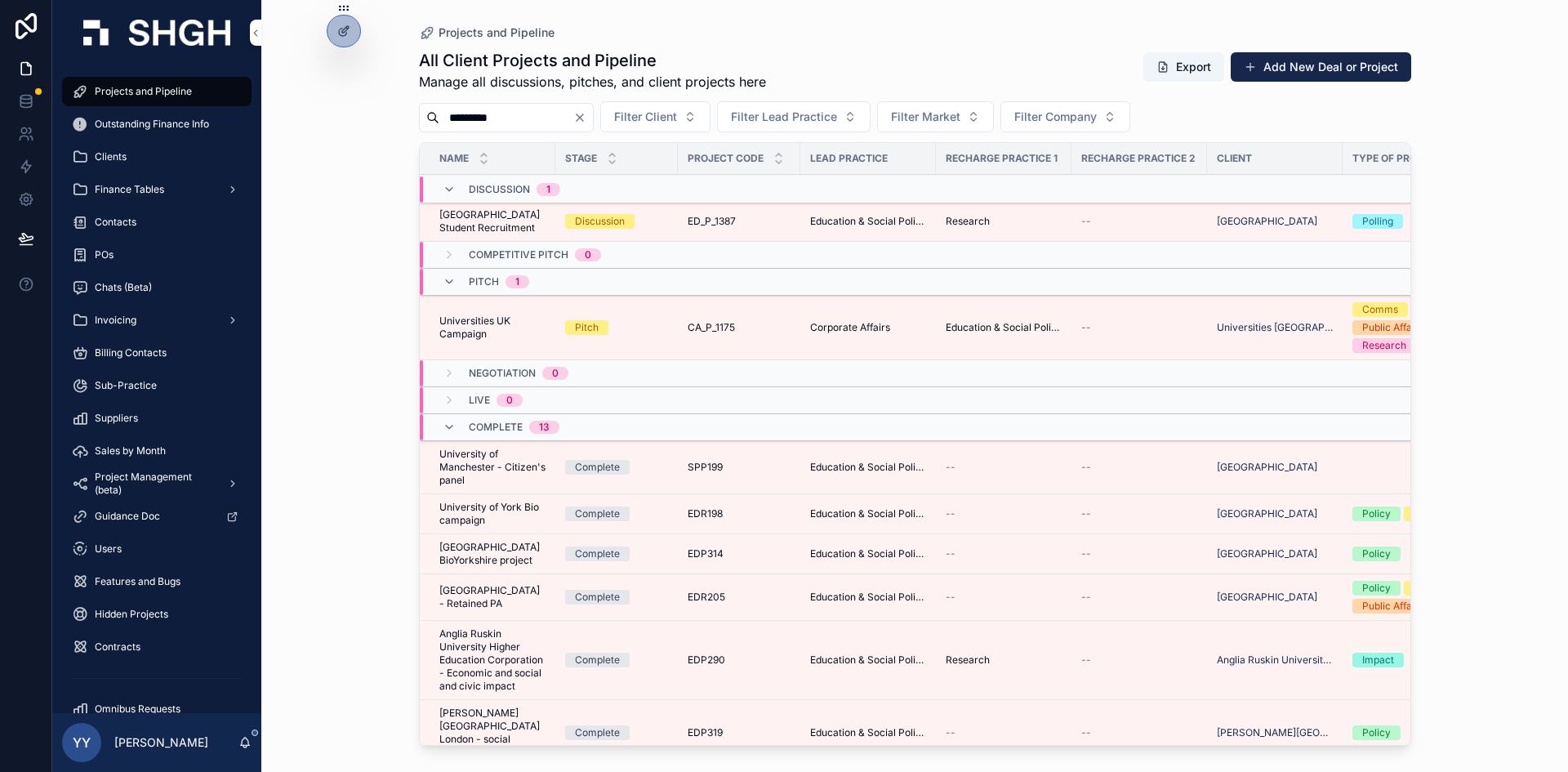
type input "*********"
click at [661, 335] on div "Pitch" at bounding box center [616, 328] width 103 height 15
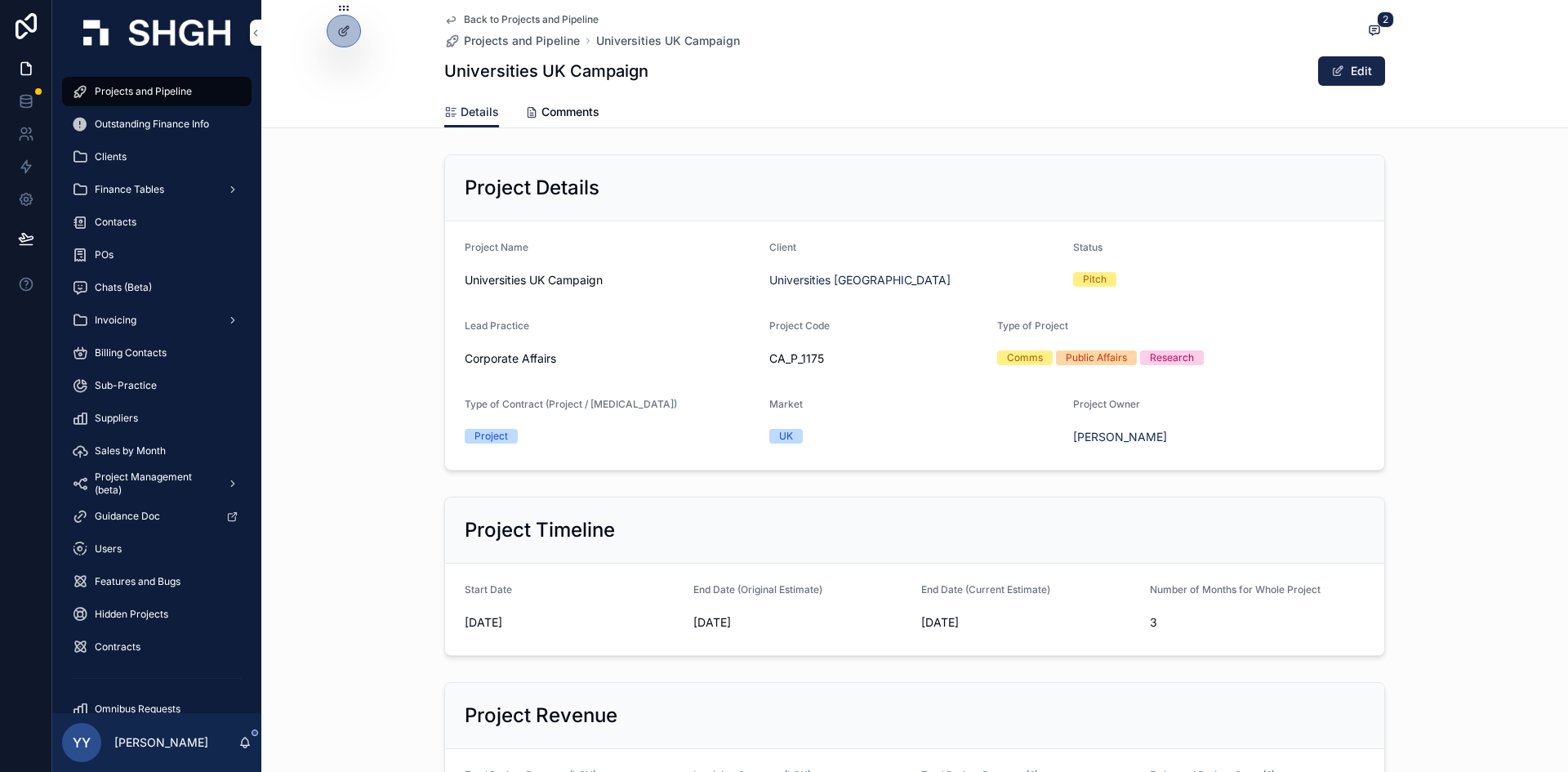
click at [379, 509] on div "Project Timeline Start Date [DATE] End Date (Original Estimate) [DATE] End Date…" at bounding box center [915, 576] width 1307 height 172
click at [144, 324] on div "Invoicing" at bounding box center [156, 320] width 170 height 26
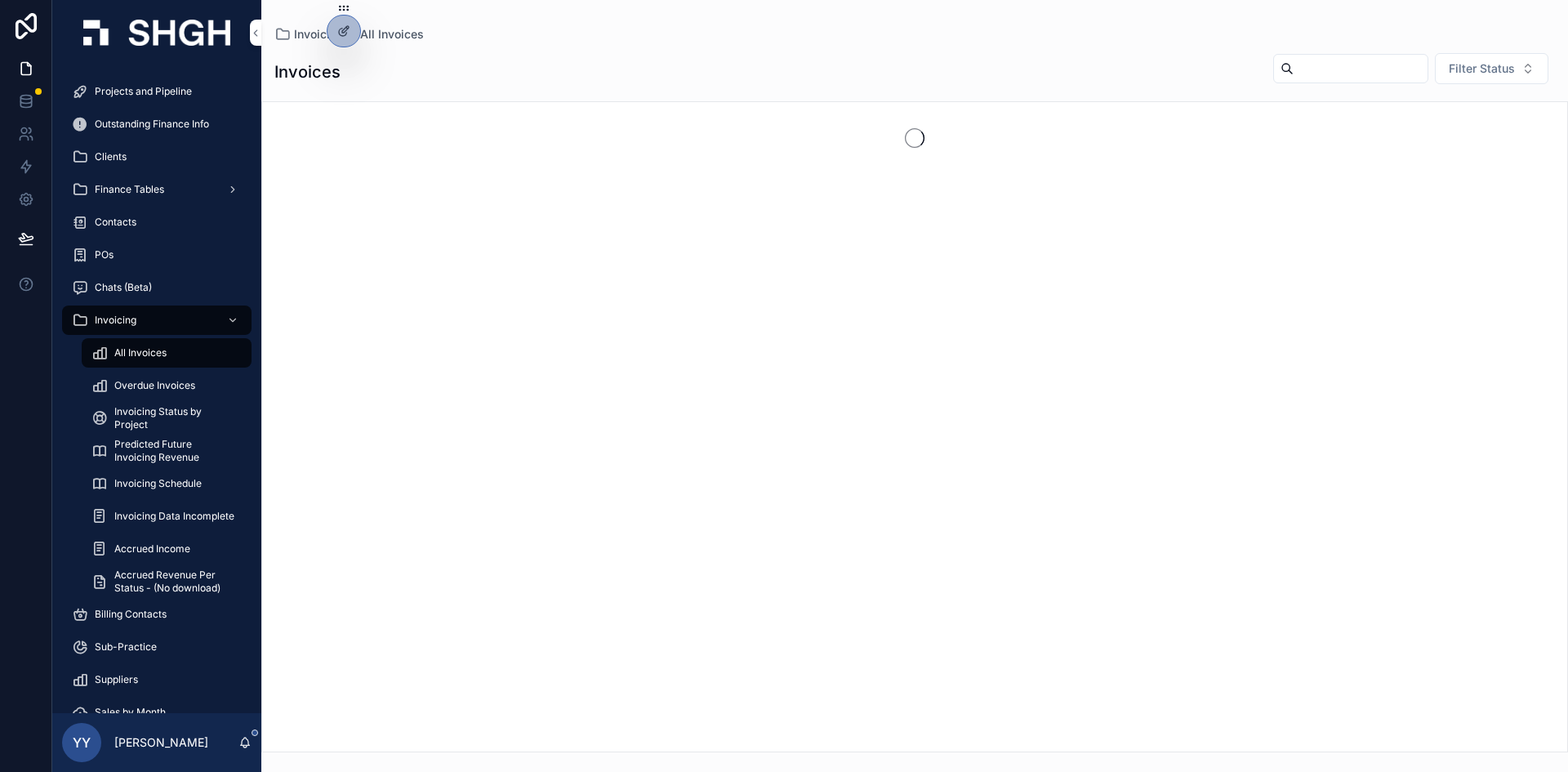
click at [155, 357] on span "All Invoices" at bounding box center [140, 353] width 53 height 13
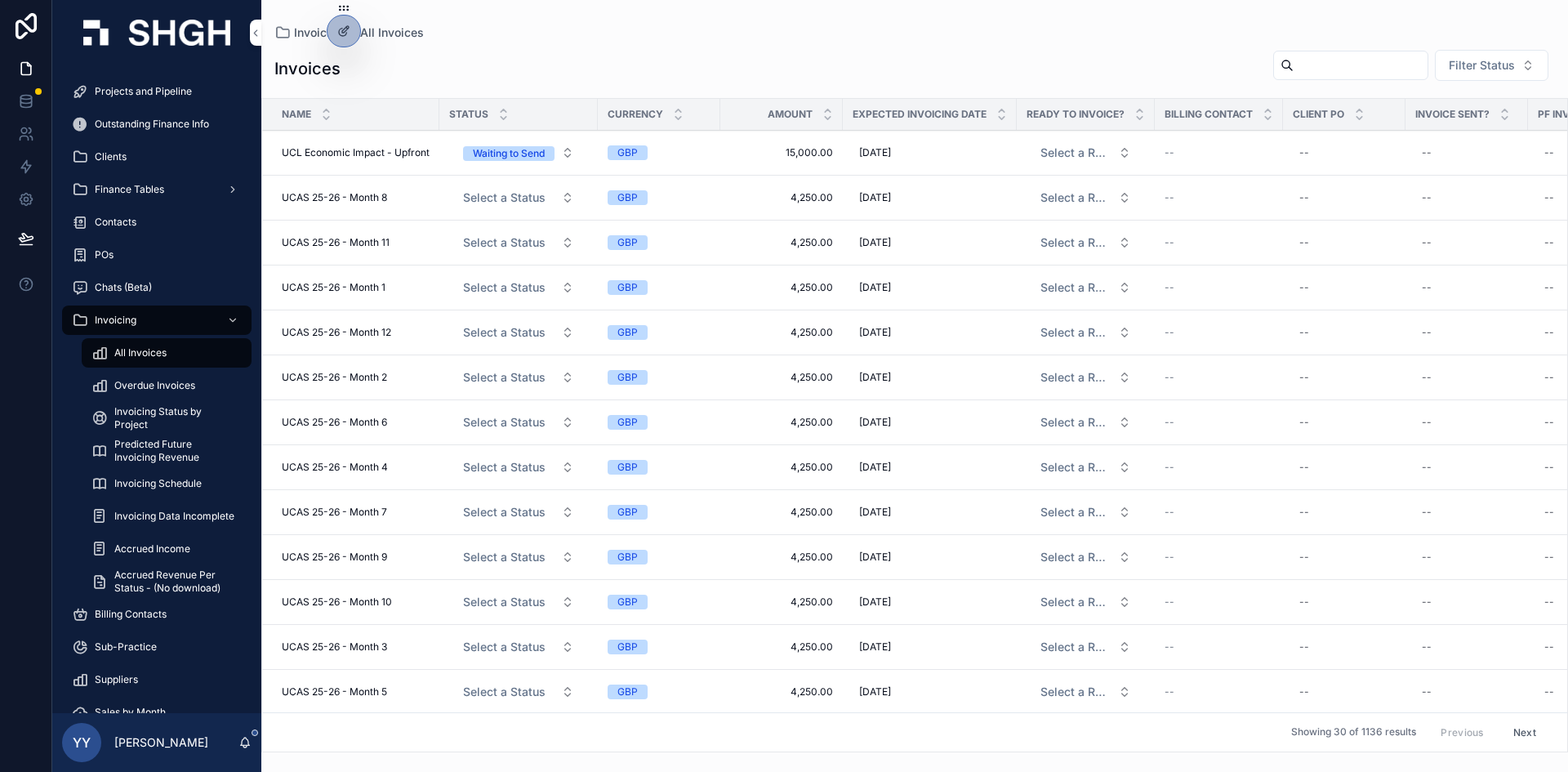
click at [1293, 74] on input "scrollable content" at bounding box center [1360, 65] width 134 height 23
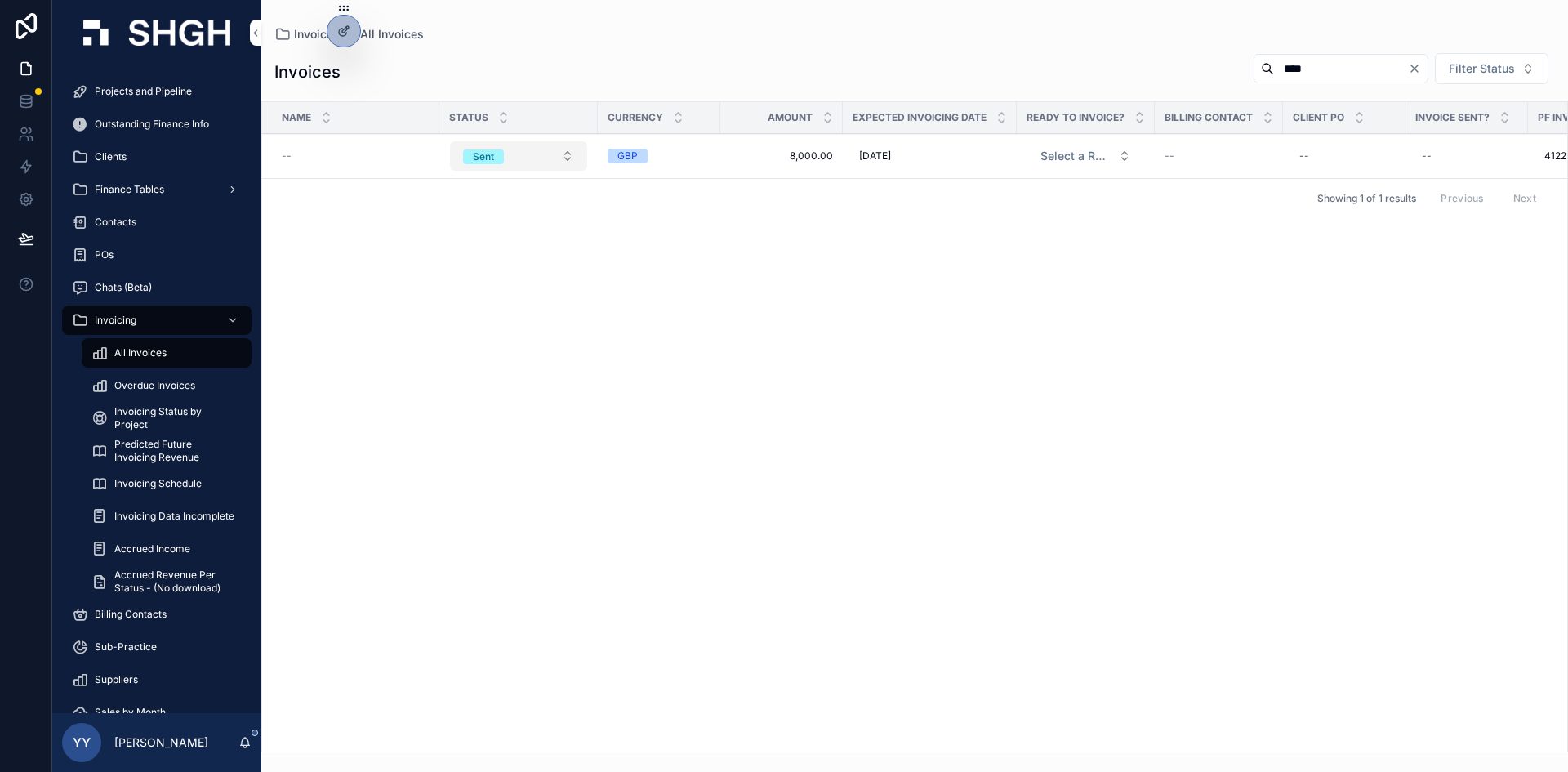
click at [471, 152] on span "Sent" at bounding box center [483, 156] width 41 height 15
click at [434, 292] on div "Paid" at bounding box center [431, 294] width 21 height 15
click at [1284, 79] on input "****" at bounding box center [1341, 68] width 134 height 23
click at [493, 152] on div "Sent" at bounding box center [496, 156] width 21 height 15
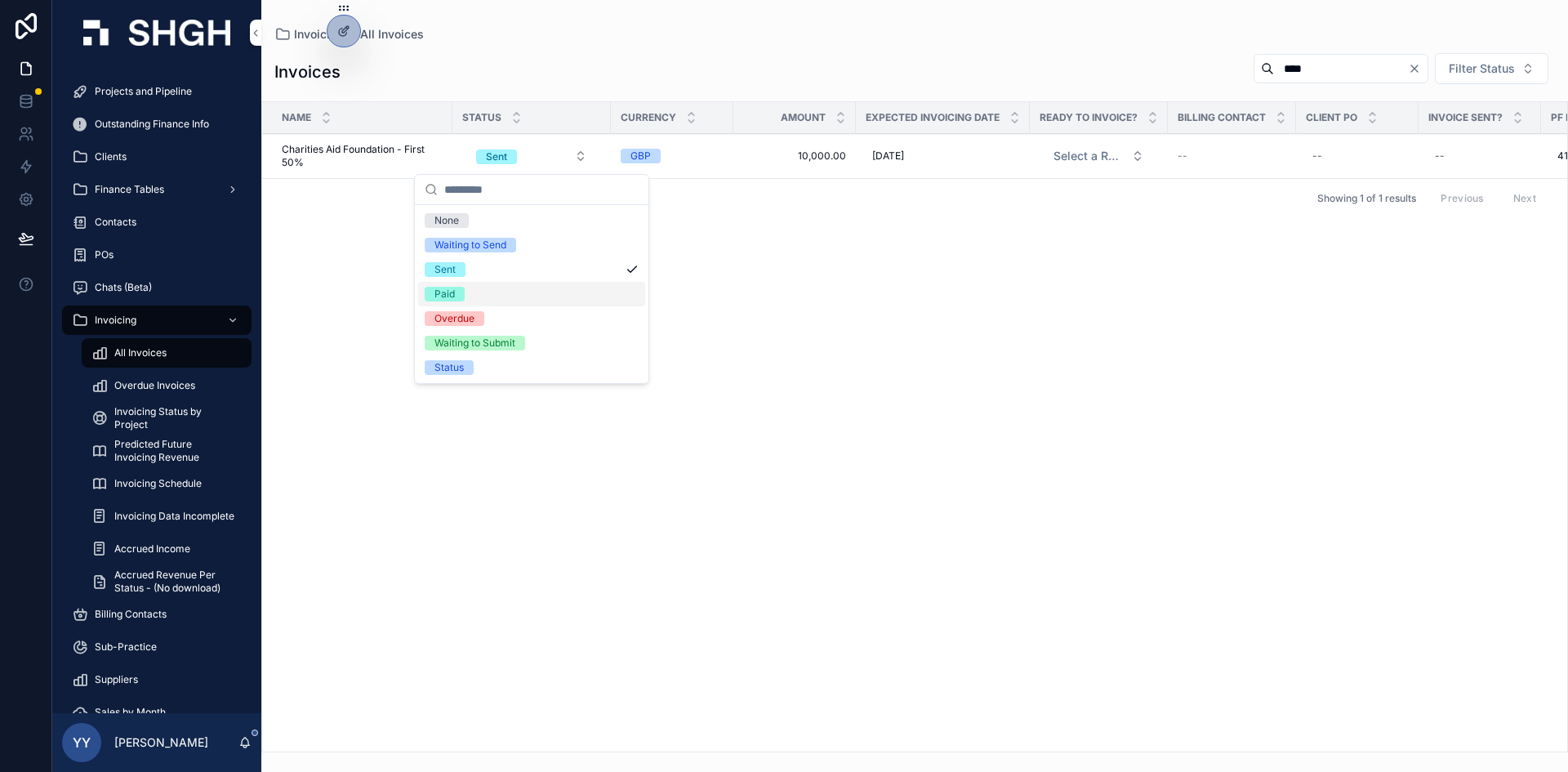
click at [443, 295] on div "Paid" at bounding box center [444, 294] width 21 height 15
drag, startPoint x: 1296, startPoint y: 75, endPoint x: 1197, endPoint y: 84, distance: 99.4
click at [1197, 84] on div "Invoices **** Filter Status" at bounding box center [915, 72] width 1280 height 39
type input "****"
click at [129, 188] on span "Finance Tables" at bounding box center [129, 189] width 70 height 13
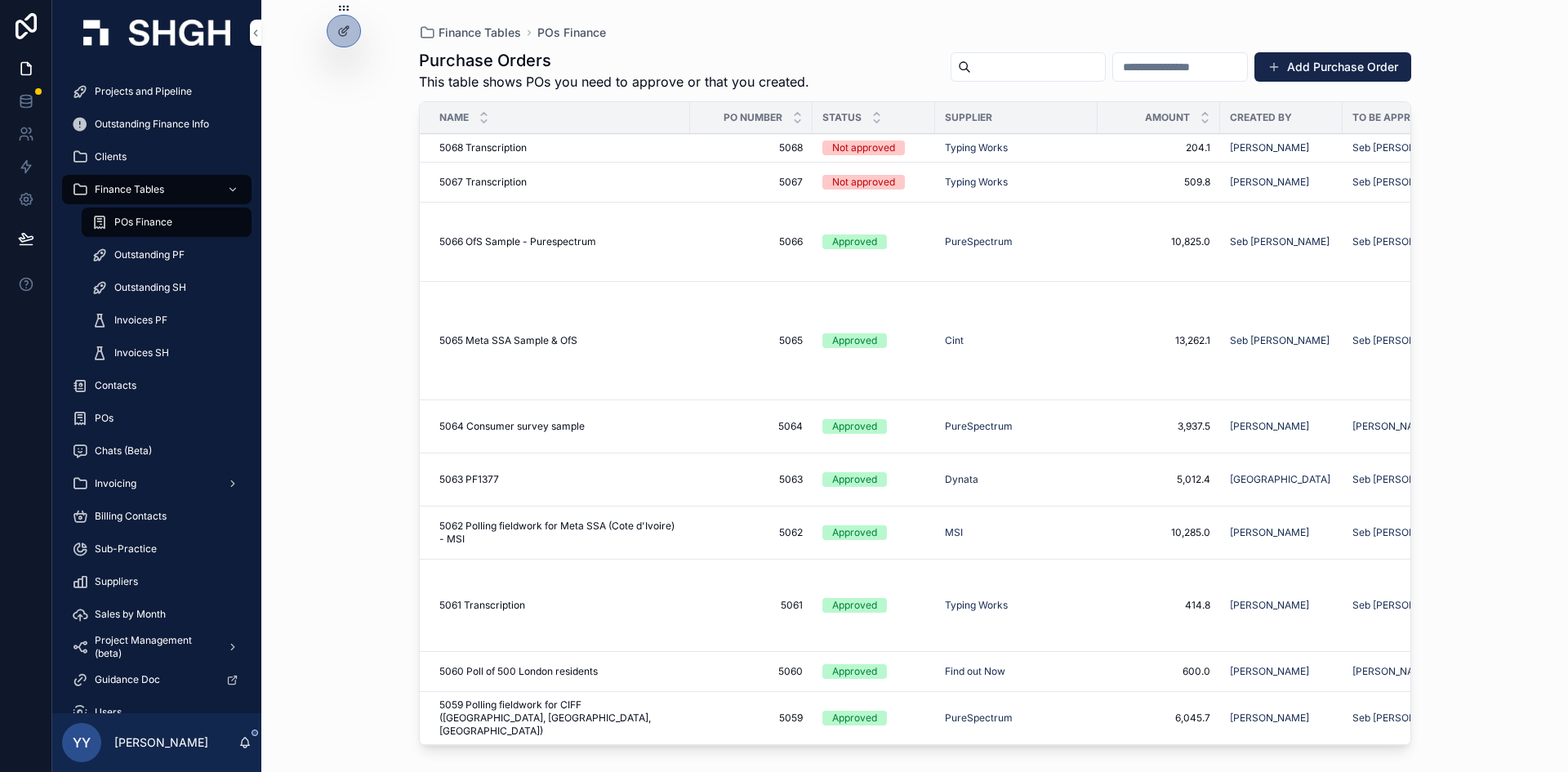
click at [156, 328] on div "Invoices PF" at bounding box center [166, 320] width 150 height 26
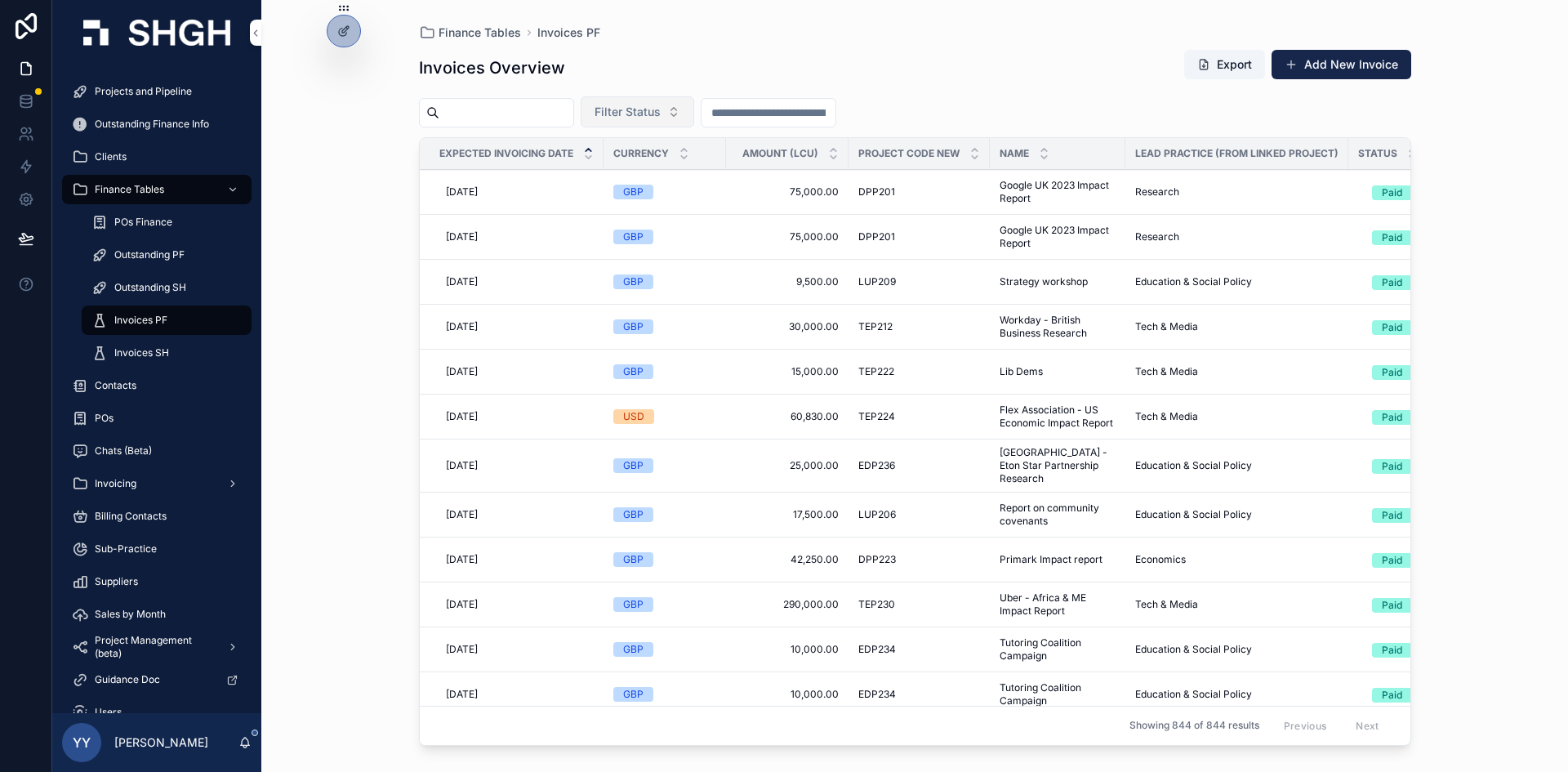
click at [661, 109] on span "Filter Status" at bounding box center [627, 112] width 66 height 16
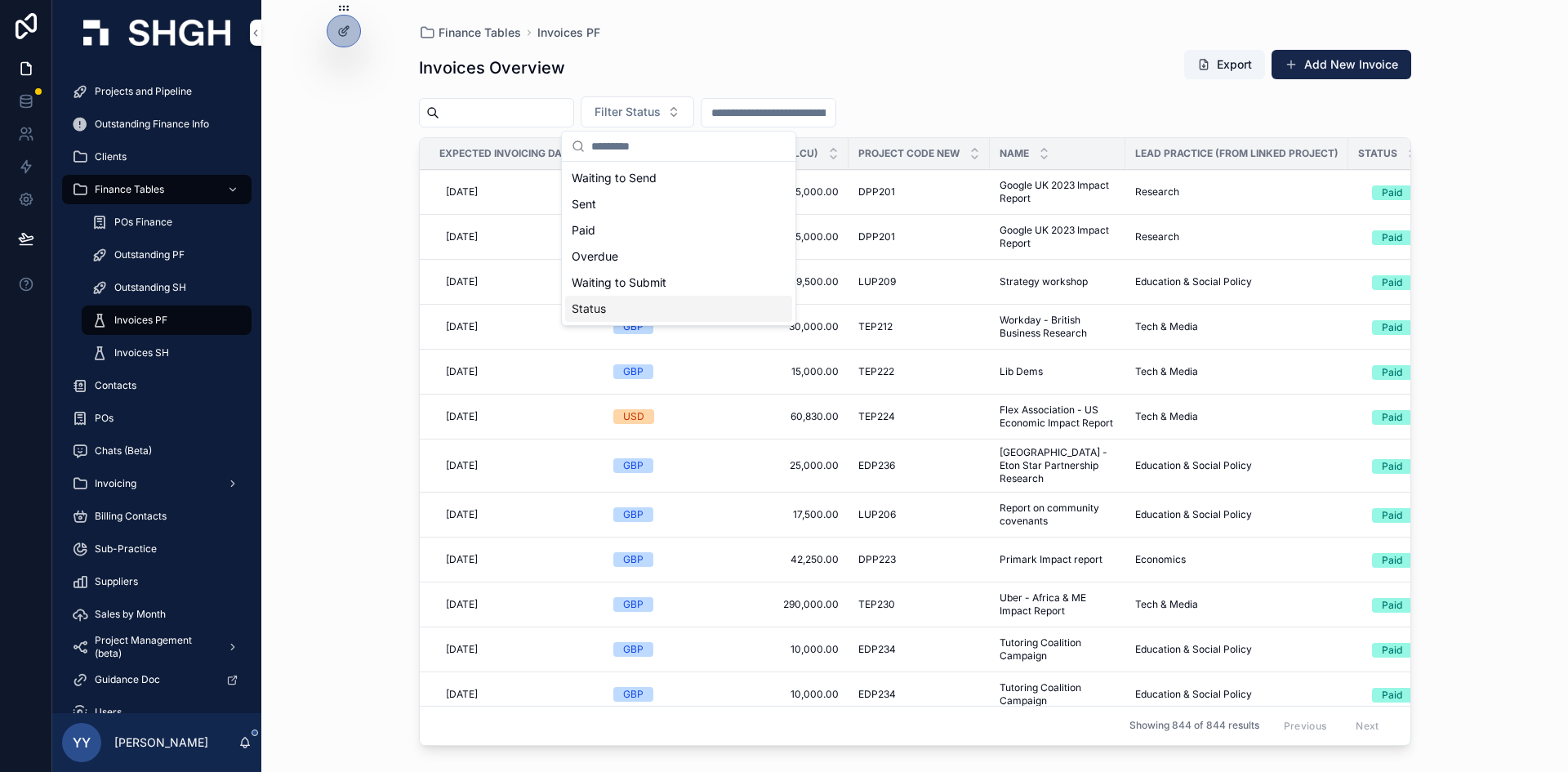
click at [592, 320] on div "Status" at bounding box center [679, 309] width 227 height 26
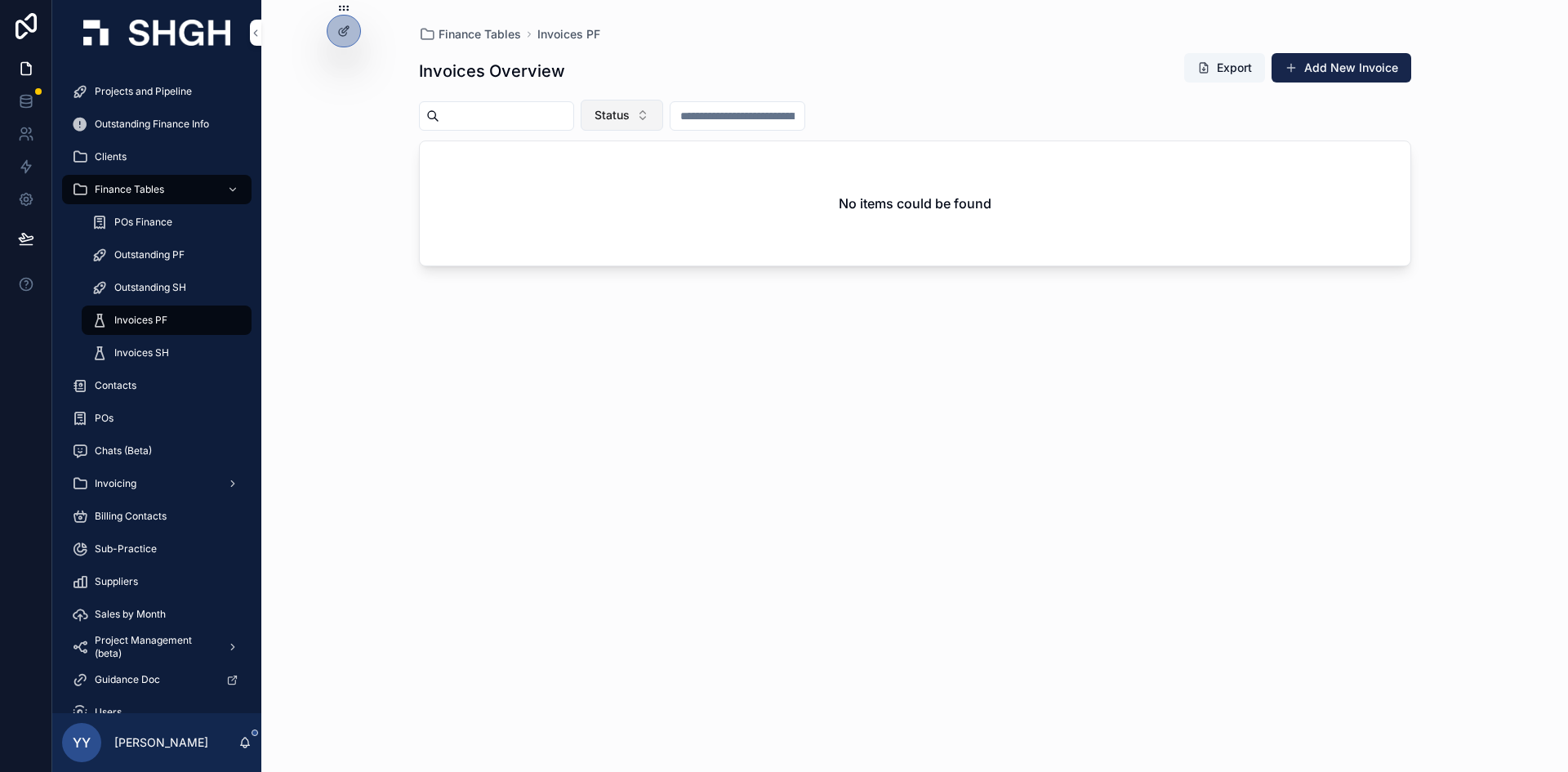
click at [629, 110] on span "Status" at bounding box center [611, 115] width 35 height 16
click at [634, 312] on div "Waiting to Submit" at bounding box center [663, 312] width 227 height 26
click at [698, 94] on div "Invoices Overview Export Add New Invoice Waiting to Submit No items could be fo…" at bounding box center [915, 397] width 993 height 710
click at [692, 113] on span "Waiting to Submit" at bounding box center [643, 115] width 98 height 16
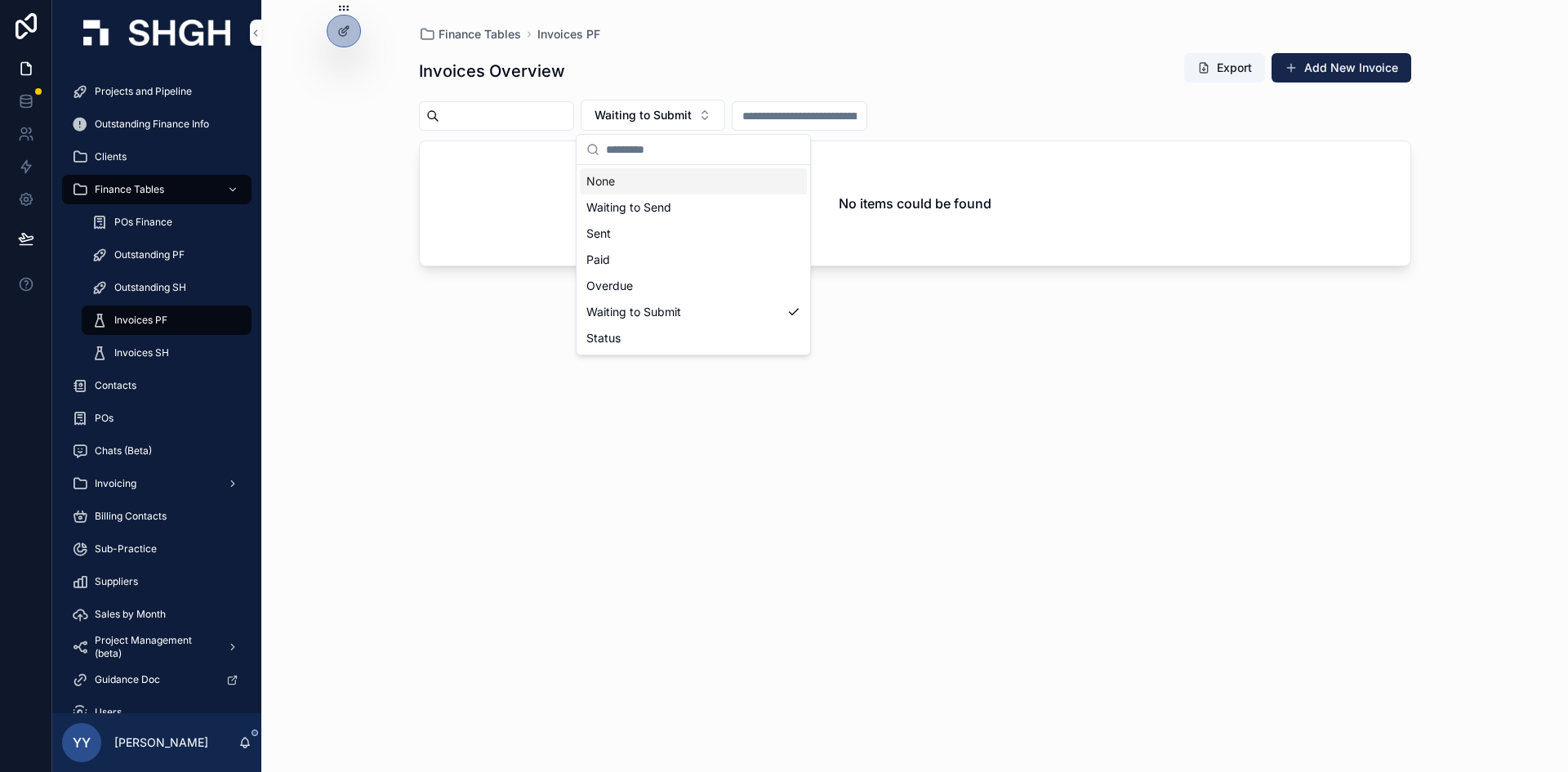
click at [662, 188] on div "None" at bounding box center [693, 181] width 227 height 26
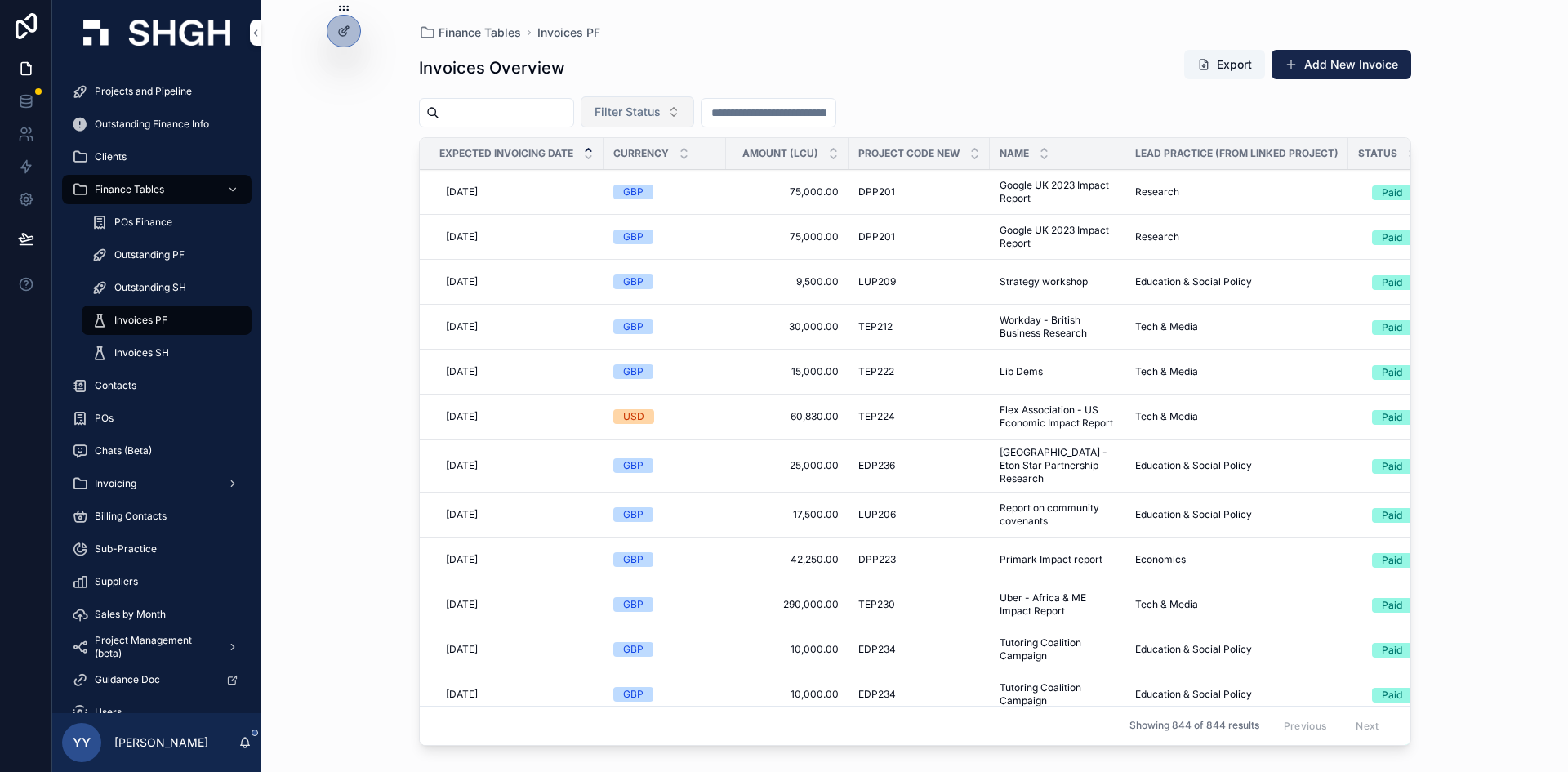
click at [694, 113] on button "Filter Status" at bounding box center [637, 112] width 113 height 31
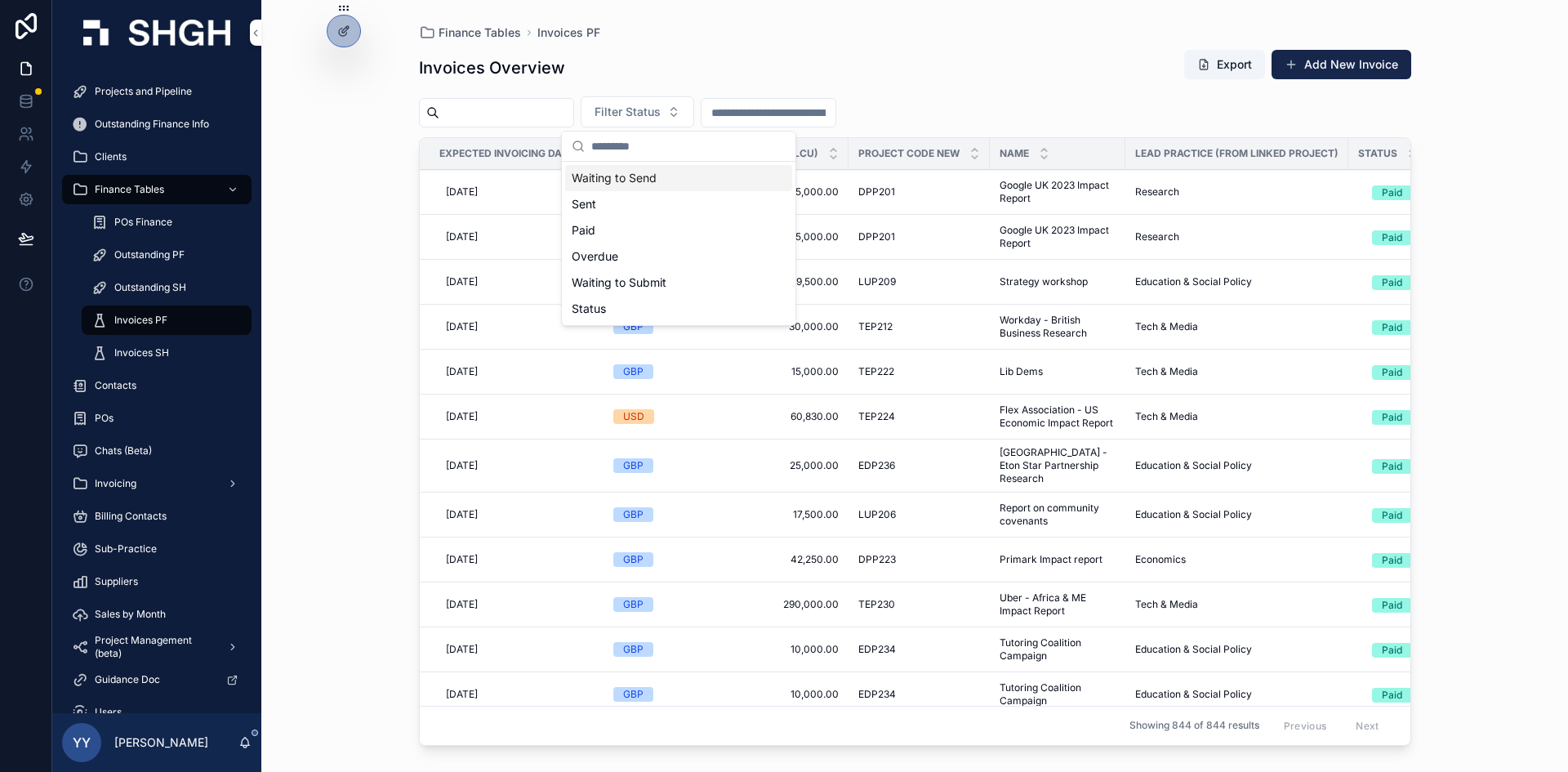
click at [706, 182] on div "Waiting to Send" at bounding box center [679, 178] width 227 height 26
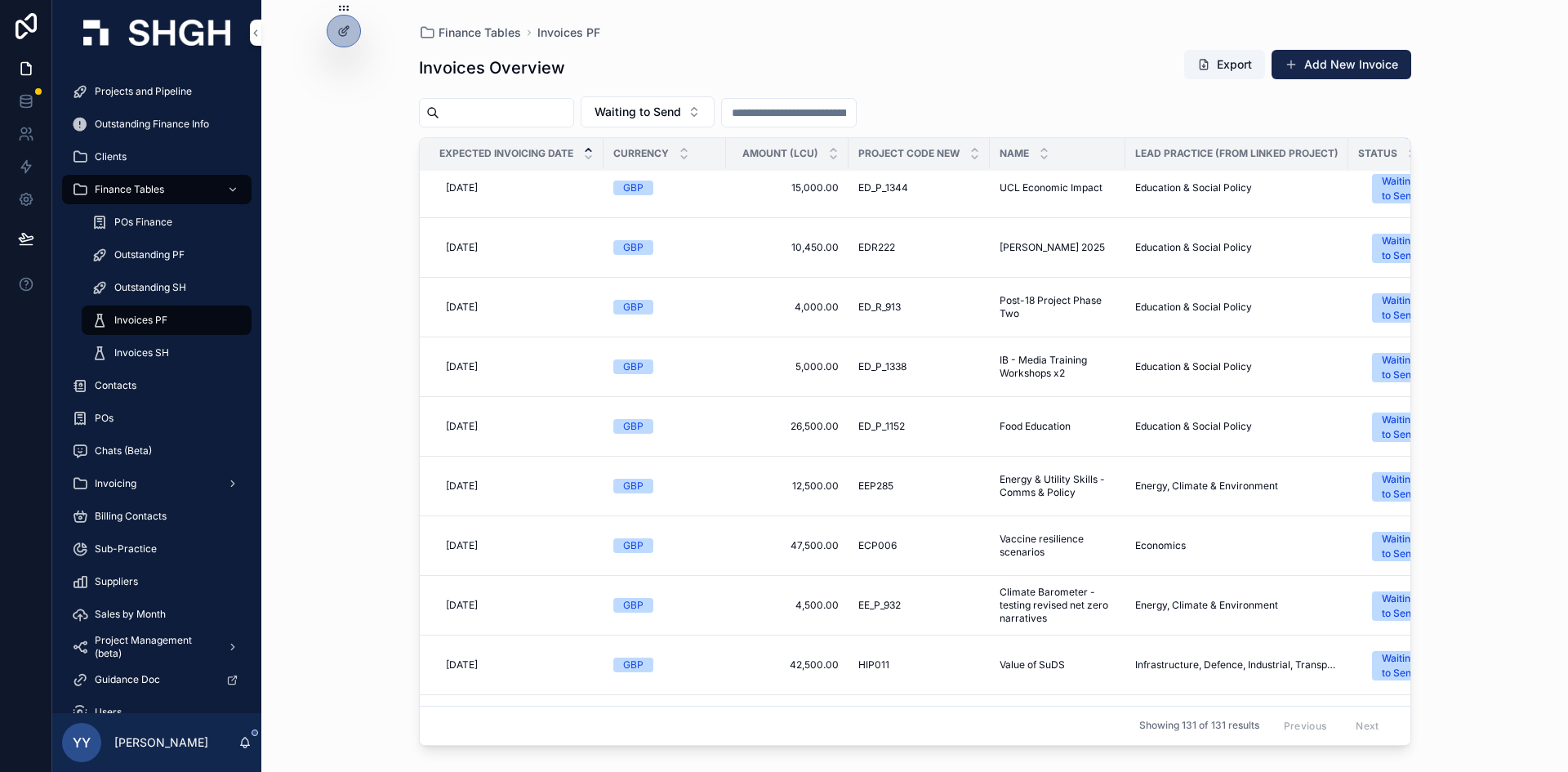
scroll to position [163, 0]
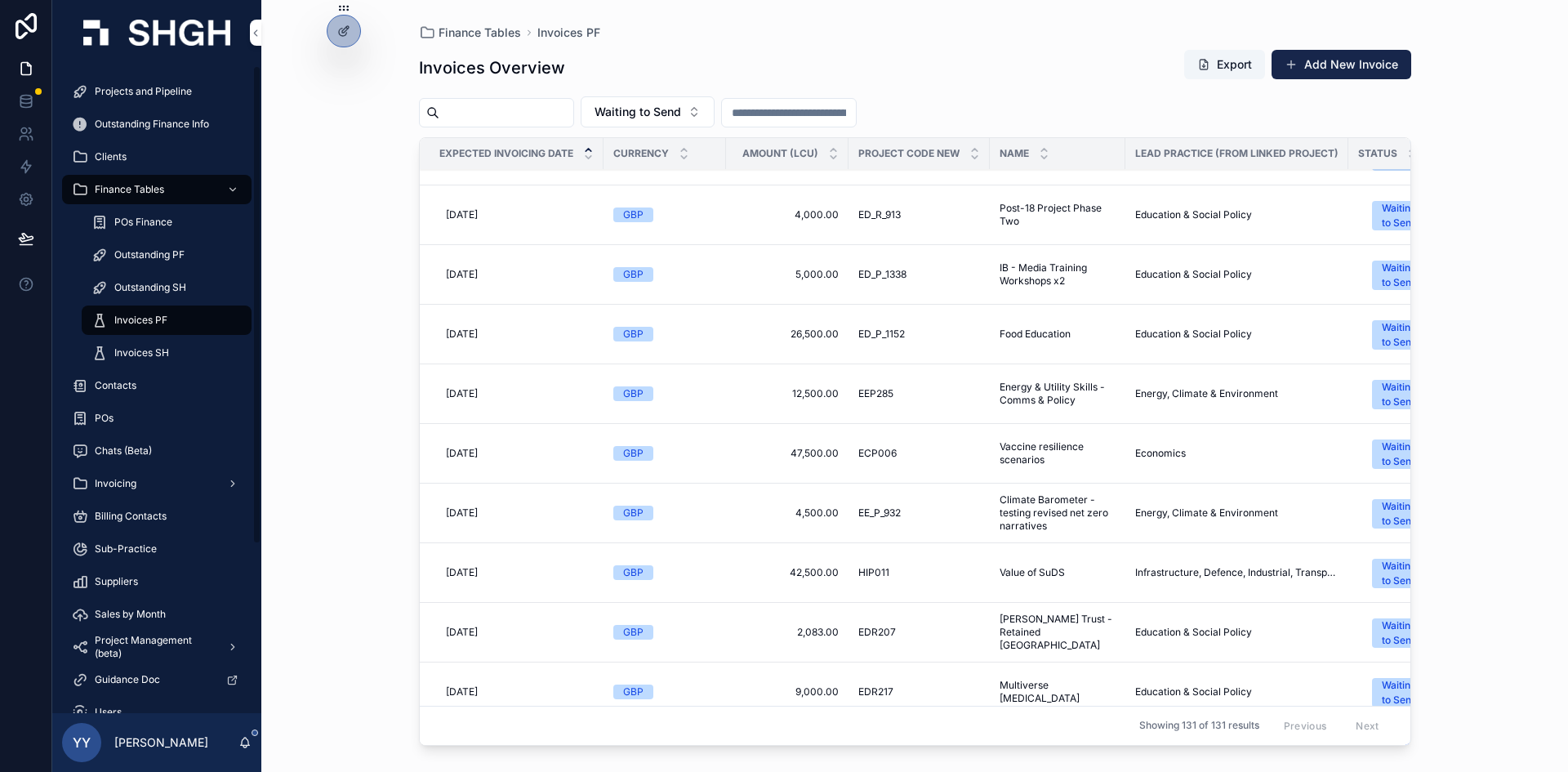
click at [175, 93] on span "Projects and Pipeline" at bounding box center [143, 91] width 98 height 13
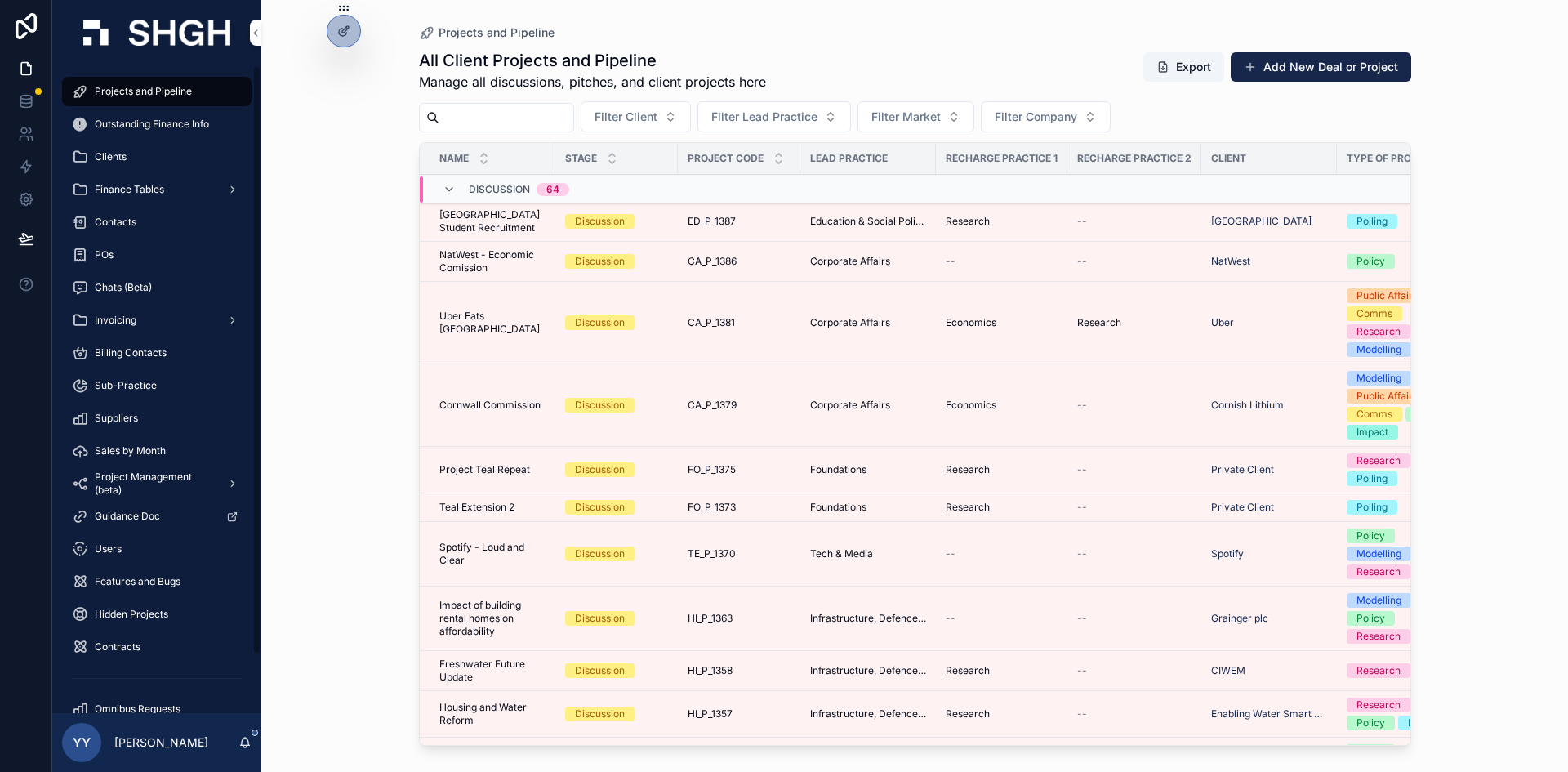
click at [484, 111] on input "scrollable content" at bounding box center [506, 118] width 134 height 23
paste input "*********"
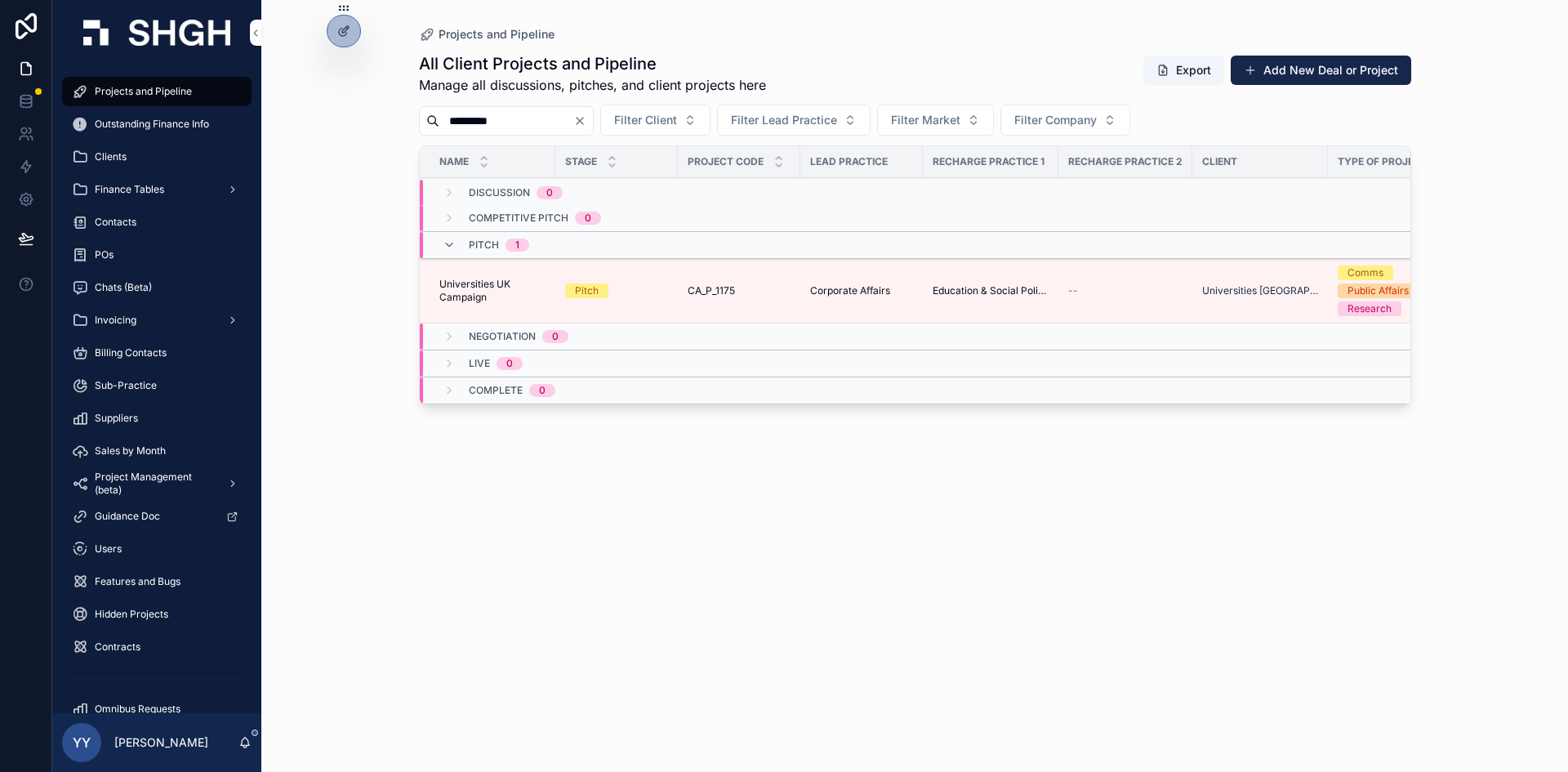
type input "*********"
click at [637, 285] on div "Pitch" at bounding box center [616, 291] width 103 height 15
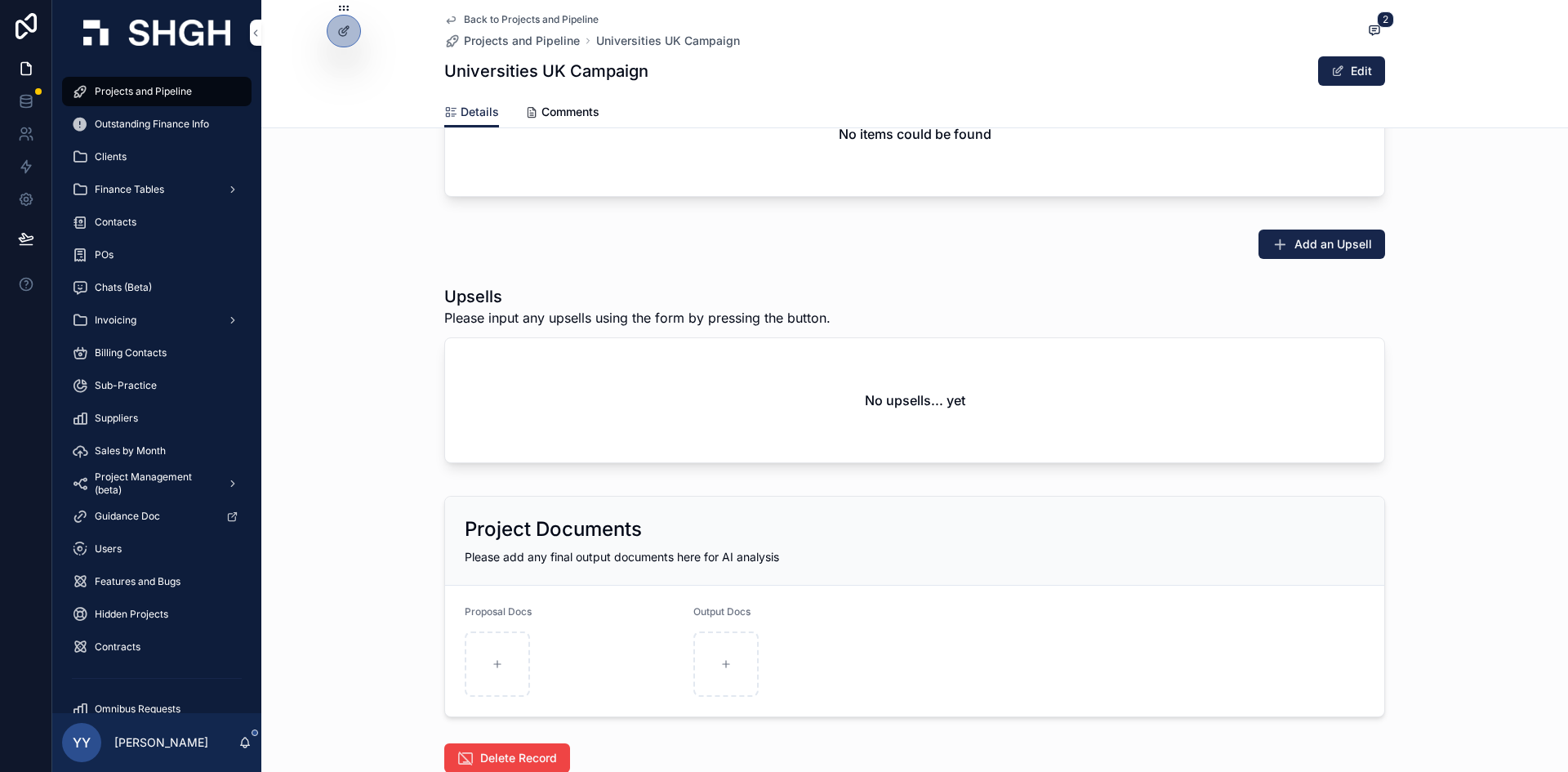
scroll to position [2400, 0]
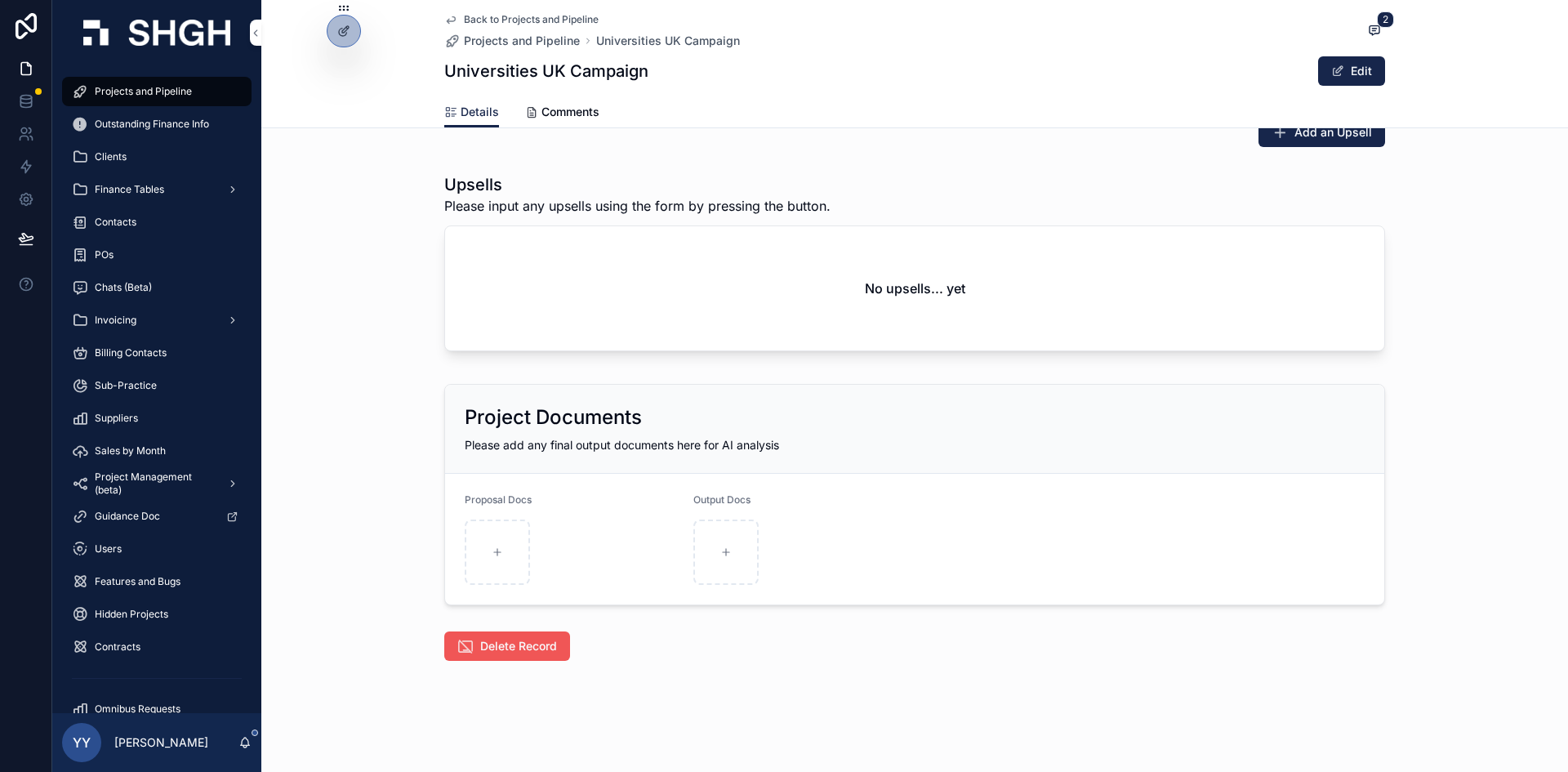
click at [503, 652] on span "Delete Record" at bounding box center [518, 646] width 77 height 16
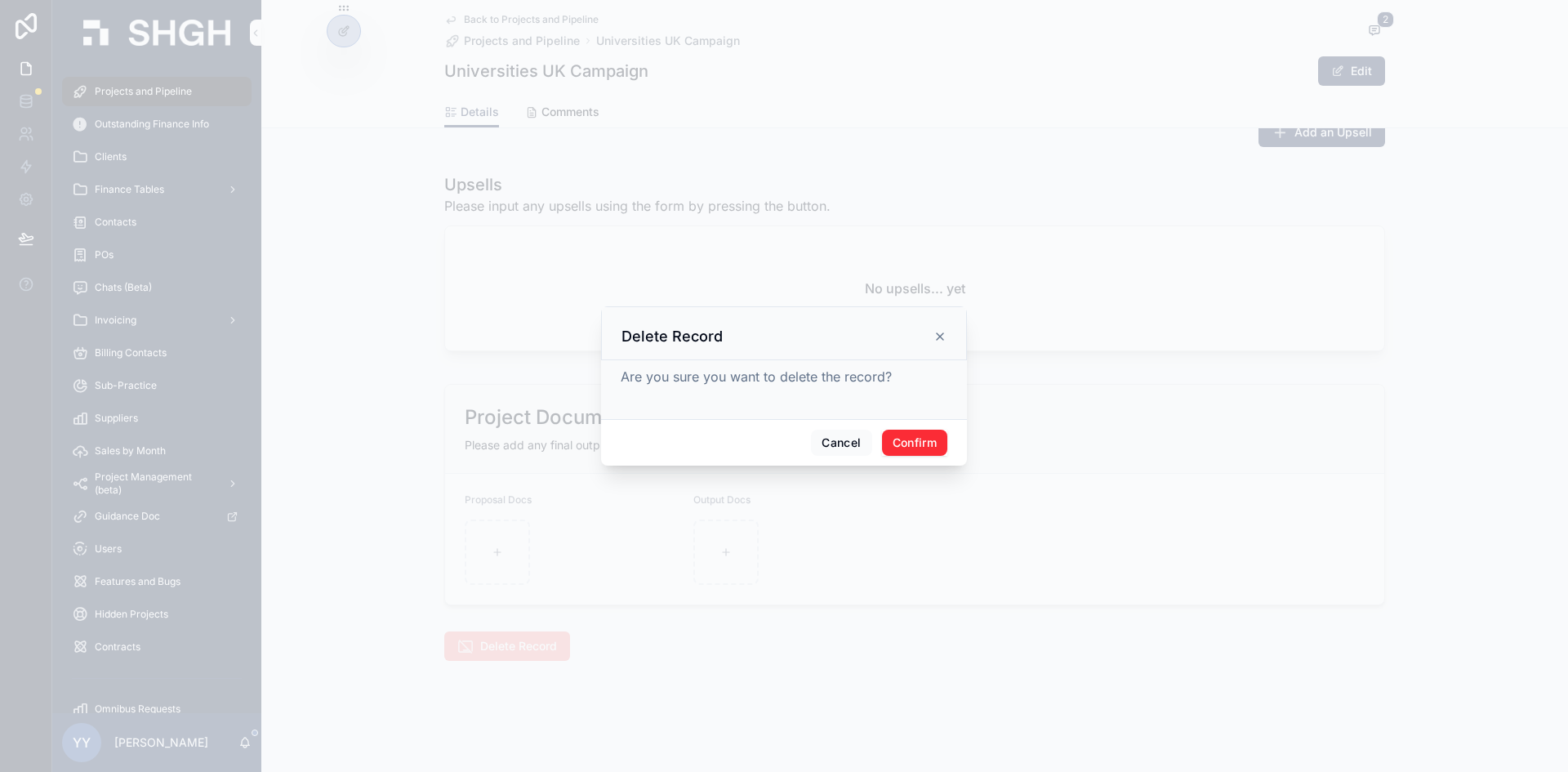
click at [930, 438] on button "Confirm" at bounding box center [915, 442] width 66 height 26
